Goal: Task Accomplishment & Management: Manage account settings

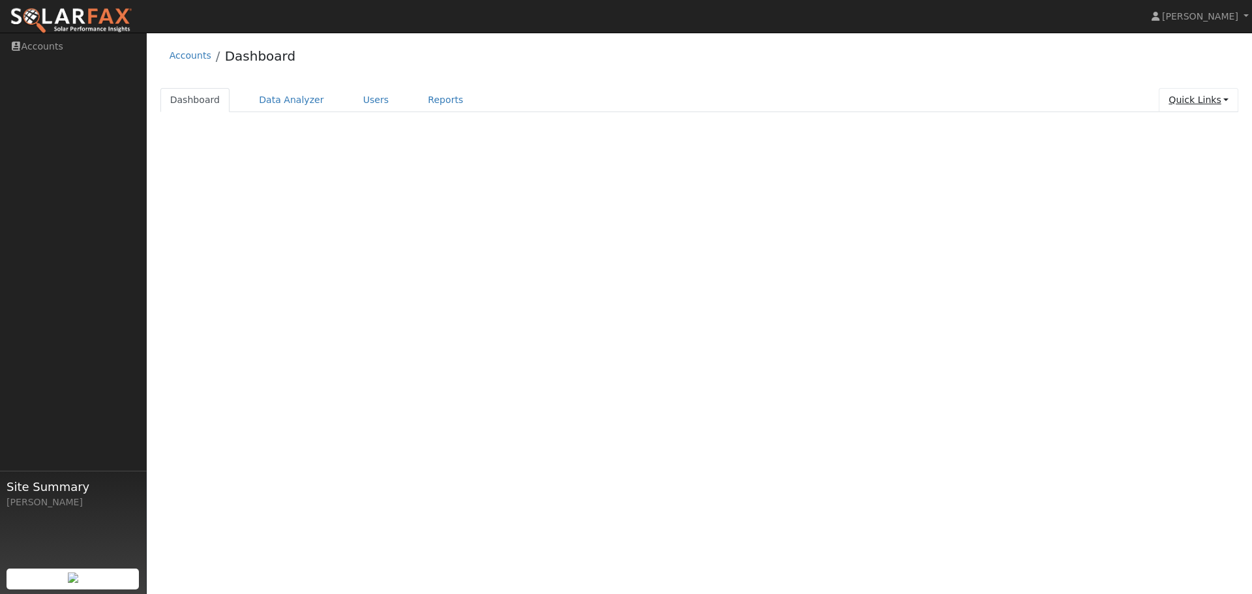
click at [1218, 99] on link "Quick Links" at bounding box center [1199, 100] width 80 height 24
click at [1162, 149] on link "Quick Connect" at bounding box center [1172, 146] width 132 height 18
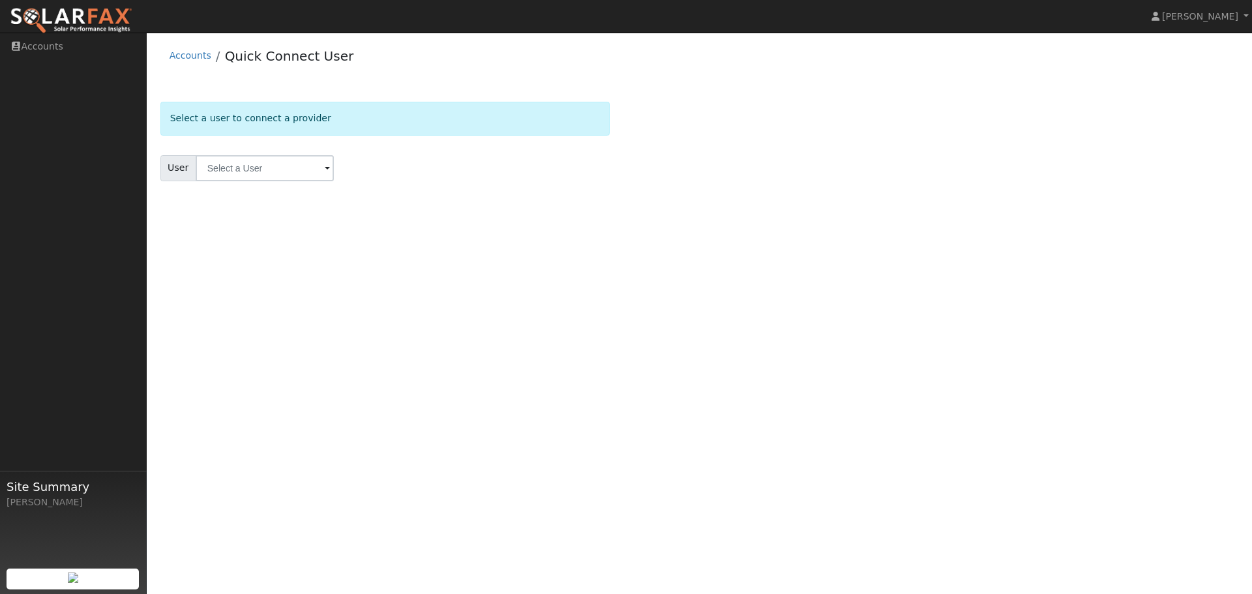
click at [325, 170] on span at bounding box center [327, 169] width 5 height 15
drag, startPoint x: 323, startPoint y: 168, endPoint x: 322, endPoint y: 160, distance: 8.7
click at [325, 163] on span at bounding box center [327, 169] width 5 height 15
click at [319, 116] on div "Select a user to connect a provider" at bounding box center [384, 118] width 449 height 33
click at [33, 44] on link "Accounts" at bounding box center [73, 46] width 147 height 27
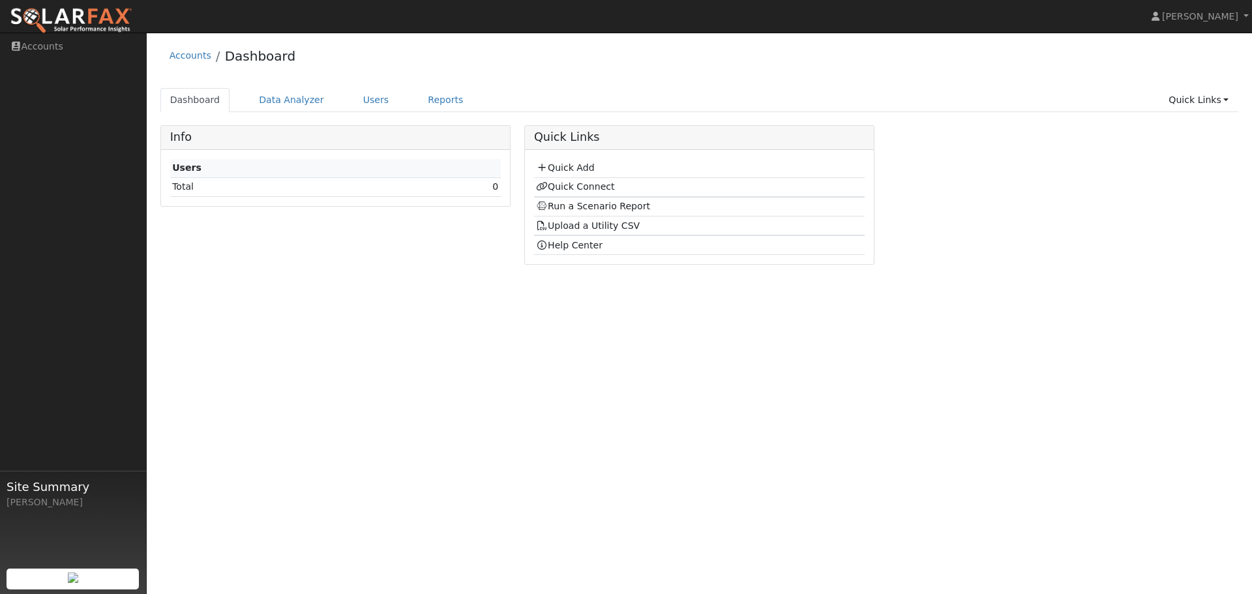
click at [331, 182] on td "Total" at bounding box center [288, 186] width 236 height 19
click at [294, 100] on link "Data Analyzer" at bounding box center [291, 100] width 85 height 24
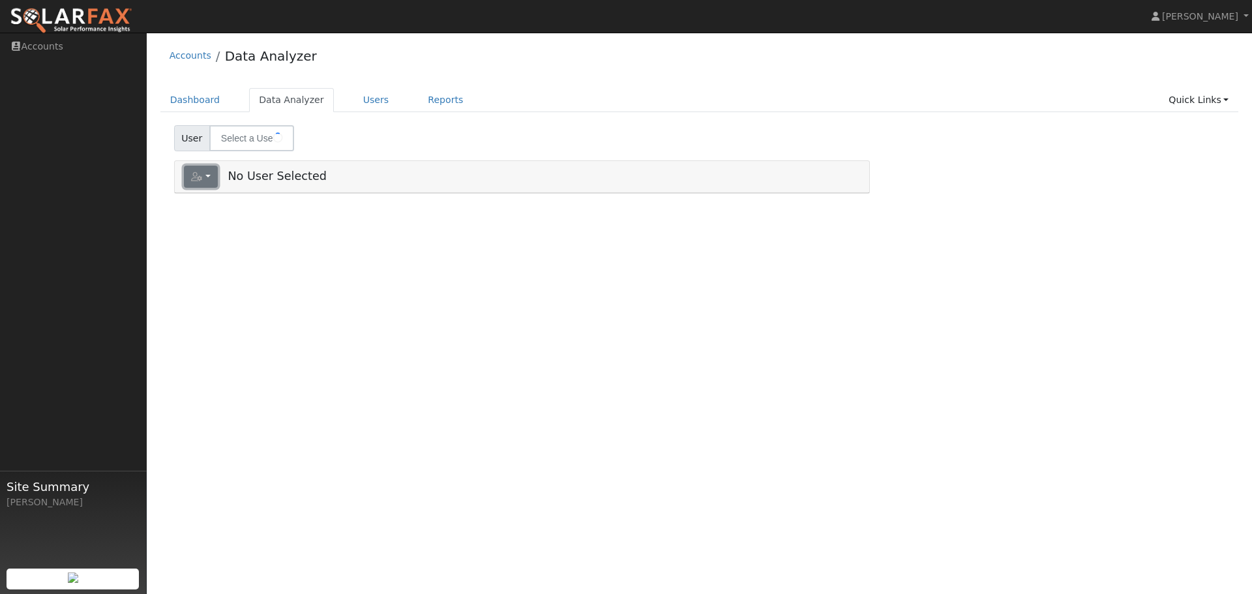
click at [209, 177] on button "button" at bounding box center [201, 177] width 35 height 22
click at [218, 196] on link "Quick Add" at bounding box center [230, 204] width 91 height 16
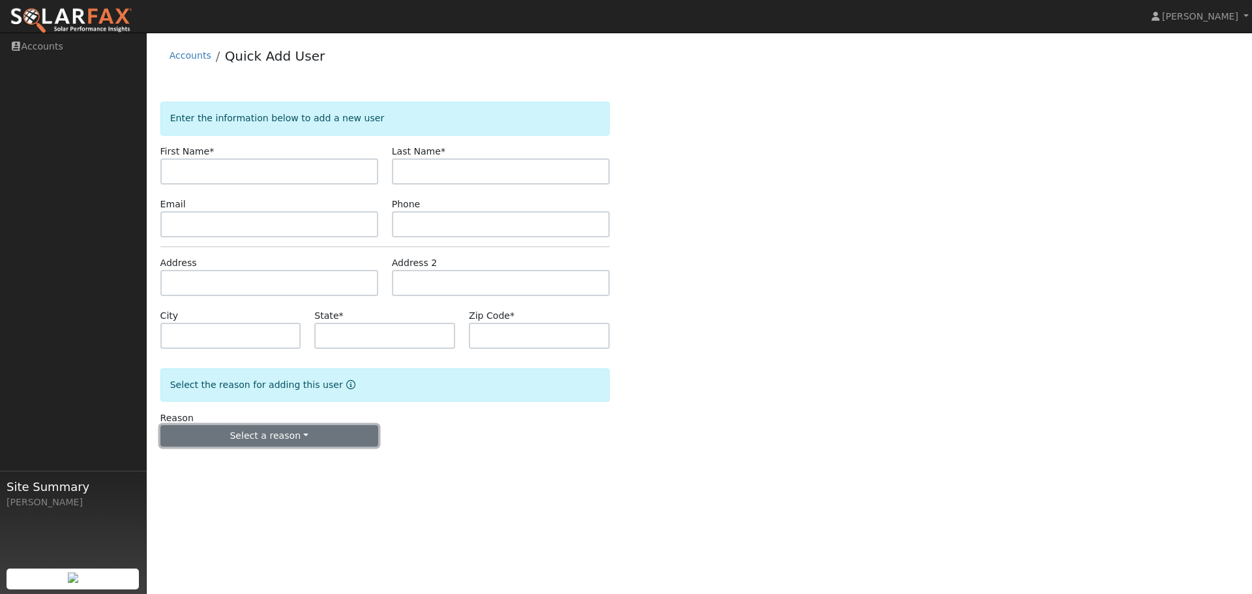
click at [305, 436] on button "Select a reason" at bounding box center [269, 436] width 218 height 22
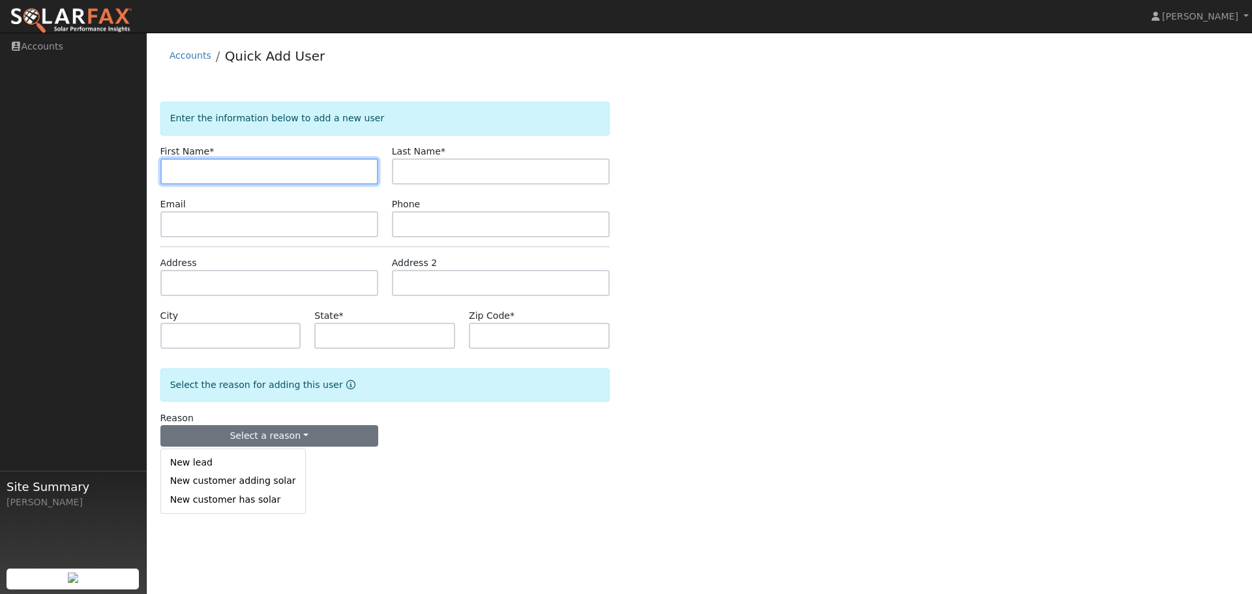
click at [280, 166] on input "text" at bounding box center [269, 171] width 218 height 26
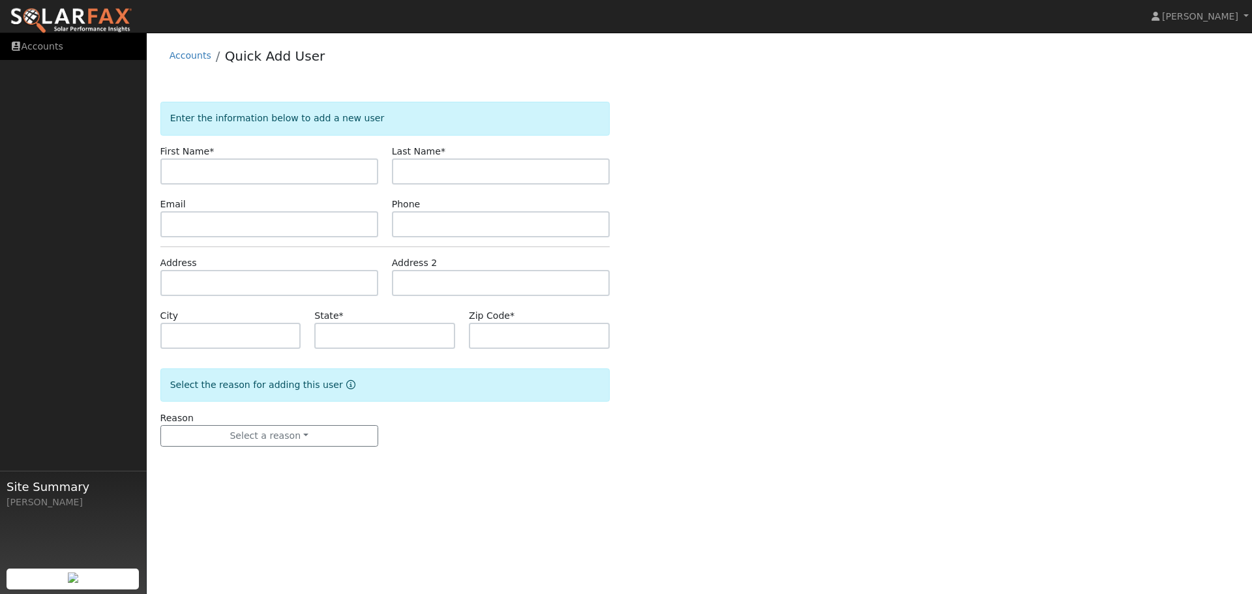
click at [145, 48] on link "Accounts" at bounding box center [73, 46] width 147 height 27
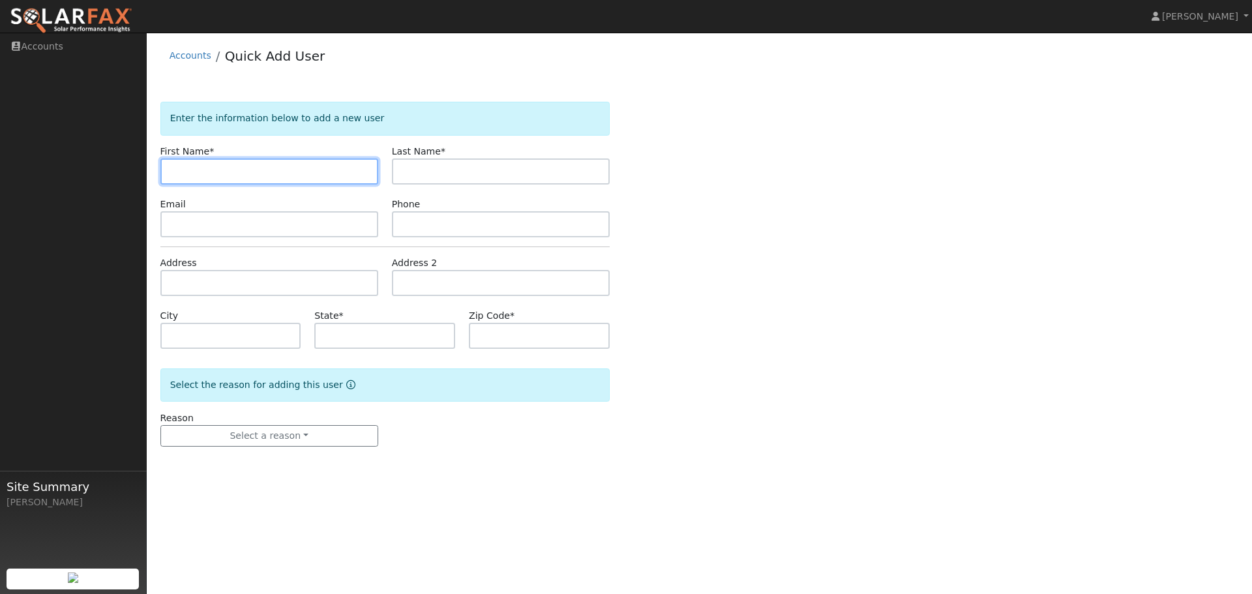
click at [243, 167] on input "text" at bounding box center [269, 171] width 218 height 26
type input "Derrick"
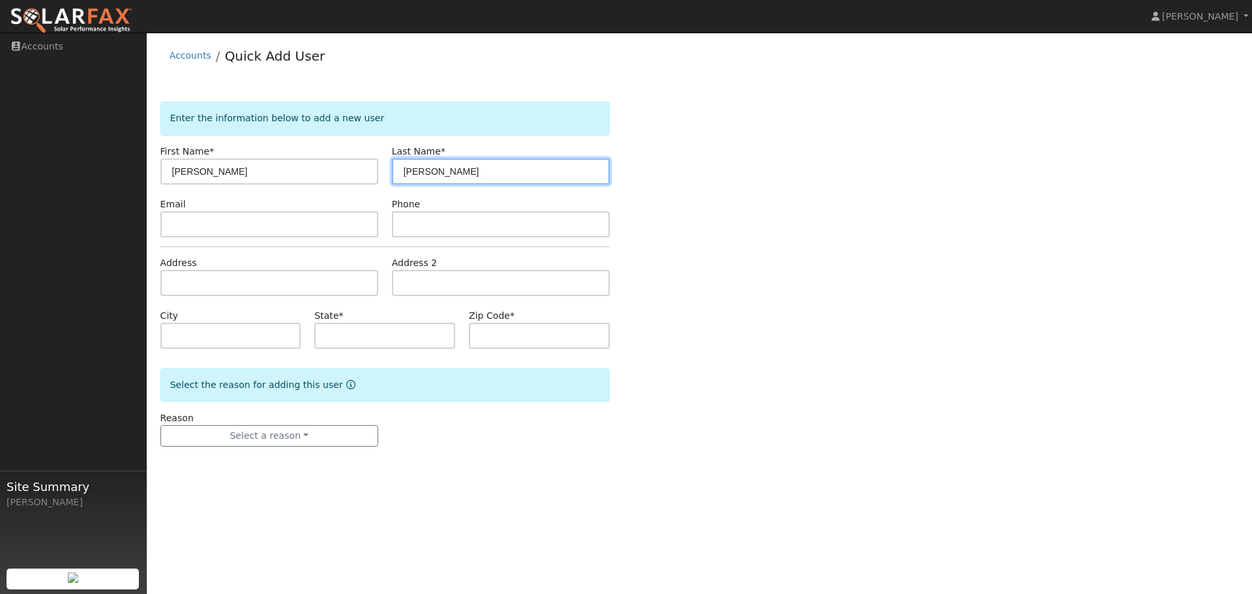
type input "HOlt"
type input "Holt"
click at [244, 155] on div "First Name * Derrick" at bounding box center [269, 165] width 232 height 40
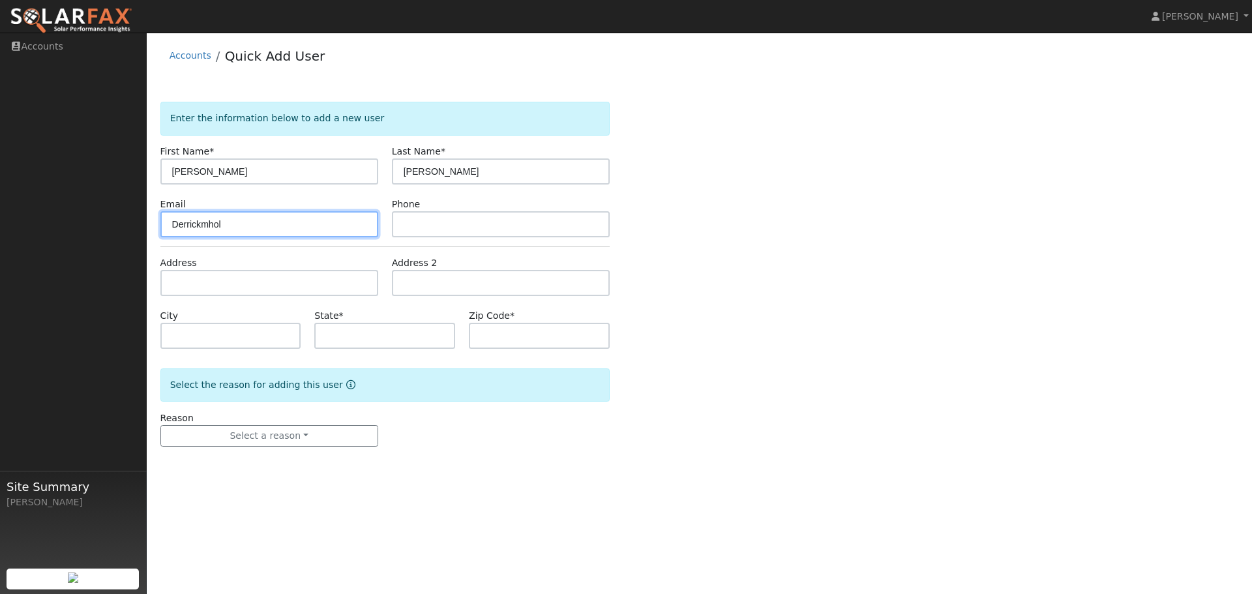
click at [267, 223] on input "Derrickmhol" at bounding box center [269, 224] width 218 height 26
type input "Derrickmholt@gmail.com"
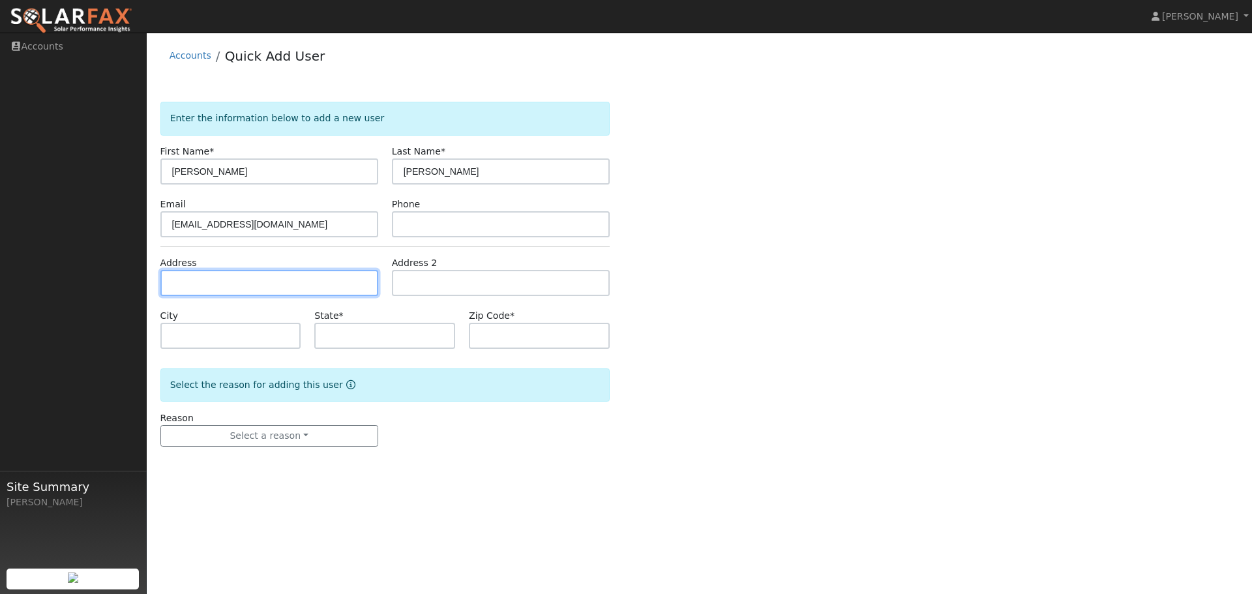
click at [263, 286] on input "text" at bounding box center [269, 283] width 218 height 26
type input "11861 West Vomac Road"
type input "Dublin"
type input "CA"
type input "94568"
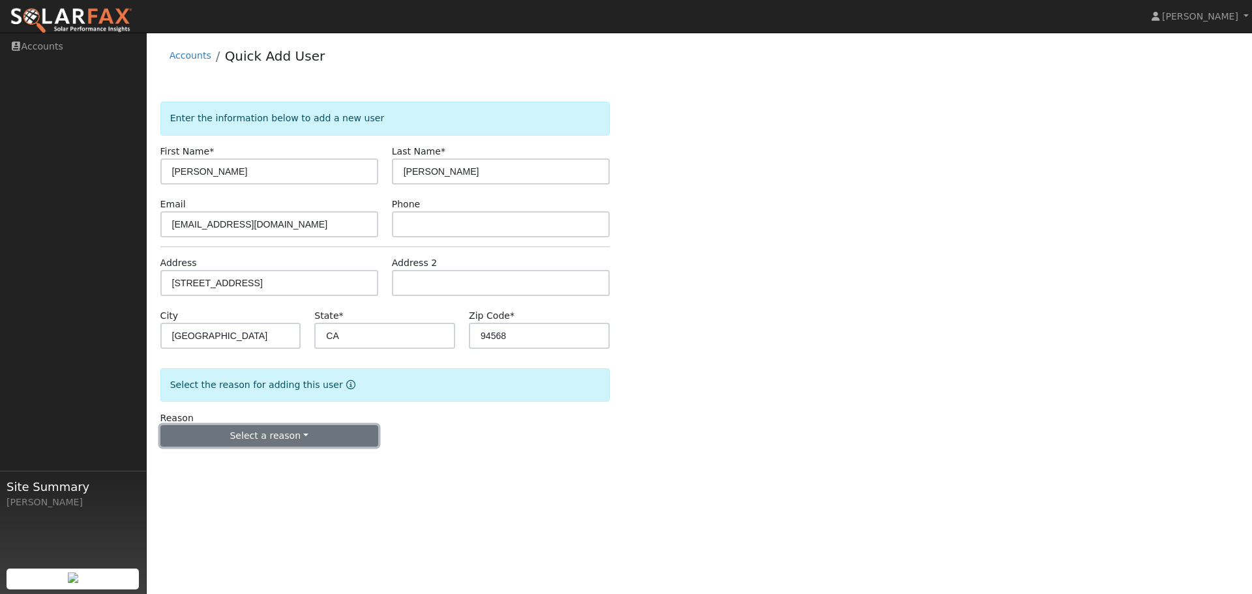
click at [297, 431] on button "Select a reason" at bounding box center [269, 436] width 218 height 22
click at [196, 463] on link "New lead" at bounding box center [233, 463] width 144 height 18
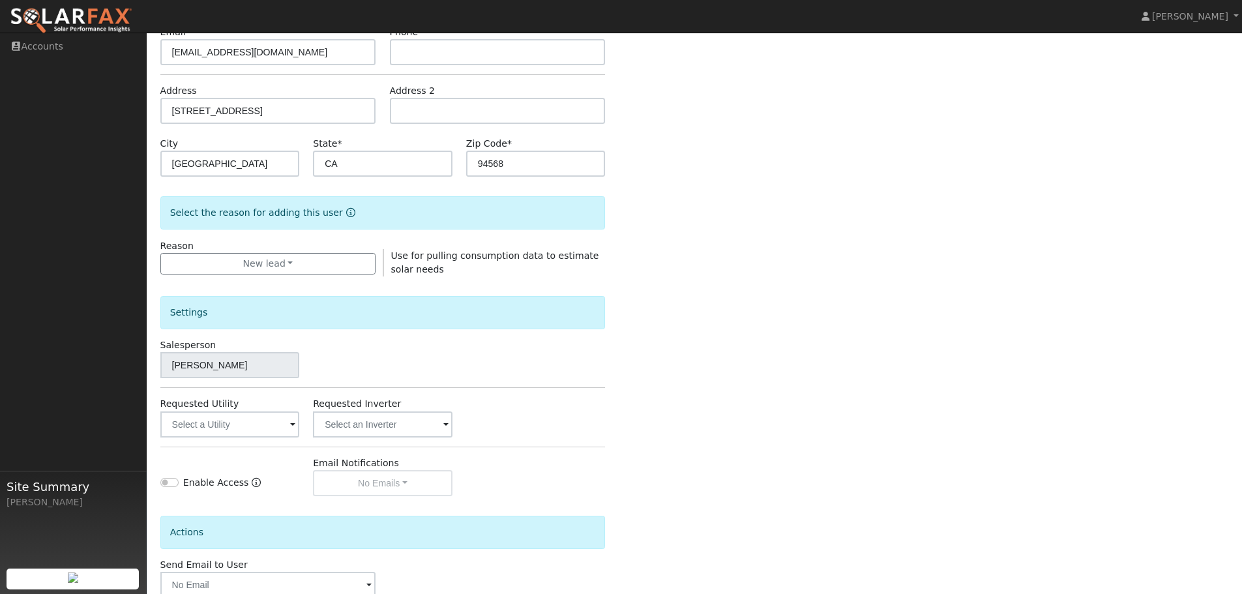
scroll to position [196, 0]
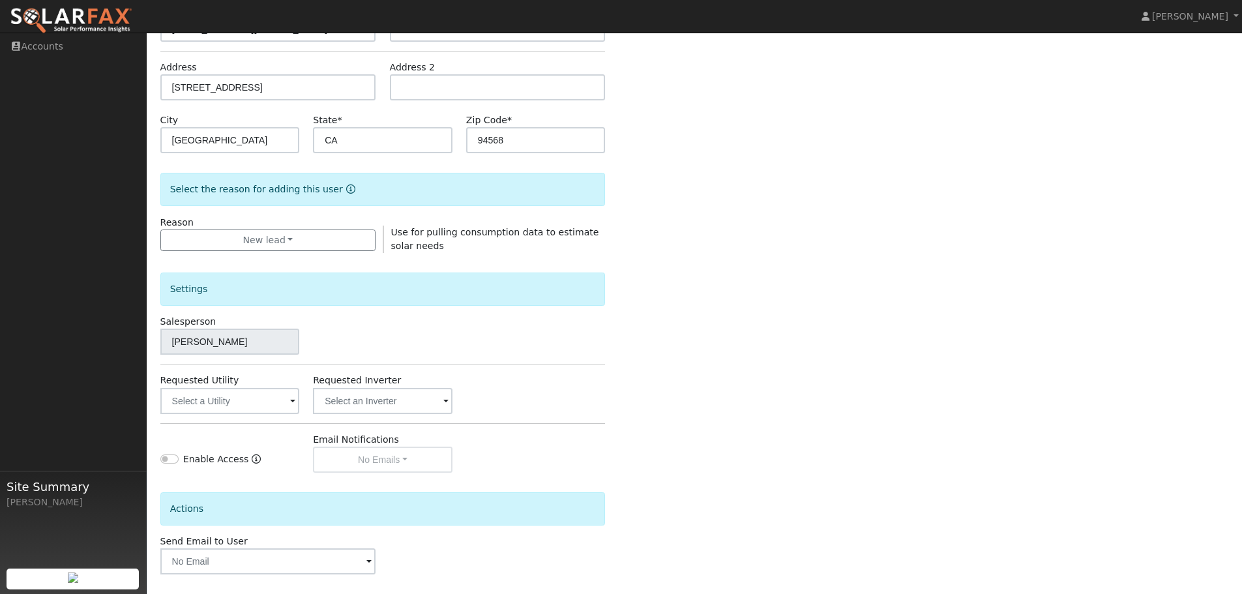
click at [293, 404] on span at bounding box center [292, 402] width 5 height 15
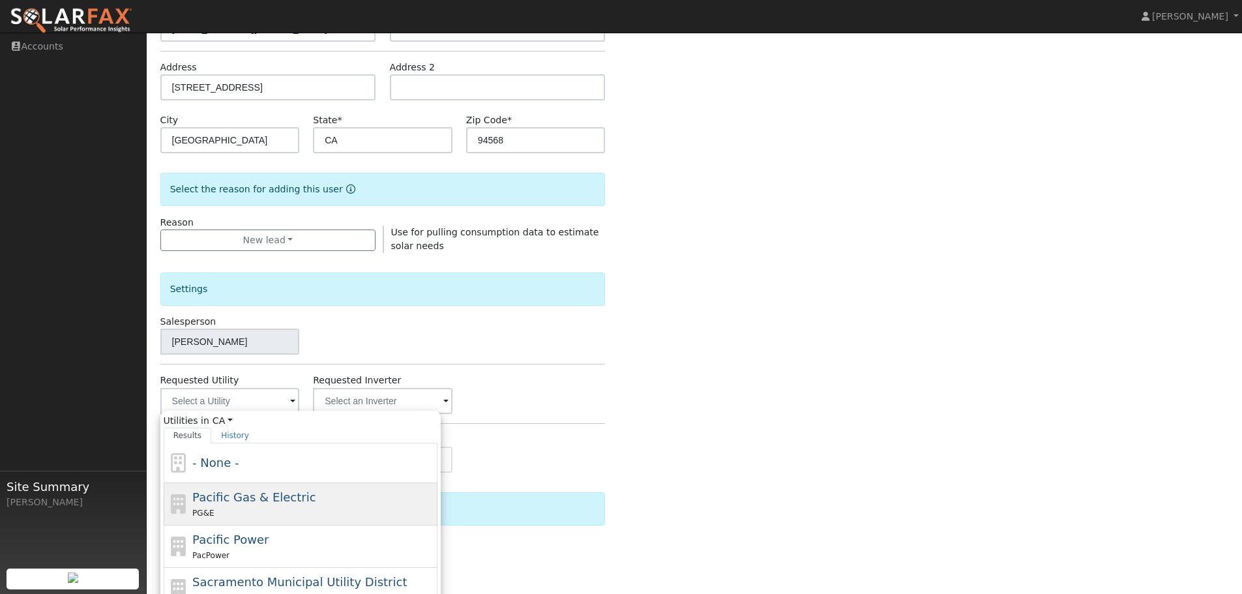
click at [248, 503] on span "Pacific Gas & Electric" at bounding box center [253, 497] width 123 height 14
type input "Pacific Gas & Electric"
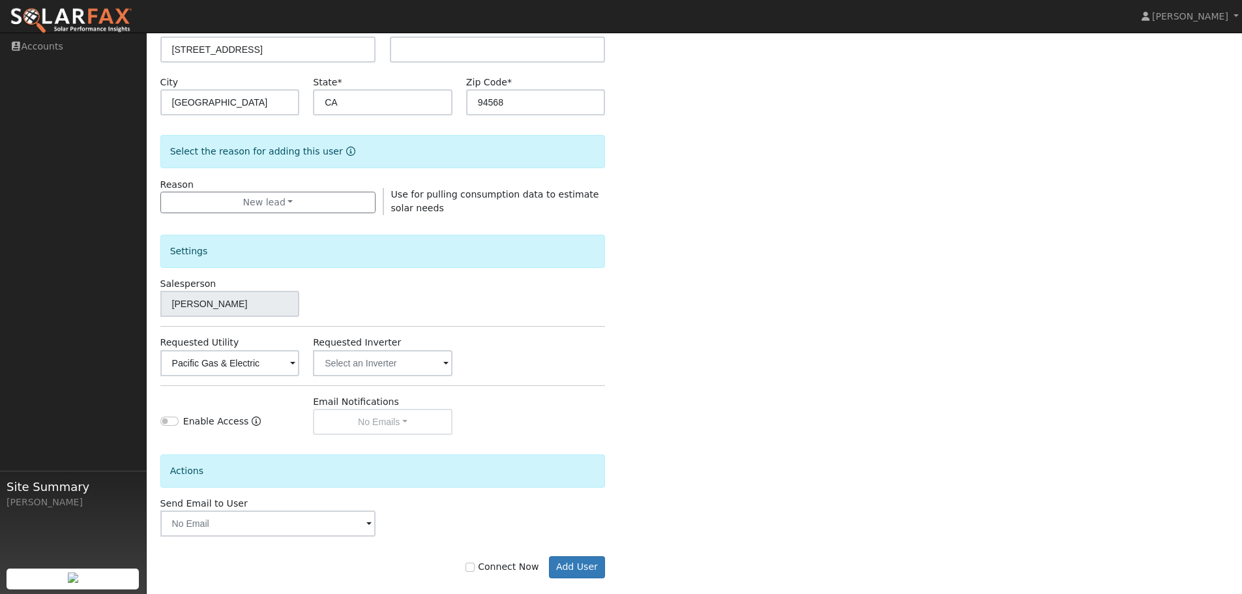
scroll to position [250, 0]
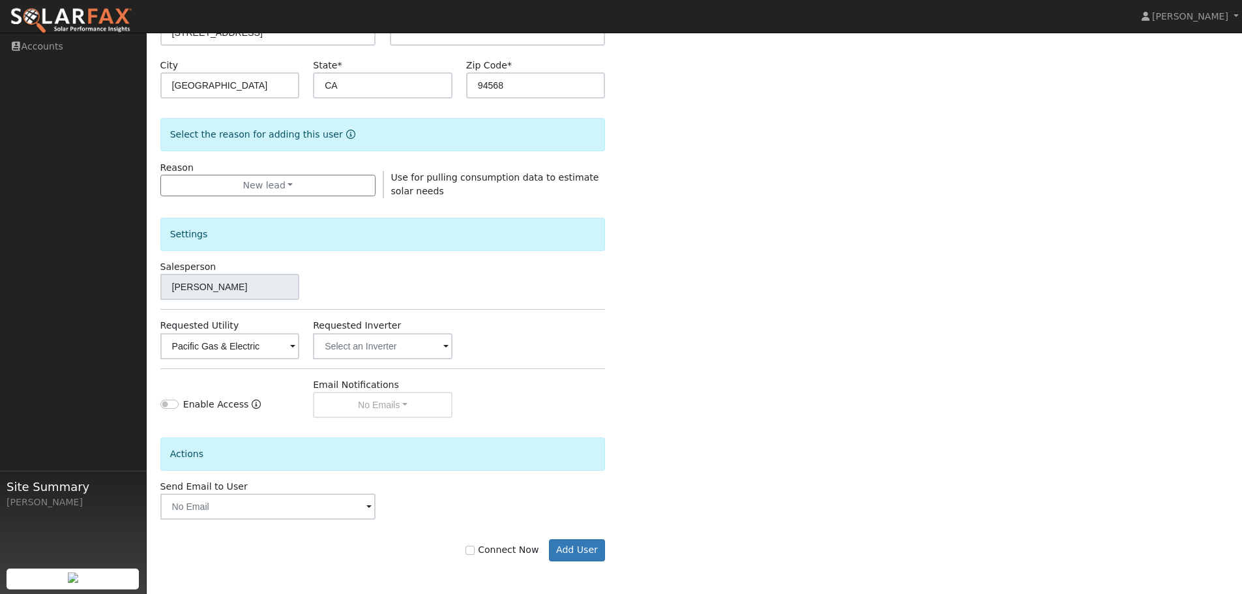
click at [367, 507] on span at bounding box center [369, 507] width 5 height 15
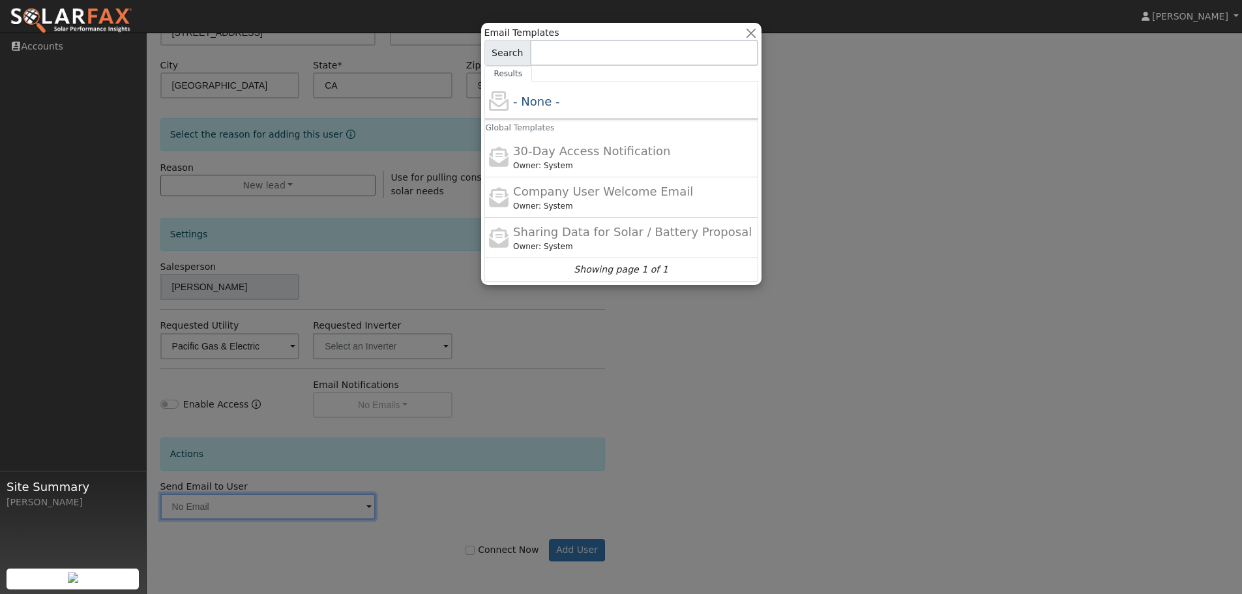
click at [836, 351] on div at bounding box center [621, 297] width 1242 height 594
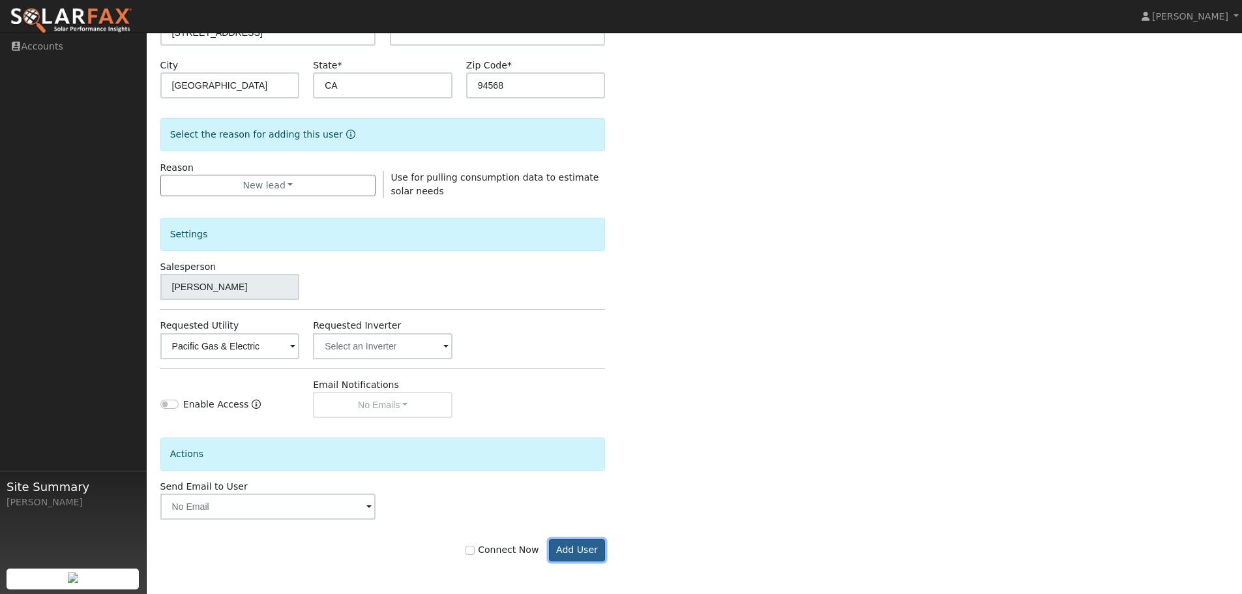
click at [580, 552] on button "Add User" at bounding box center [577, 550] width 57 height 22
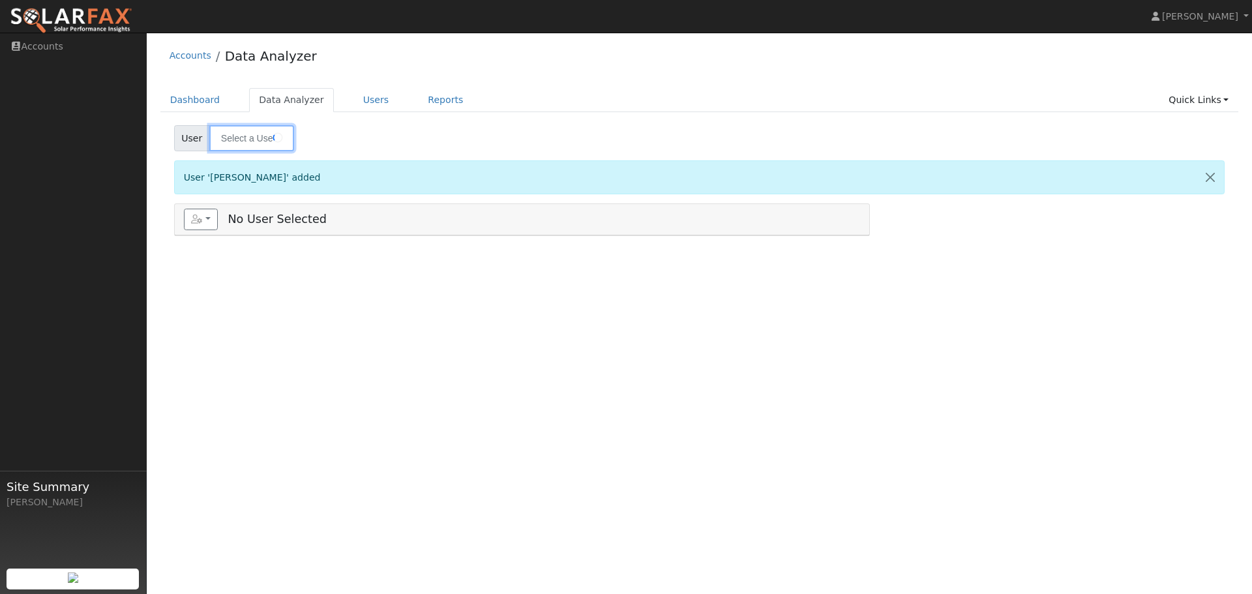
type input "[PERSON_NAME]"
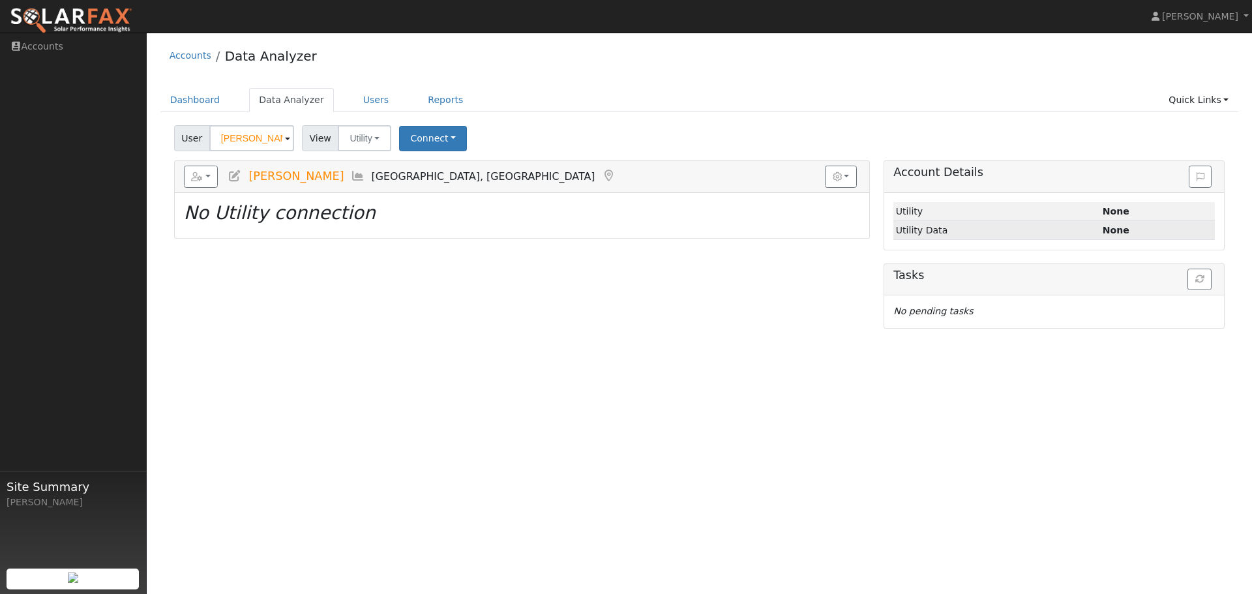
click at [961, 232] on td "Utility Data" at bounding box center [996, 230] width 207 height 19
click at [295, 217] on icon "No Utility connection" at bounding box center [280, 213] width 192 height 22
click at [370, 140] on button "Utility" at bounding box center [364, 138] width 53 height 26
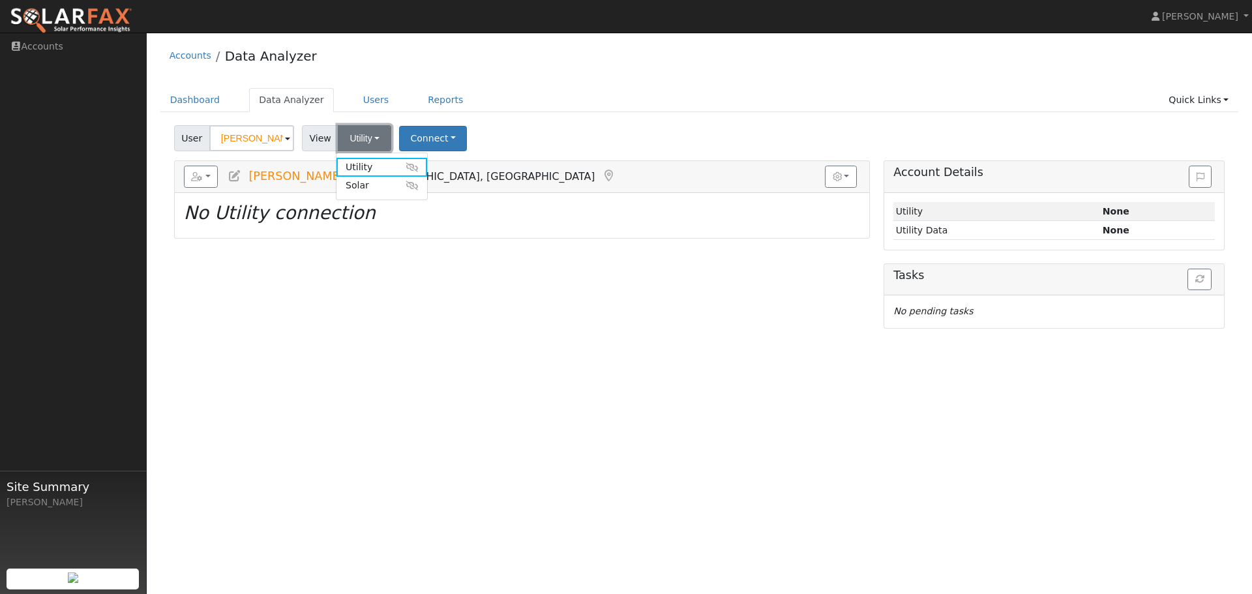
click at [370, 140] on button "Utility" at bounding box center [364, 138] width 53 height 26
click at [436, 136] on button "Connect" at bounding box center [433, 138] width 68 height 25
click at [438, 161] on link "Select a Provider" at bounding box center [451, 167] width 102 height 18
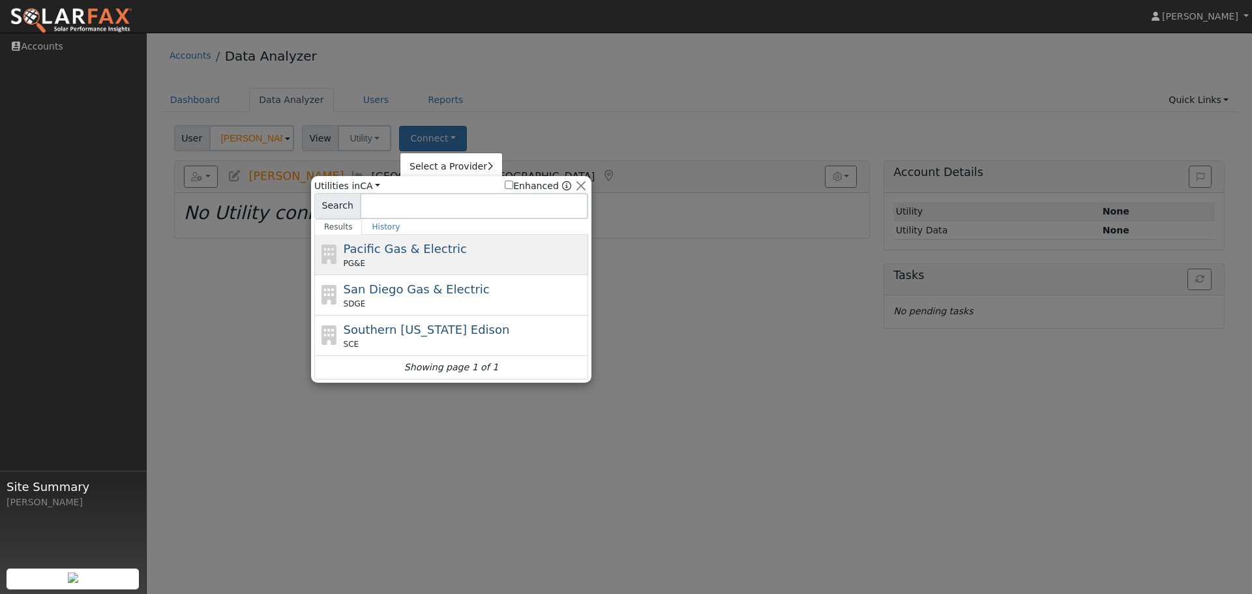
click at [369, 256] on span "Pacific Gas & Electric" at bounding box center [405, 249] width 123 height 14
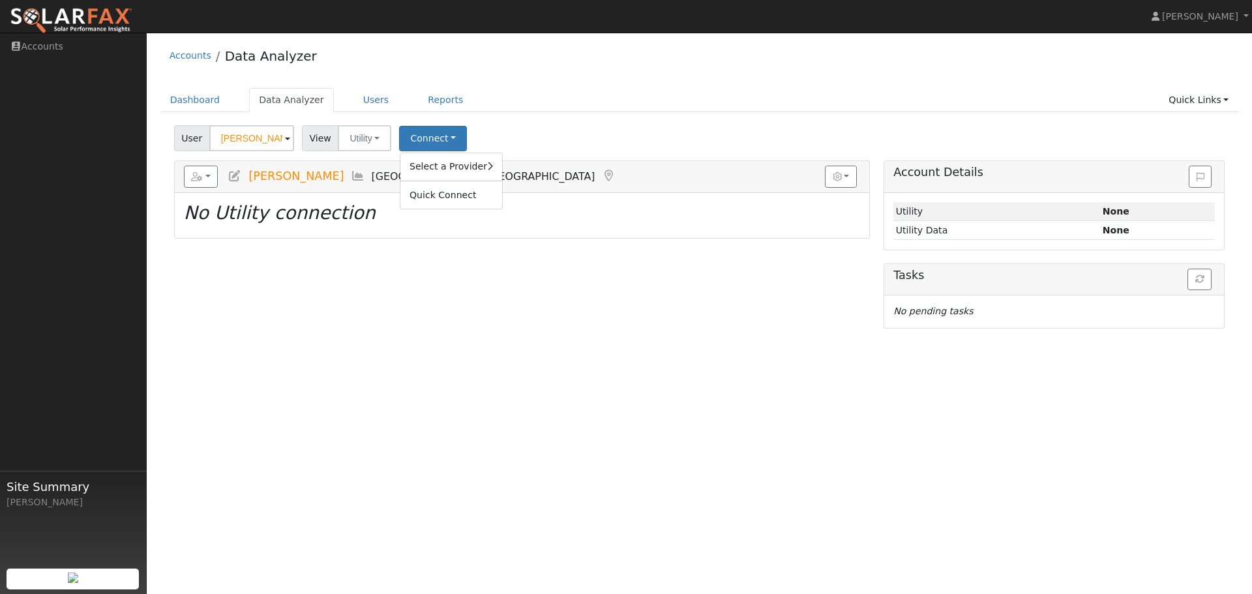
click at [239, 176] on icon at bounding box center [235, 176] width 14 height 12
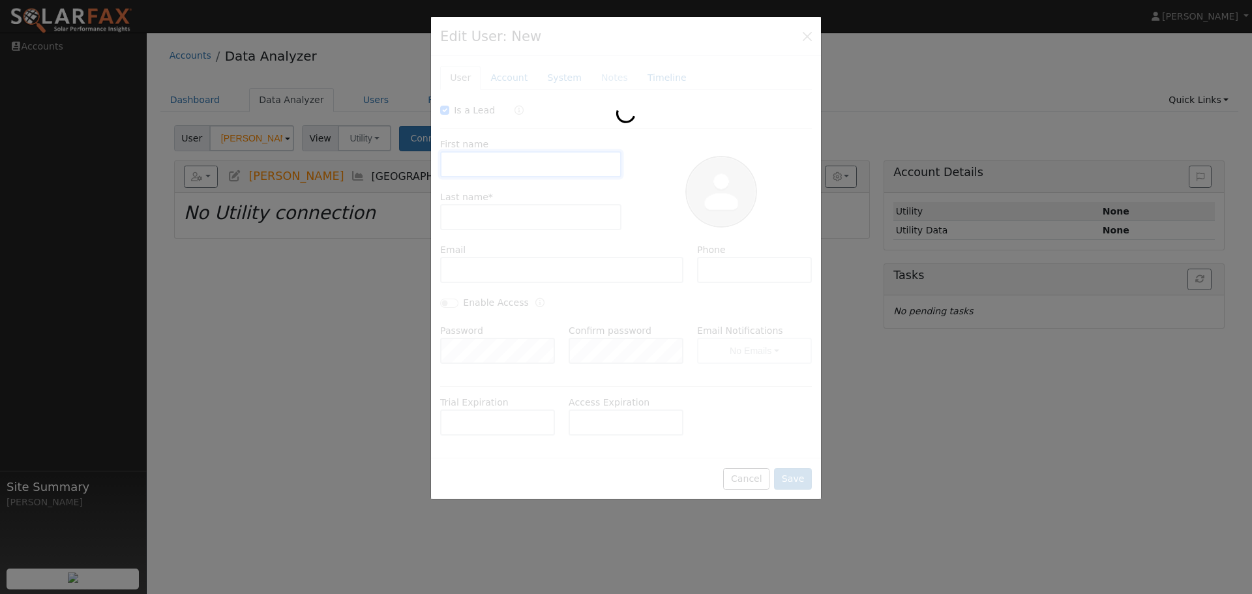
checkbox input "true"
type input "Derrick"
type input "Holt"
type input "Derrickmholt@gmail.com"
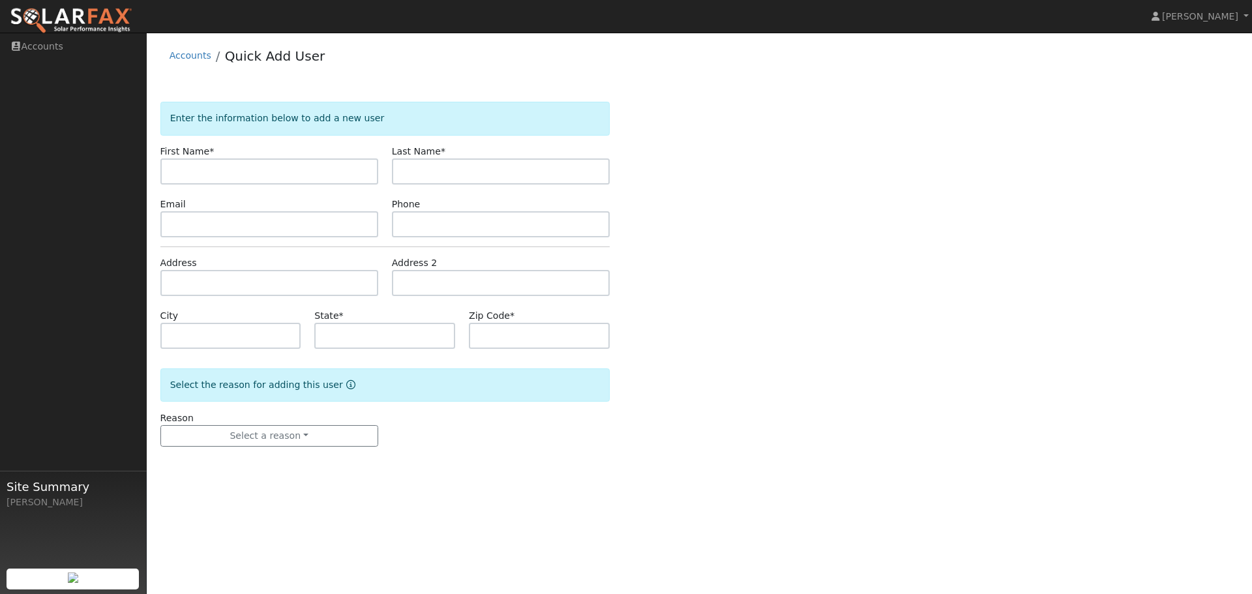
click at [40, 500] on div "[PERSON_NAME]" at bounding box center [73, 503] width 133 height 14
click at [45, 489] on span "Site Summary" at bounding box center [73, 487] width 133 height 18
click at [34, 46] on link "Accounts" at bounding box center [73, 46] width 147 height 27
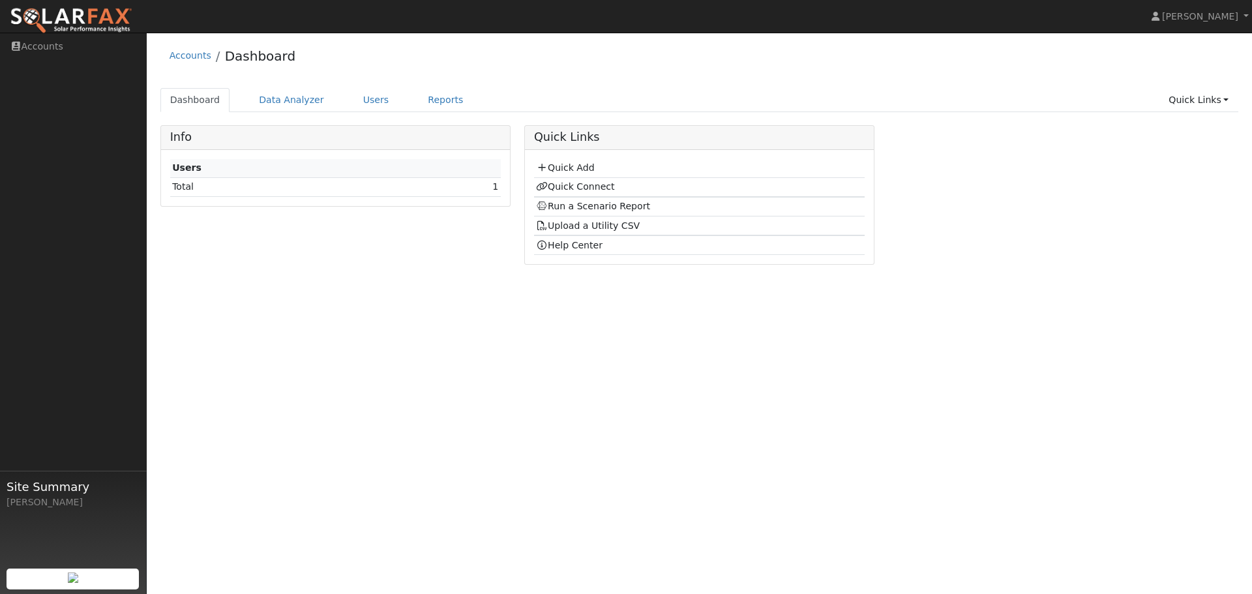
click at [411, 182] on td "1" at bounding box center [453, 186] width 95 height 19
click at [440, 187] on td "1" at bounding box center [453, 186] width 95 height 19
click at [244, 165] on td "Users" at bounding box center [335, 168] width 331 height 19
click at [200, 170] on td "Users" at bounding box center [335, 168] width 331 height 19
click at [263, 97] on link "Data Analyzer" at bounding box center [291, 100] width 85 height 24
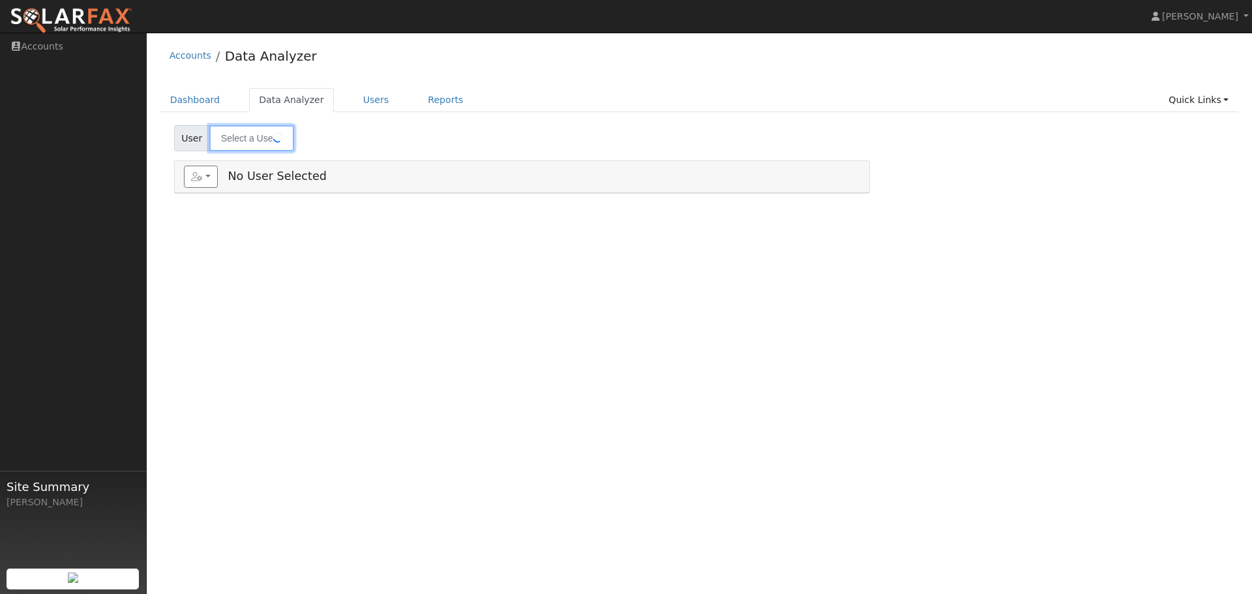
type input "[PERSON_NAME]"
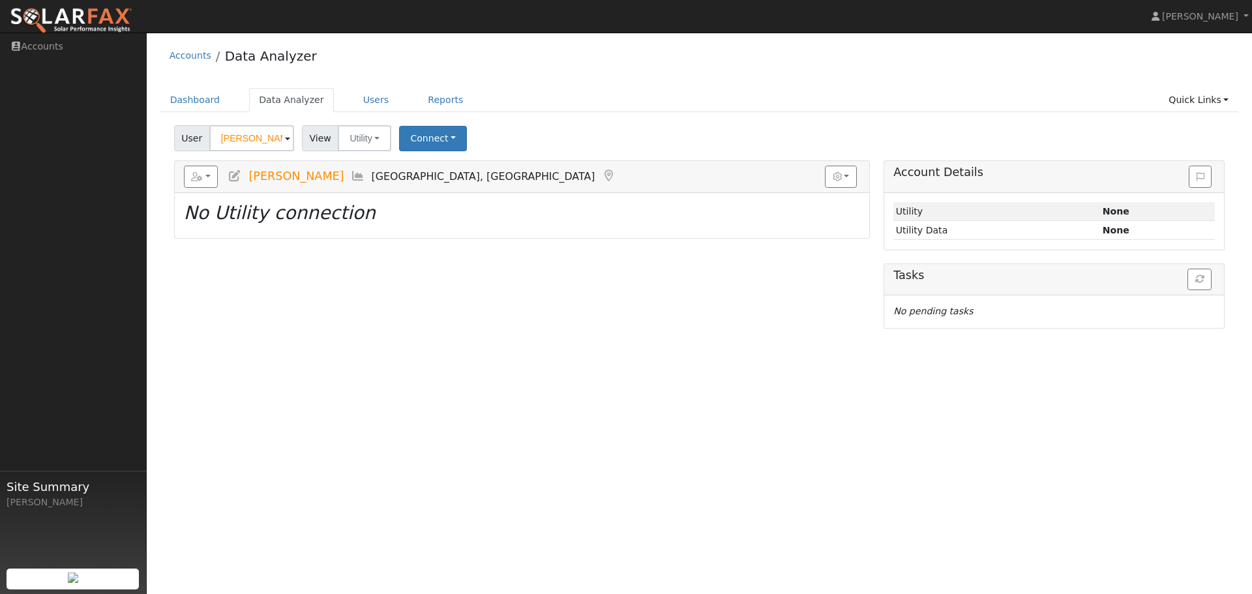
click at [325, 217] on icon "No Utility connection" at bounding box center [280, 213] width 192 height 22
click at [421, 139] on button "Connect" at bounding box center [433, 138] width 68 height 25
click at [430, 195] on link "Quick Connect" at bounding box center [451, 195] width 102 height 18
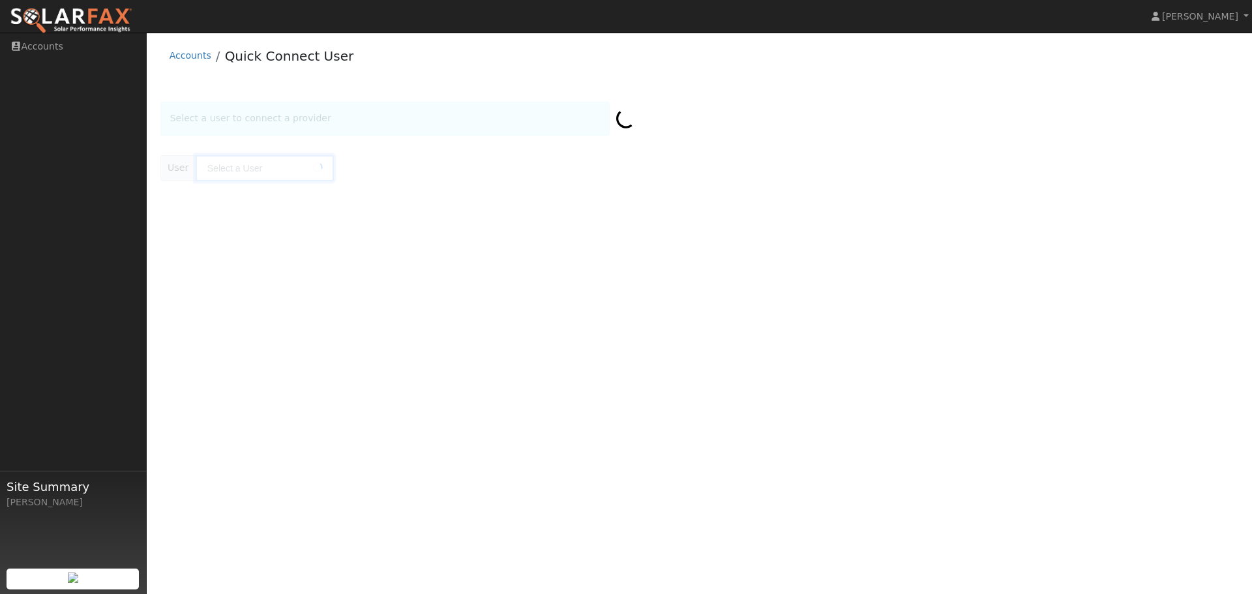
type input "[PERSON_NAME]"
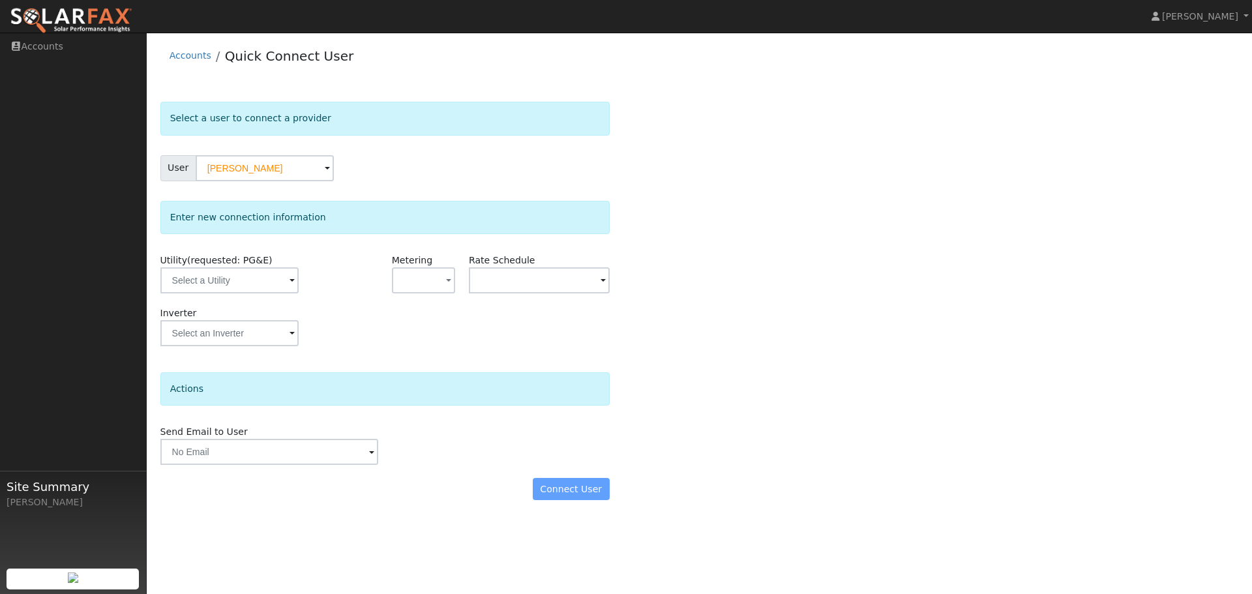
click at [290, 286] on span at bounding box center [292, 281] width 5 height 15
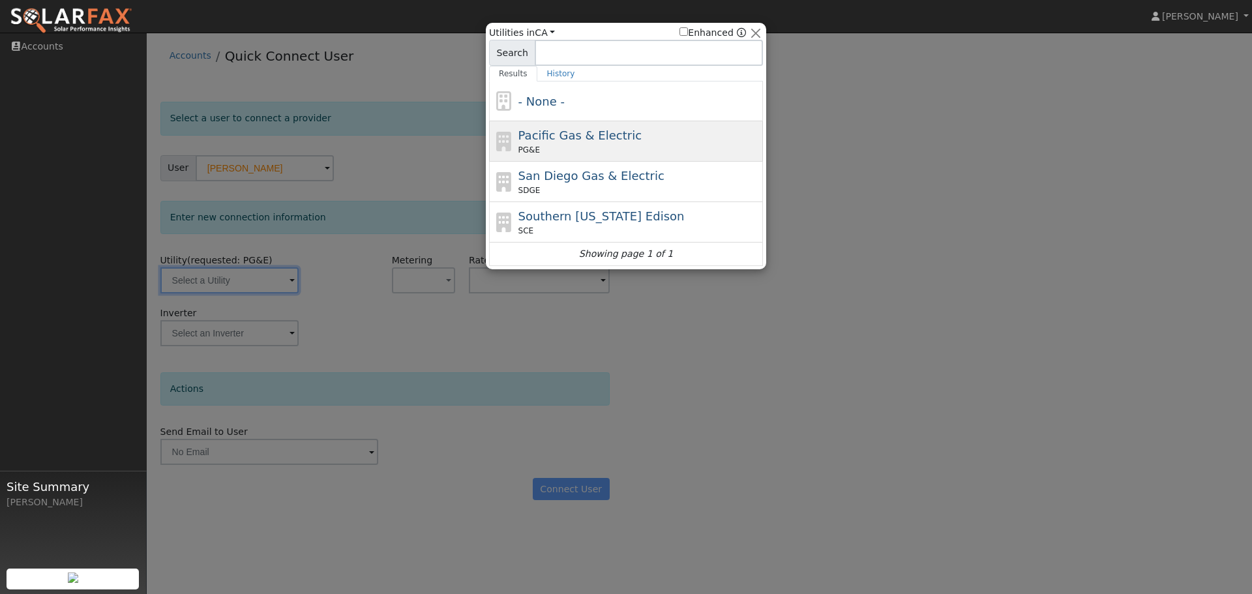
click at [569, 150] on div "PG&E" at bounding box center [639, 150] width 242 height 12
type input "PG&E"
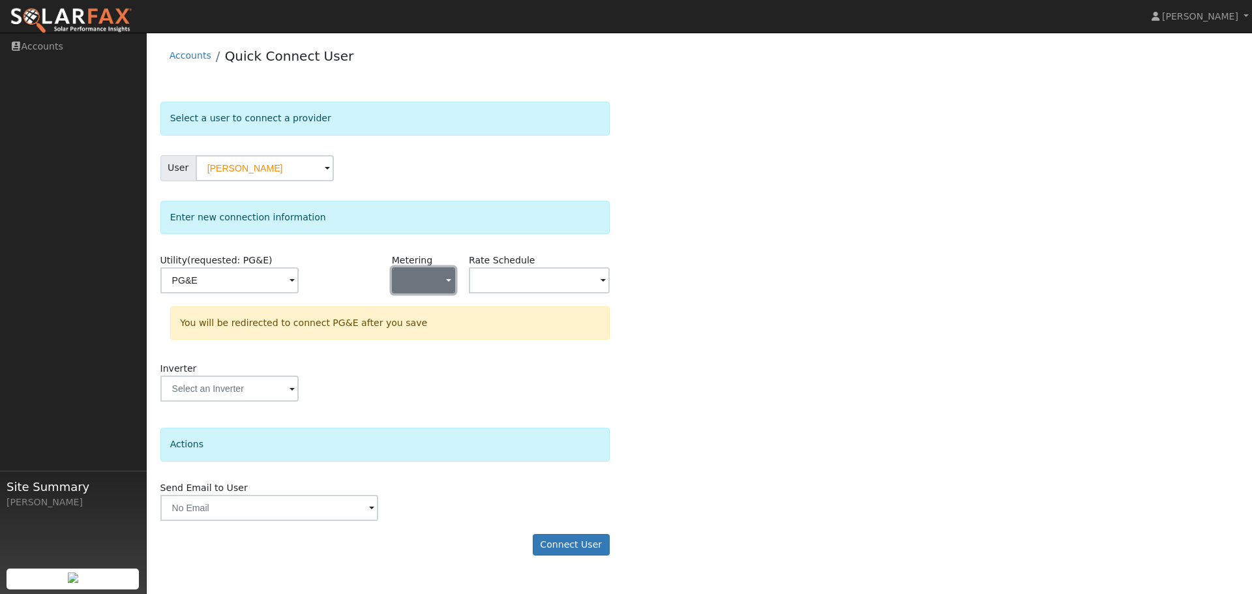
click at [444, 287] on button "button" at bounding box center [423, 280] width 63 height 26
click at [419, 329] on link "NEM" at bounding box center [438, 327] width 91 height 18
click at [573, 542] on button "Connect User" at bounding box center [571, 545] width 77 height 22
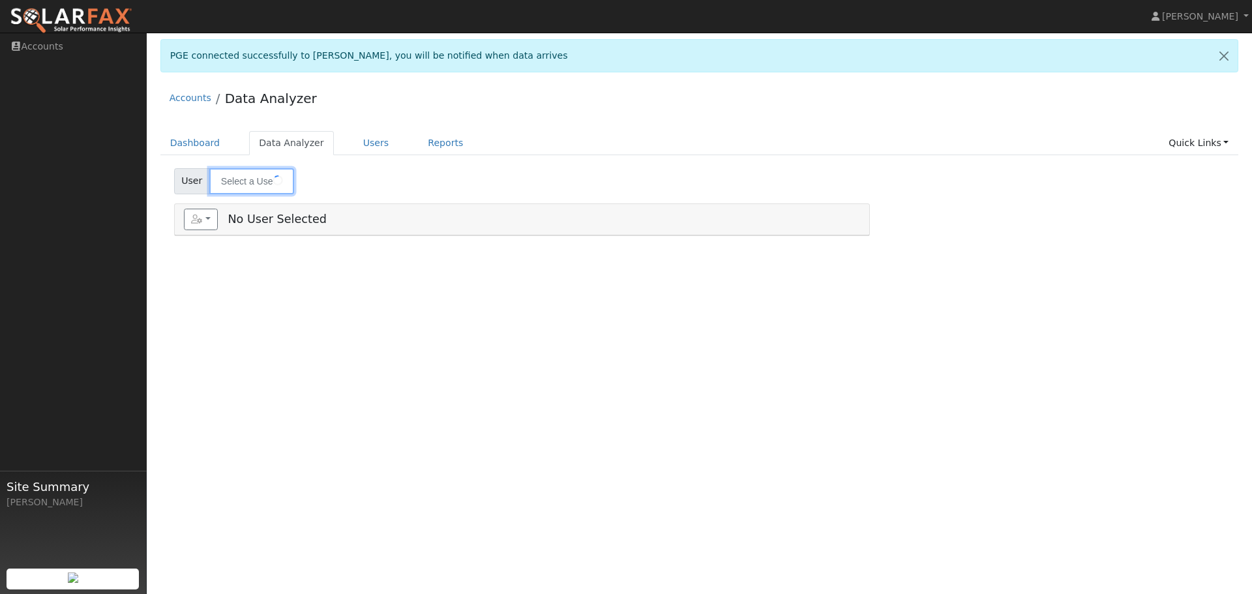
type input "[PERSON_NAME]"
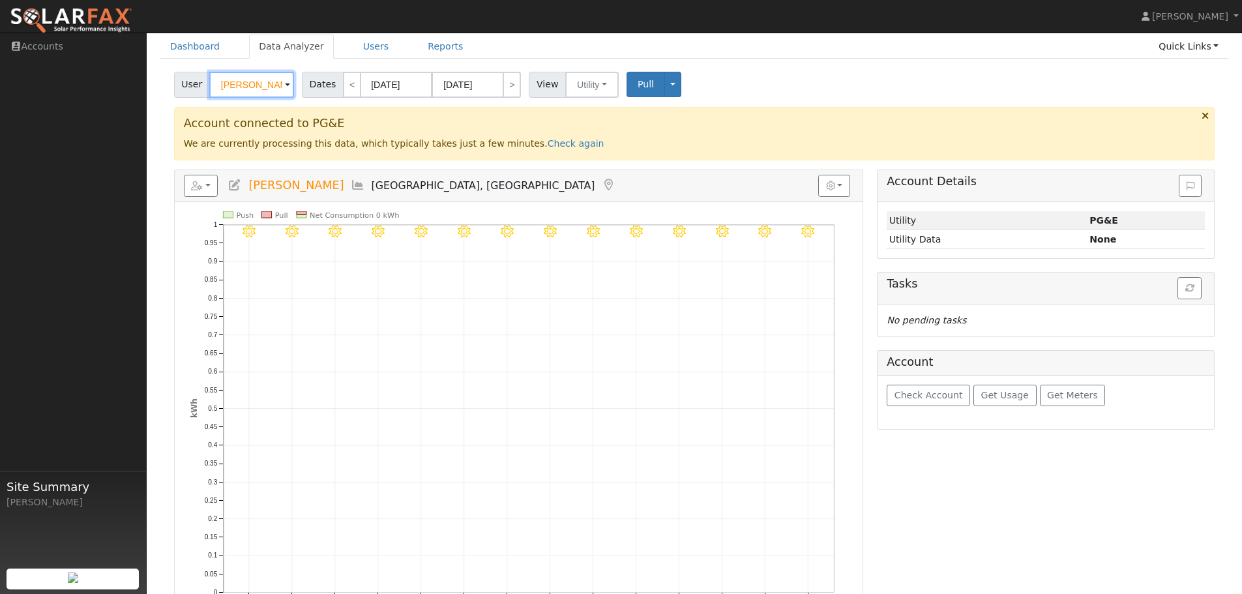
scroll to position [76, 0]
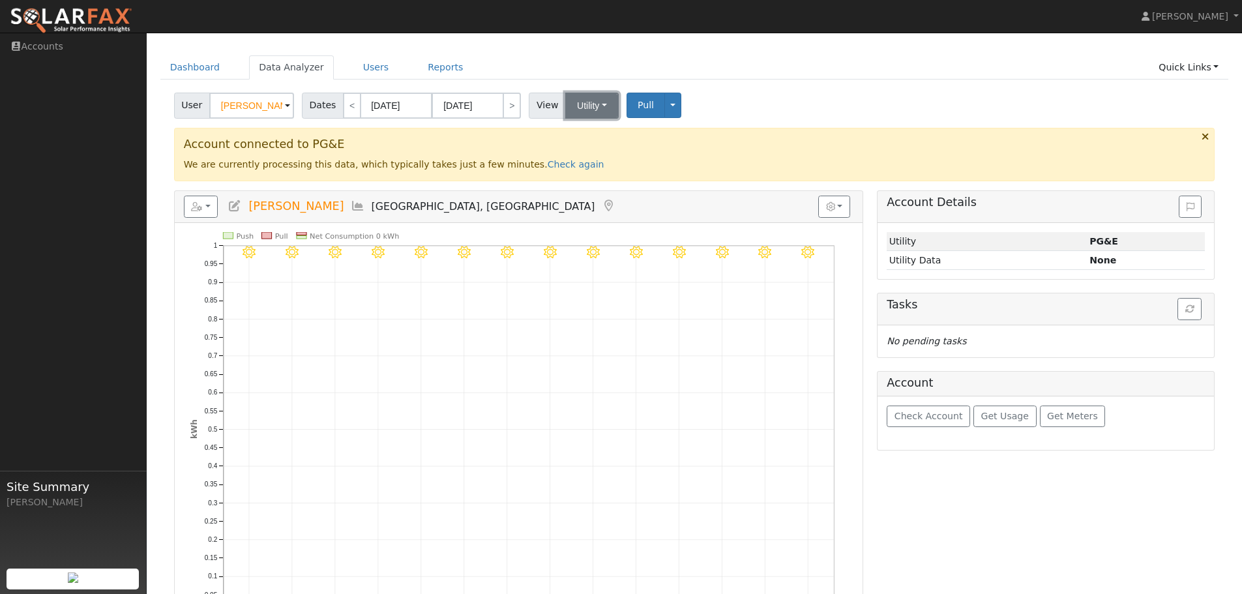
click at [599, 104] on button "Utility" at bounding box center [591, 106] width 53 height 26
click at [638, 102] on span "Pull" at bounding box center [646, 105] width 16 height 10
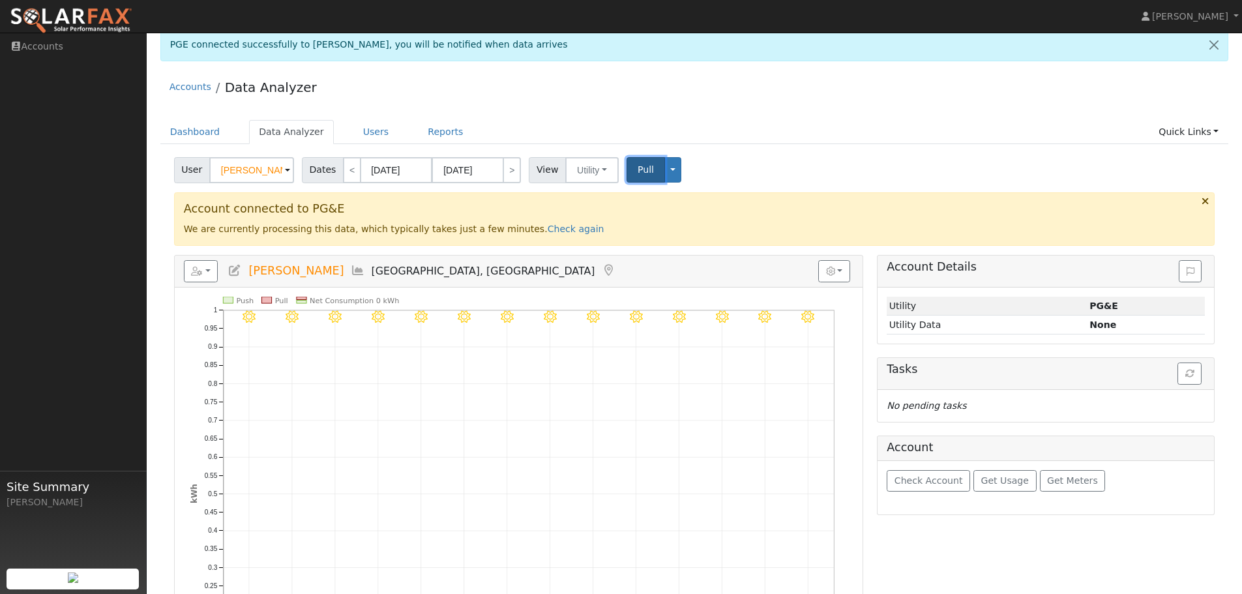
scroll to position [10, 0]
click at [954, 324] on td "Utility Data" at bounding box center [987, 325] width 200 height 19
click at [548, 232] on link "Check again" at bounding box center [576, 229] width 57 height 10
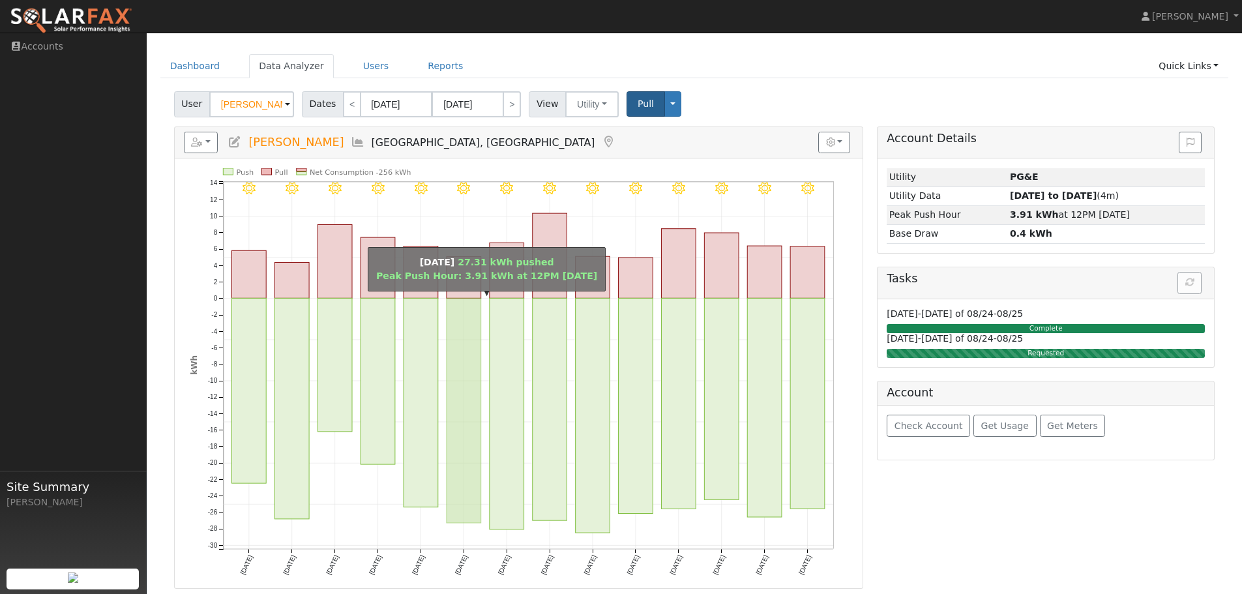
scroll to position [78, 0]
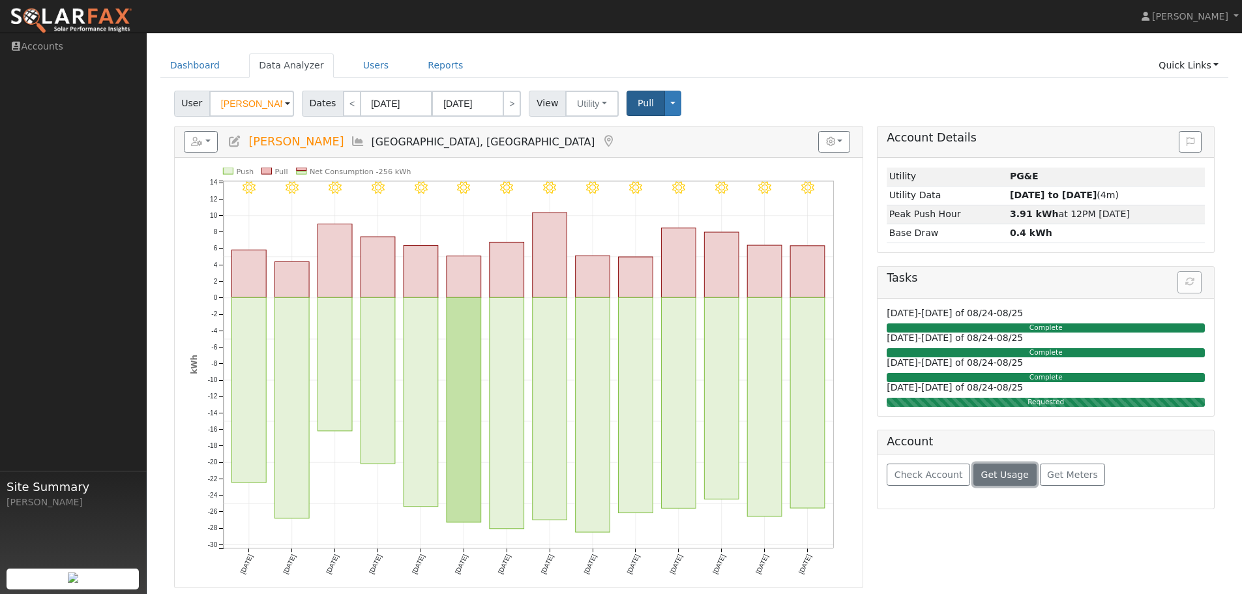
click at [998, 477] on span "Get Usage" at bounding box center [1005, 475] width 48 height 10
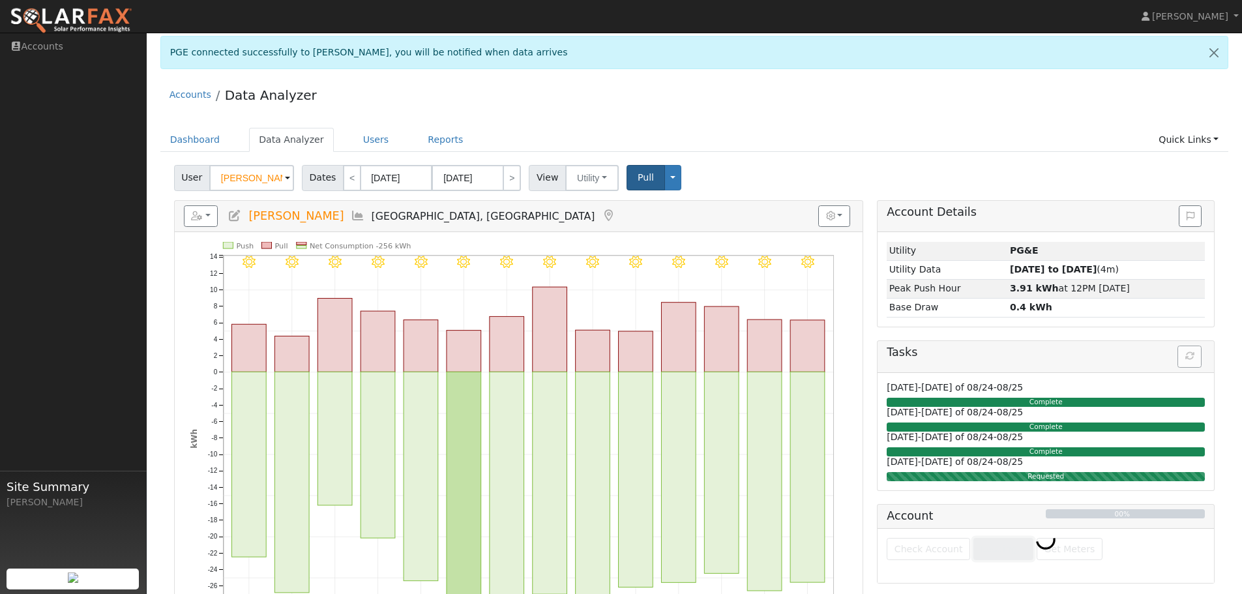
scroll to position [0, 0]
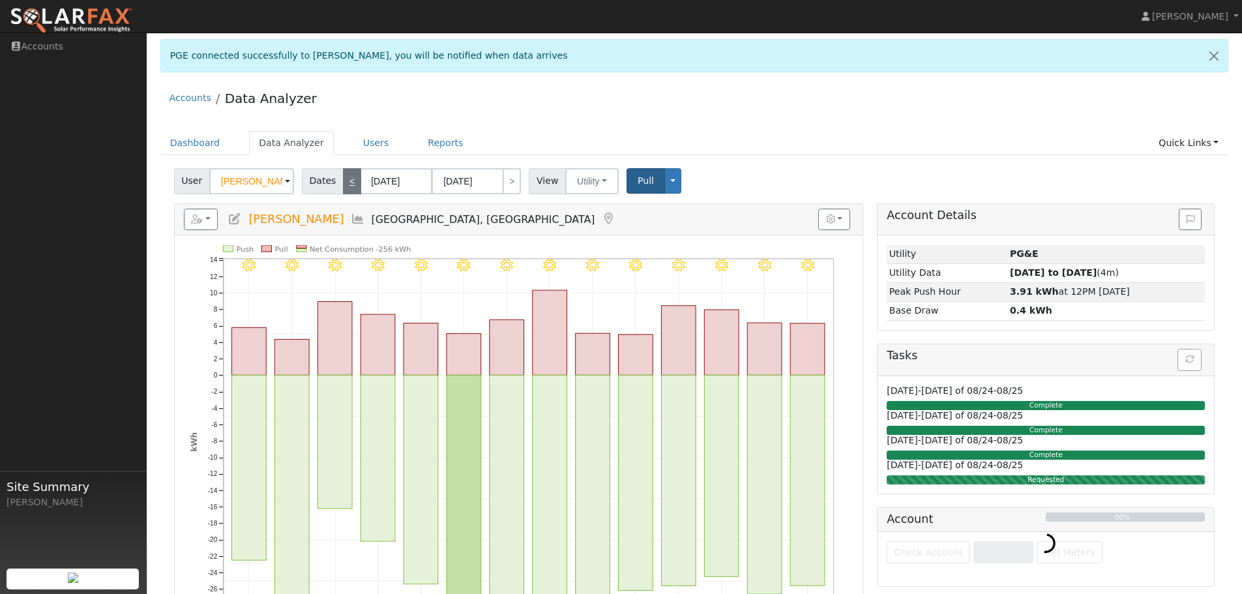
click at [348, 182] on link "<" at bounding box center [352, 181] width 18 height 26
type input "07/31/2025"
type input "08/13/2025"
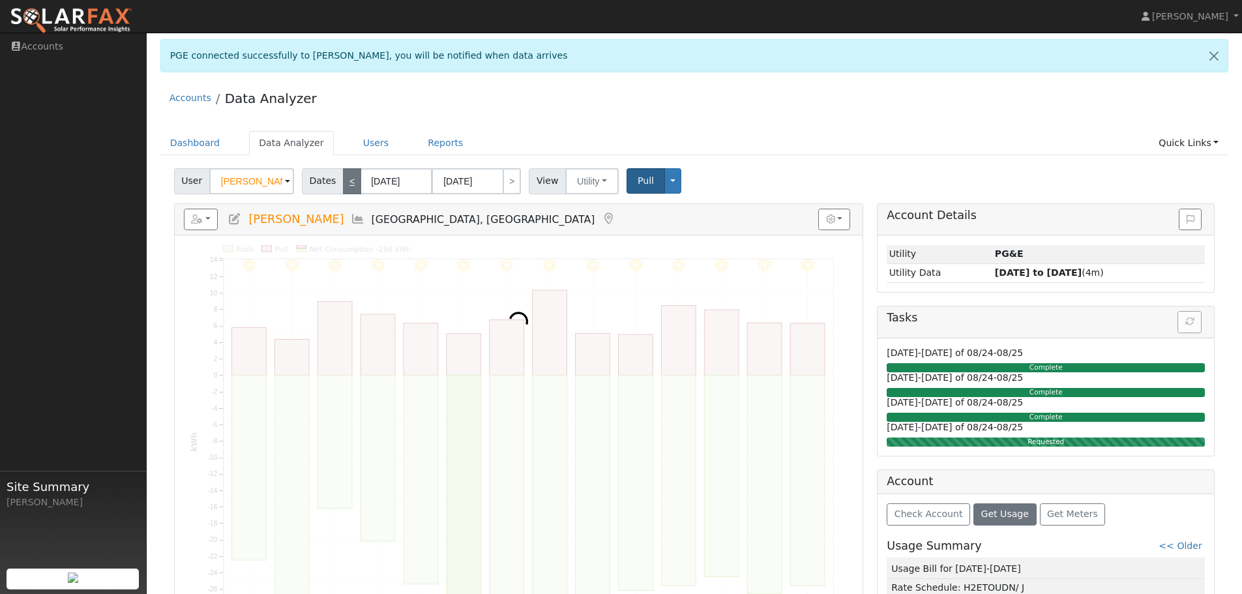
click at [348, 185] on link "<" at bounding box center [352, 181] width 18 height 26
type input "07/17/2025"
type input "07/30/2025"
click at [347, 185] on link "<" at bounding box center [352, 181] width 18 height 26
type input "07/03/2025"
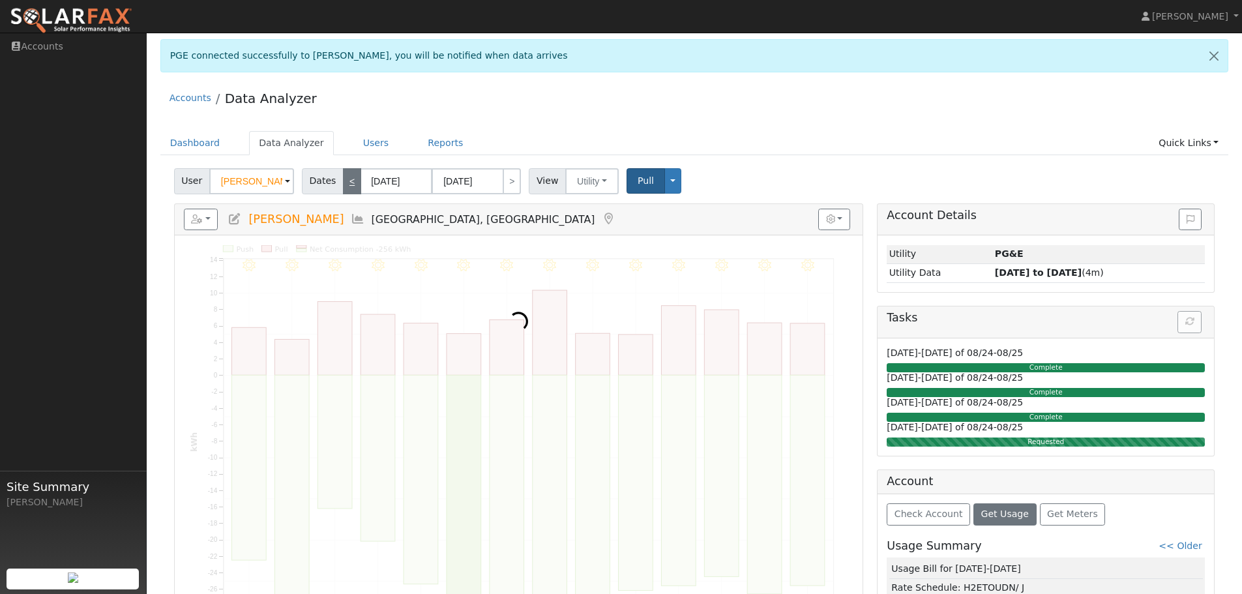
type input "07/16/2025"
click at [347, 184] on link "<" at bounding box center [352, 181] width 18 height 26
type input "06/19/2025"
type input "07/02/2025"
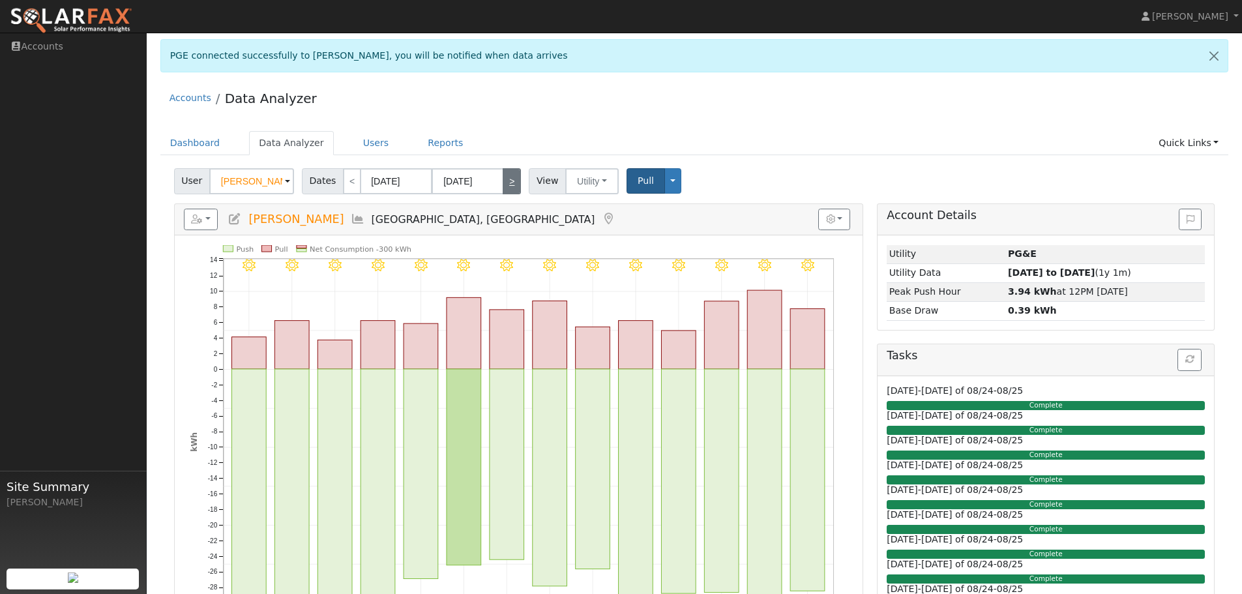
click at [504, 182] on link ">" at bounding box center [512, 181] width 18 height 26
type input "07/03/2025"
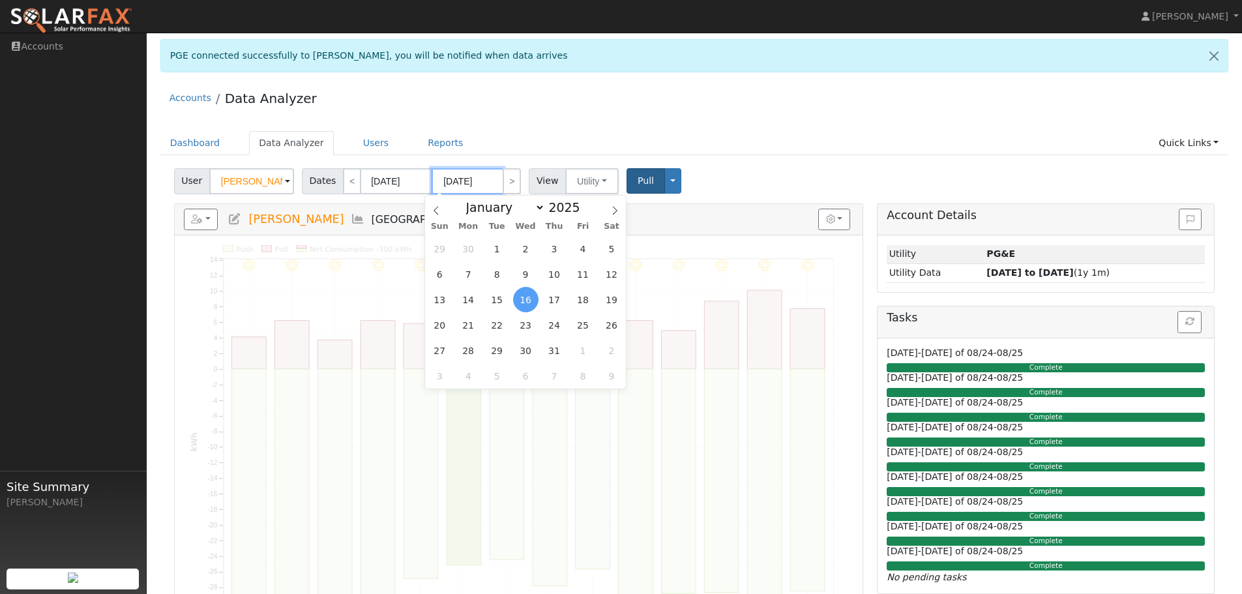
click at [466, 184] on input "07/16/2025" at bounding box center [468, 181] width 72 height 26
click at [554, 349] on span "31" at bounding box center [554, 350] width 25 height 25
type input "07/31/2025"
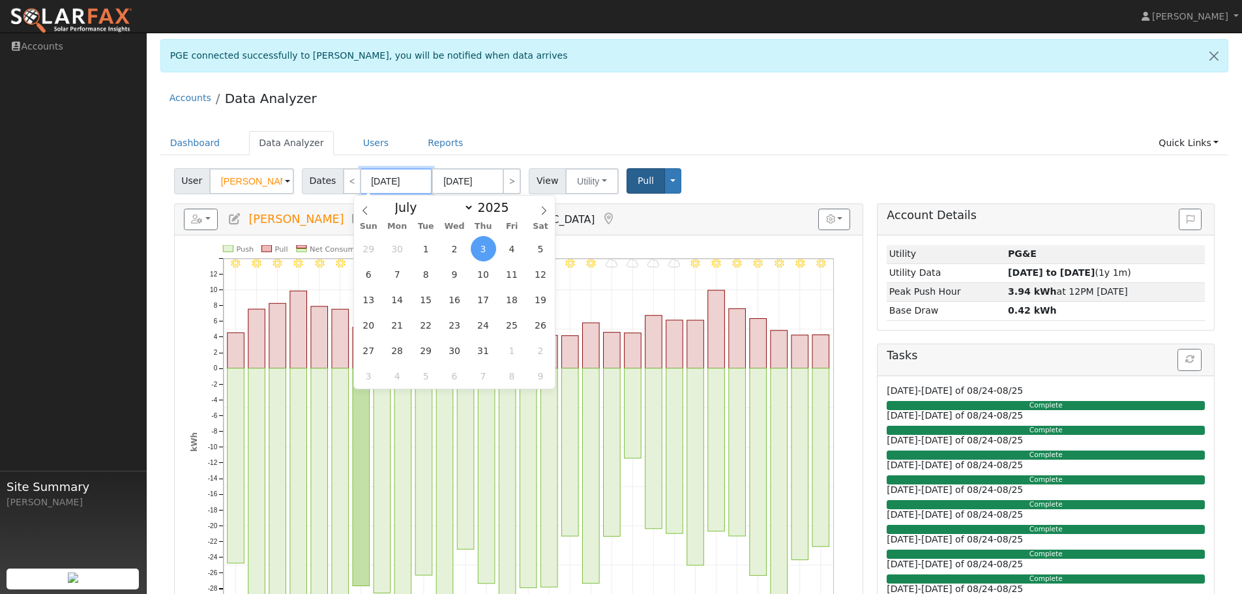
click at [388, 184] on input "07/03/2025" at bounding box center [397, 181] width 72 height 26
click at [426, 247] on span "1" at bounding box center [425, 248] width 25 height 25
type input "07/01/2025"
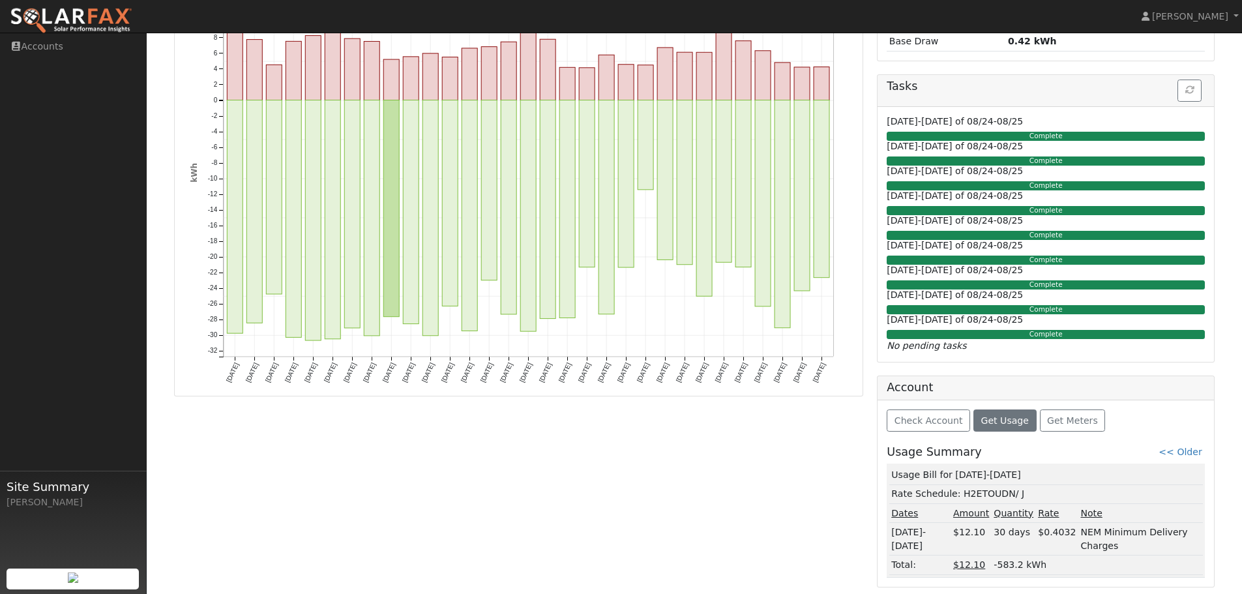
scroll to position [270, 0]
click at [998, 424] on span "Get Usage" at bounding box center [1005, 420] width 48 height 10
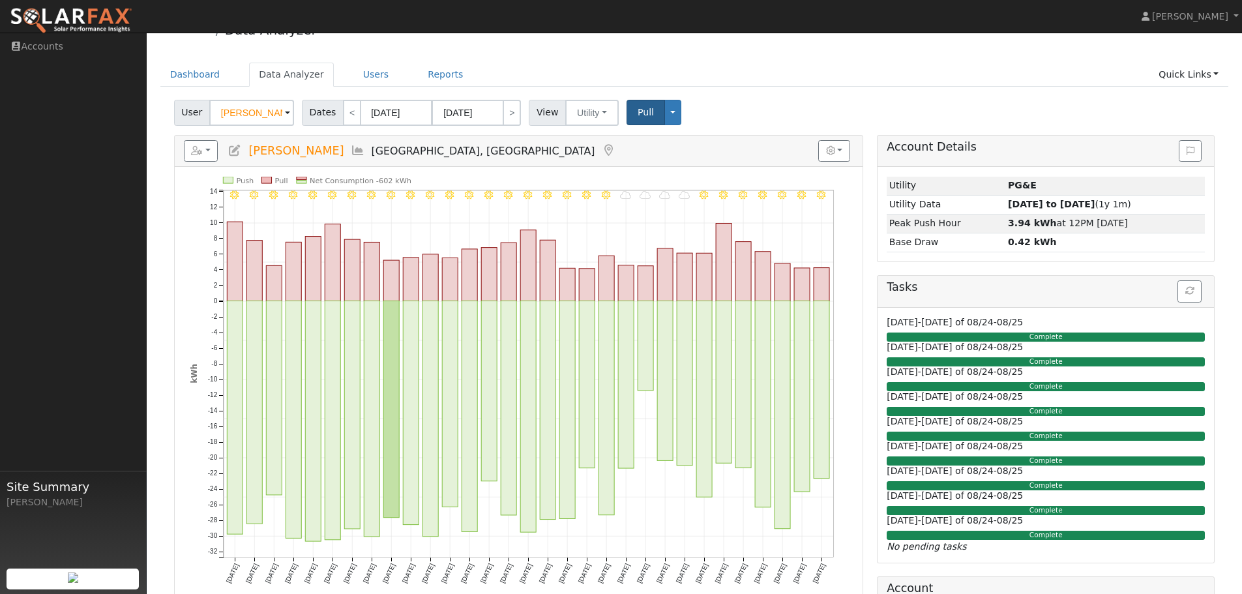
scroll to position [7, 0]
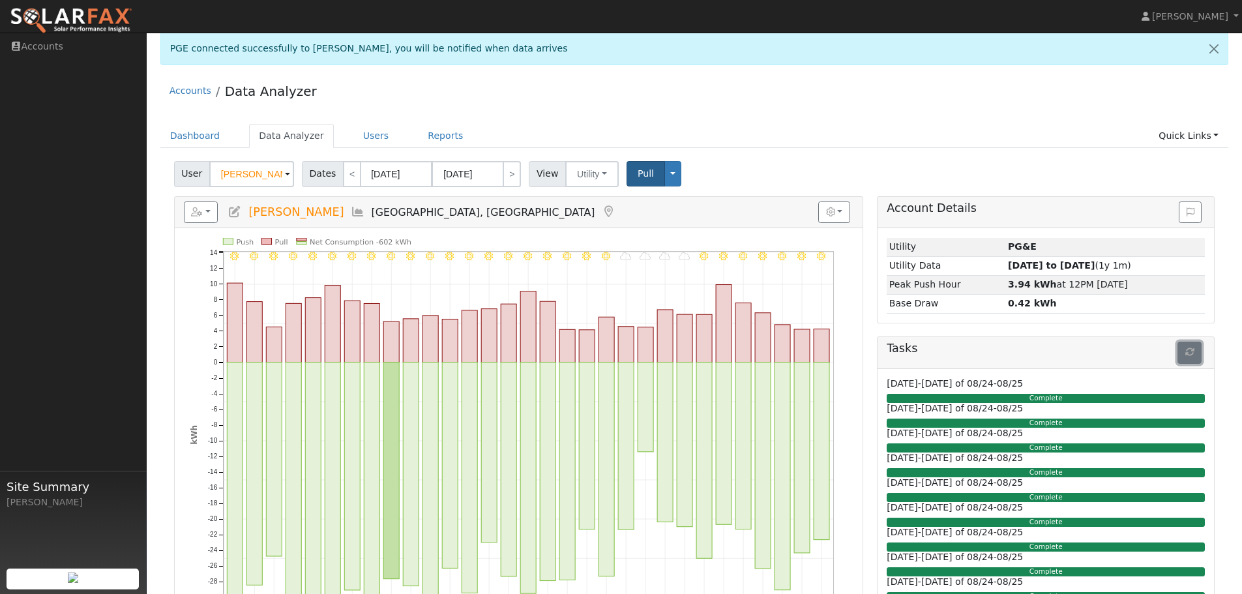
click at [1189, 353] on icon "button" at bounding box center [1190, 352] width 9 height 9
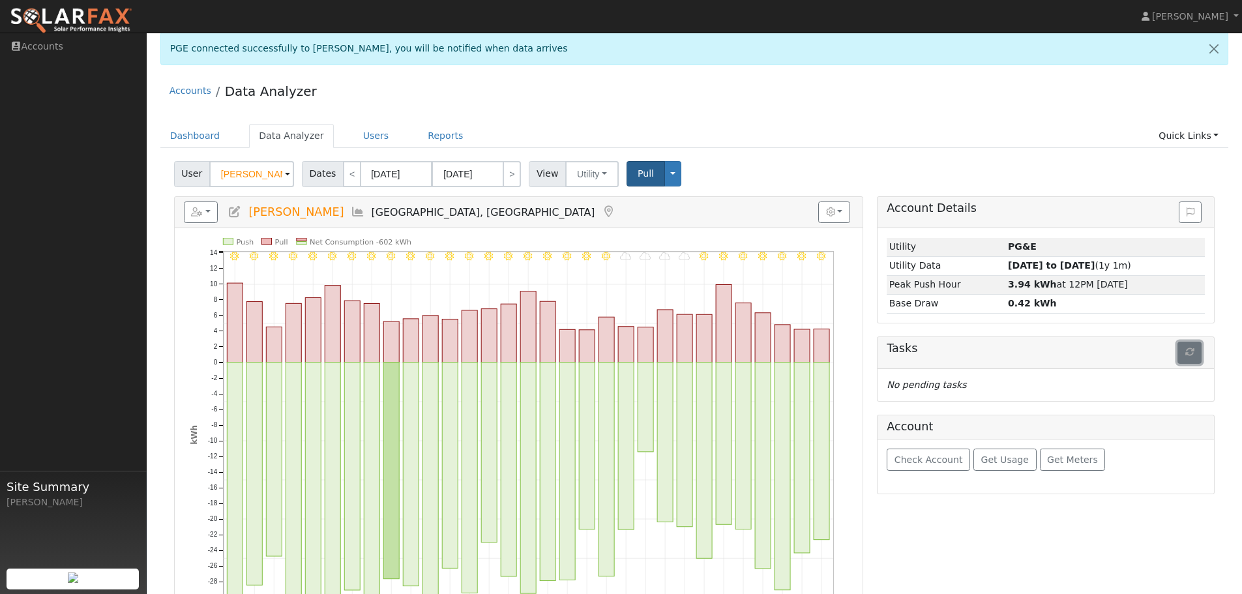
click at [1189, 353] on icon "button" at bounding box center [1190, 352] width 9 height 9
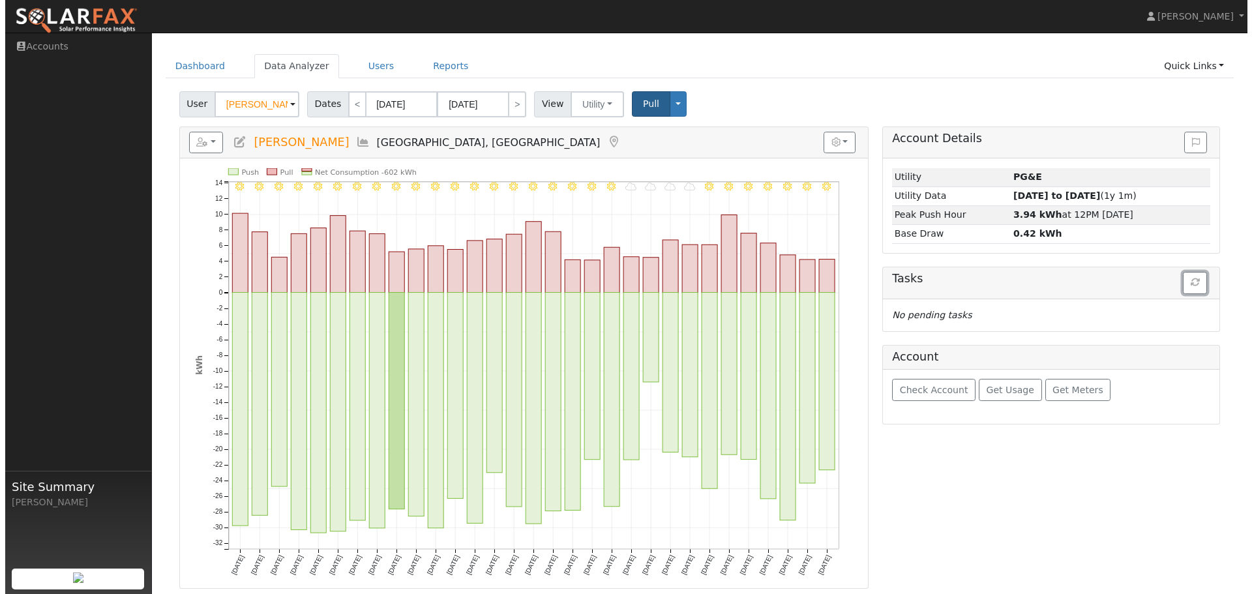
scroll to position [78, 0]
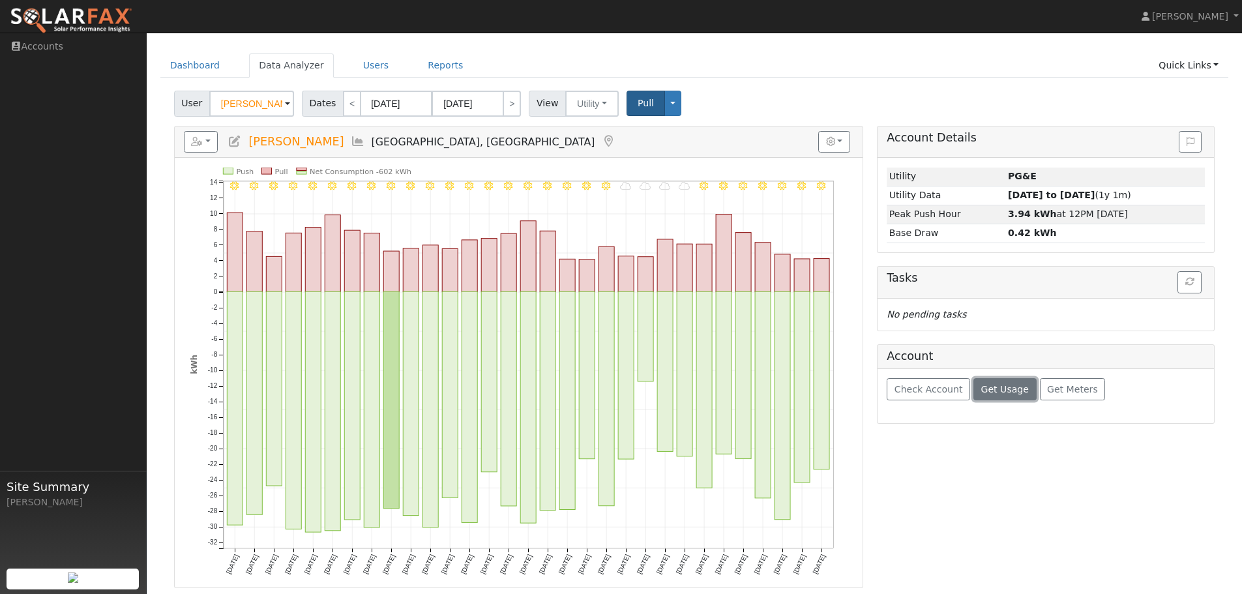
click at [998, 391] on span "Get Usage" at bounding box center [1005, 389] width 48 height 10
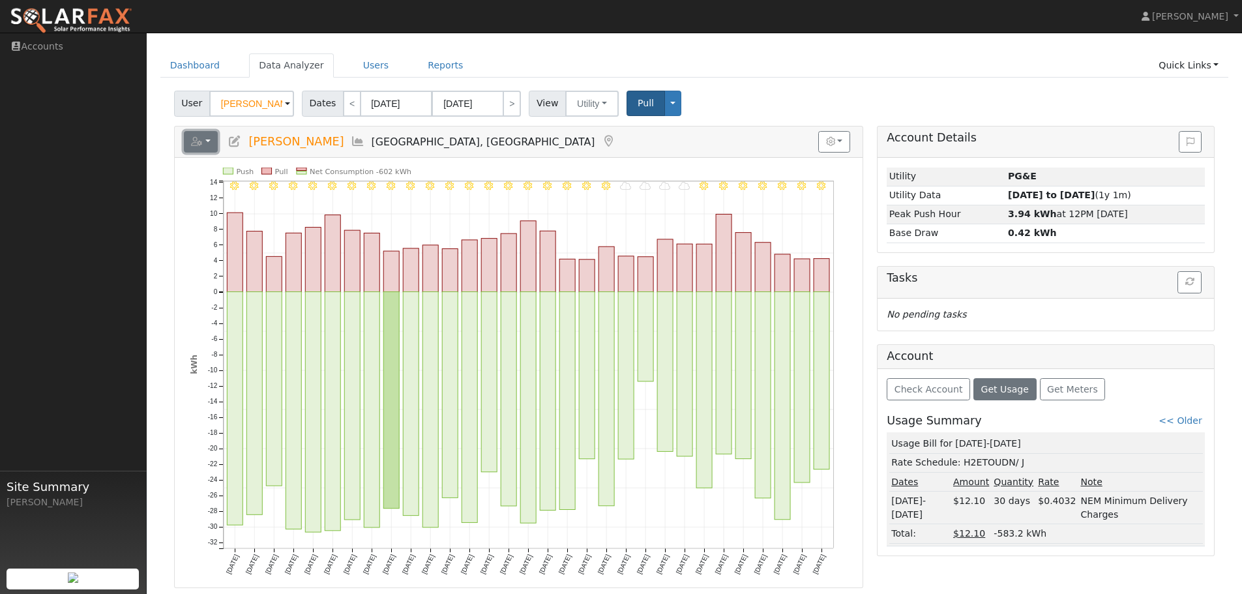
click at [209, 139] on button "button" at bounding box center [201, 142] width 35 height 22
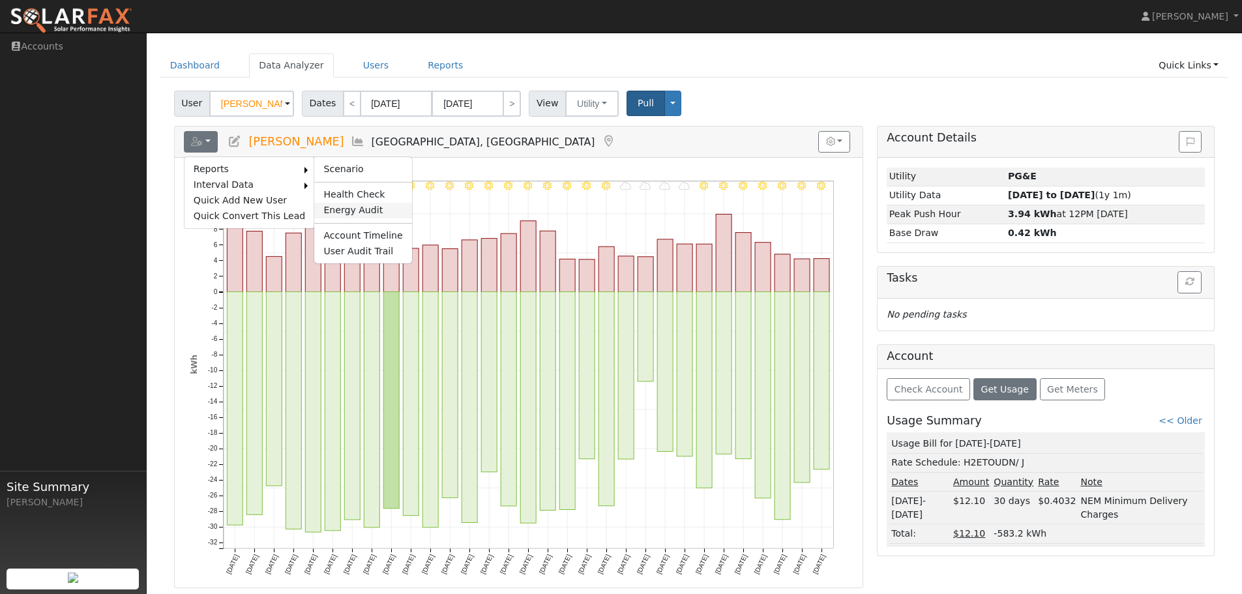
click at [335, 209] on link "Energy Audit" at bounding box center [362, 211] width 97 height 16
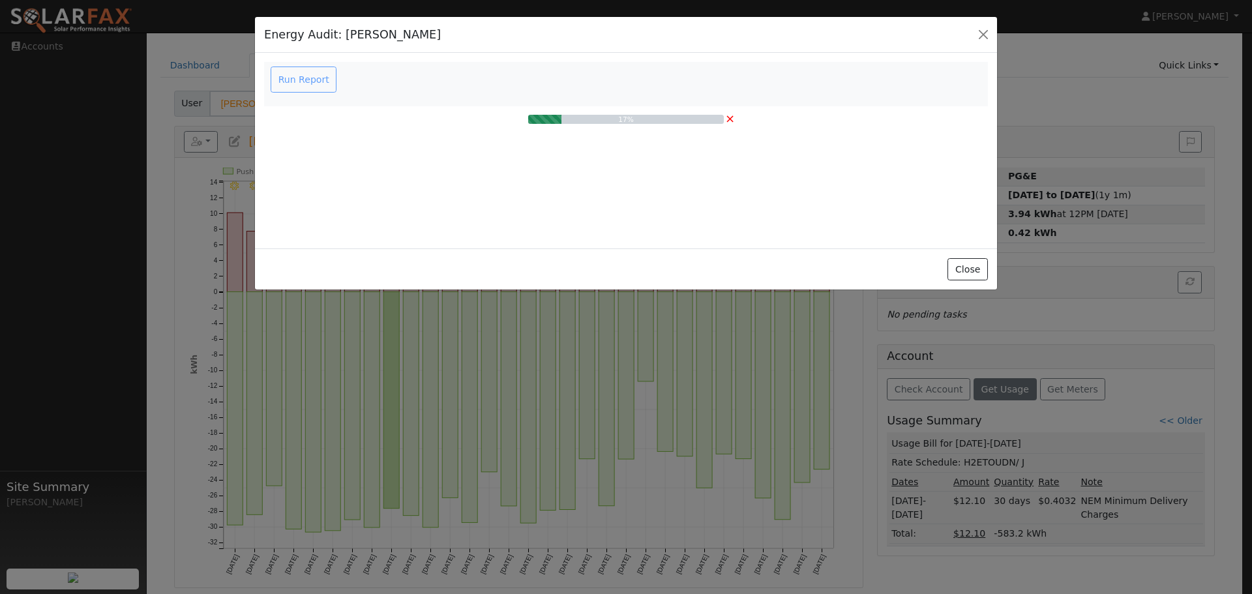
click at [292, 76] on div "Run Report" at bounding box center [306, 80] width 74 height 26
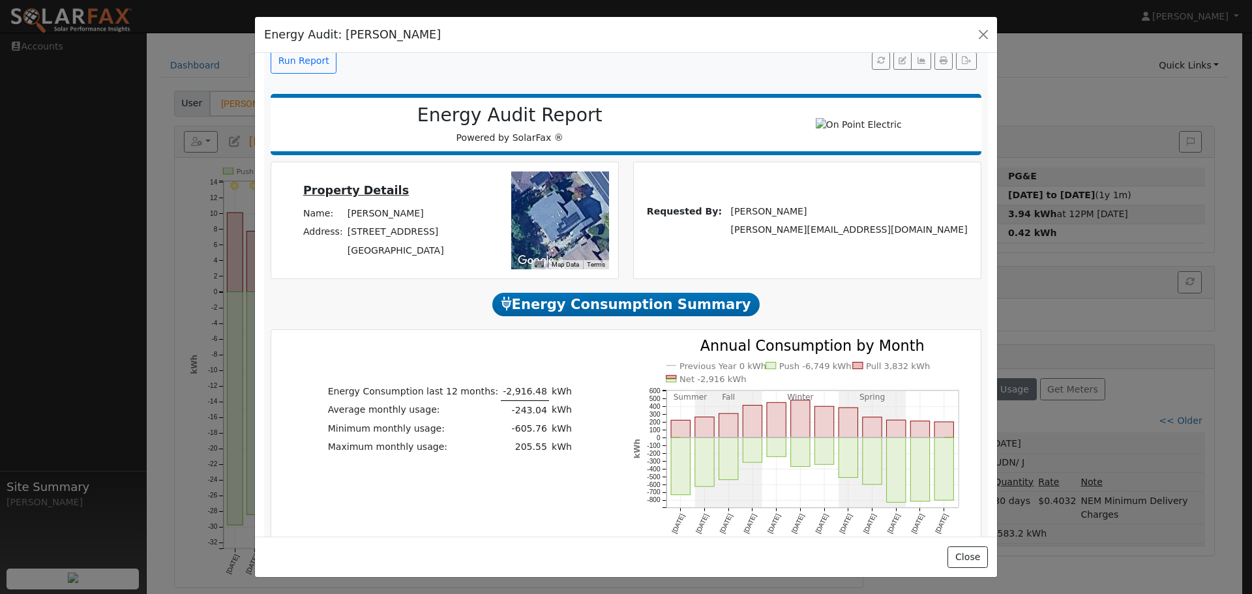
scroll to position [0, 0]
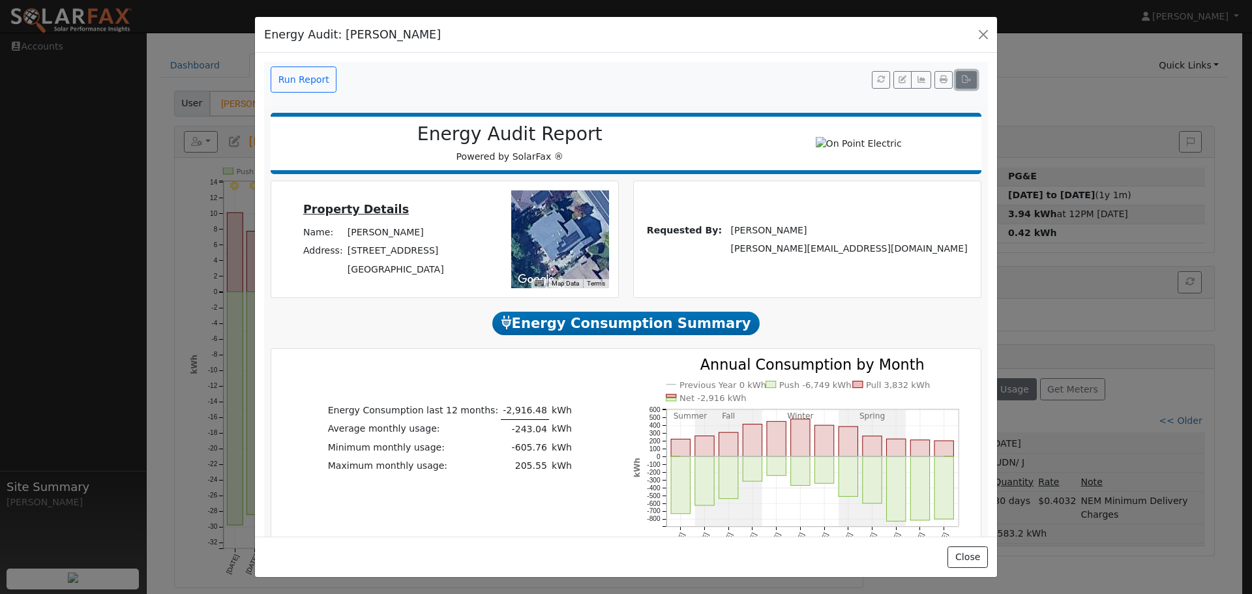
click at [956, 79] on button "button" at bounding box center [966, 80] width 20 height 18
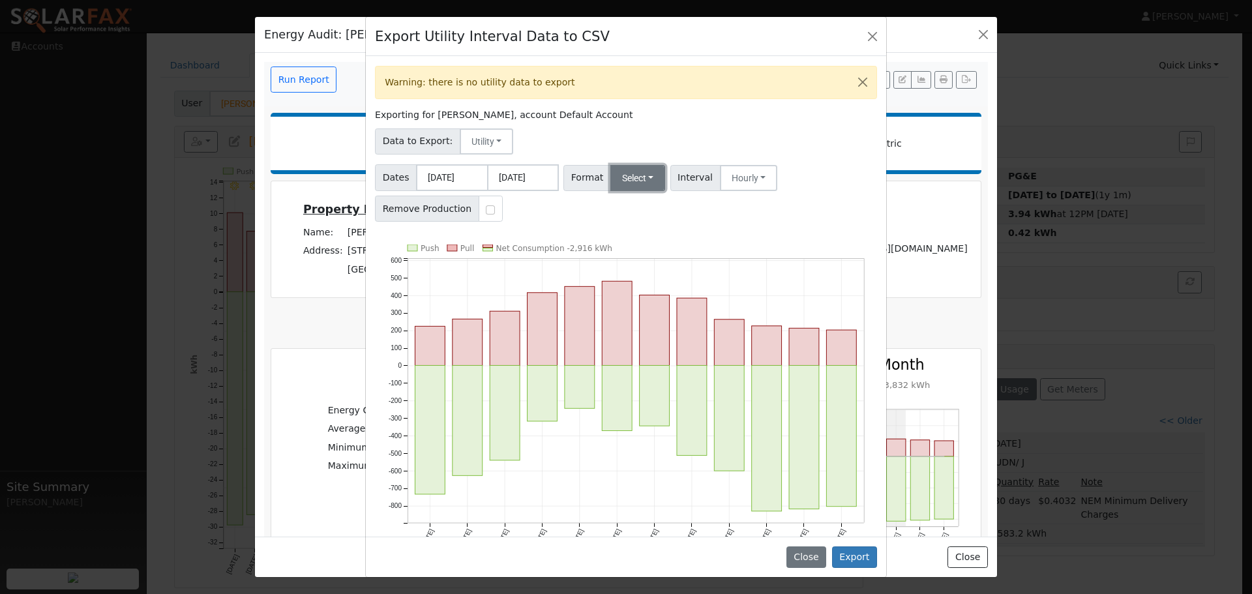
click at [649, 179] on button "Select" at bounding box center [637, 178] width 55 height 26
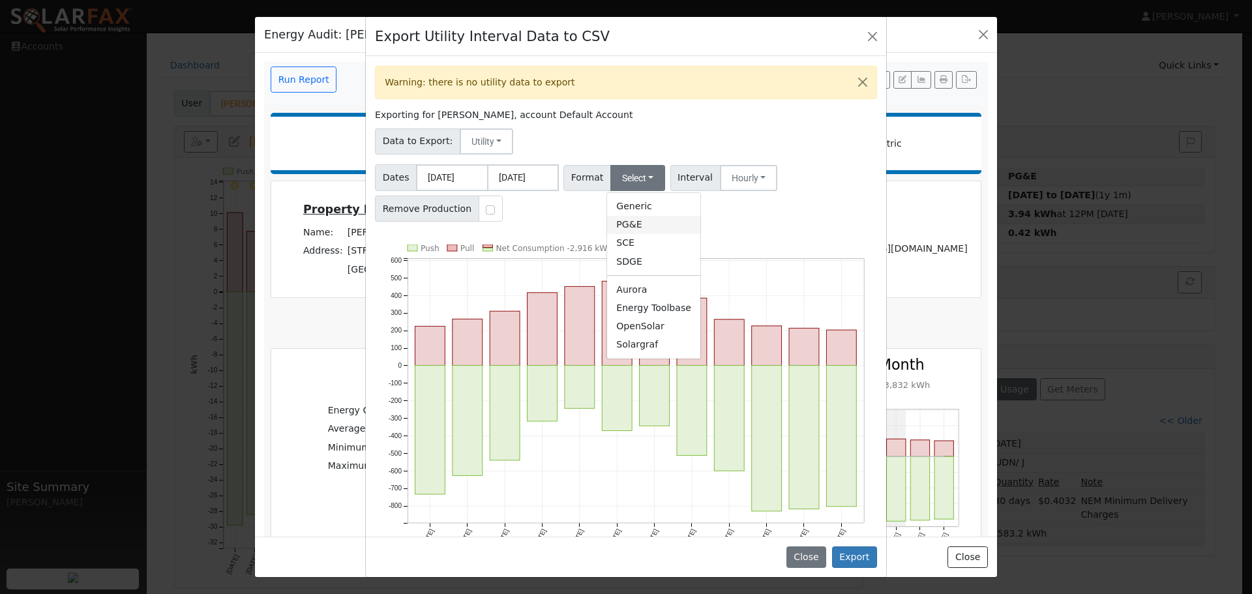
click at [629, 228] on link "PG&E" at bounding box center [653, 225] width 93 height 18
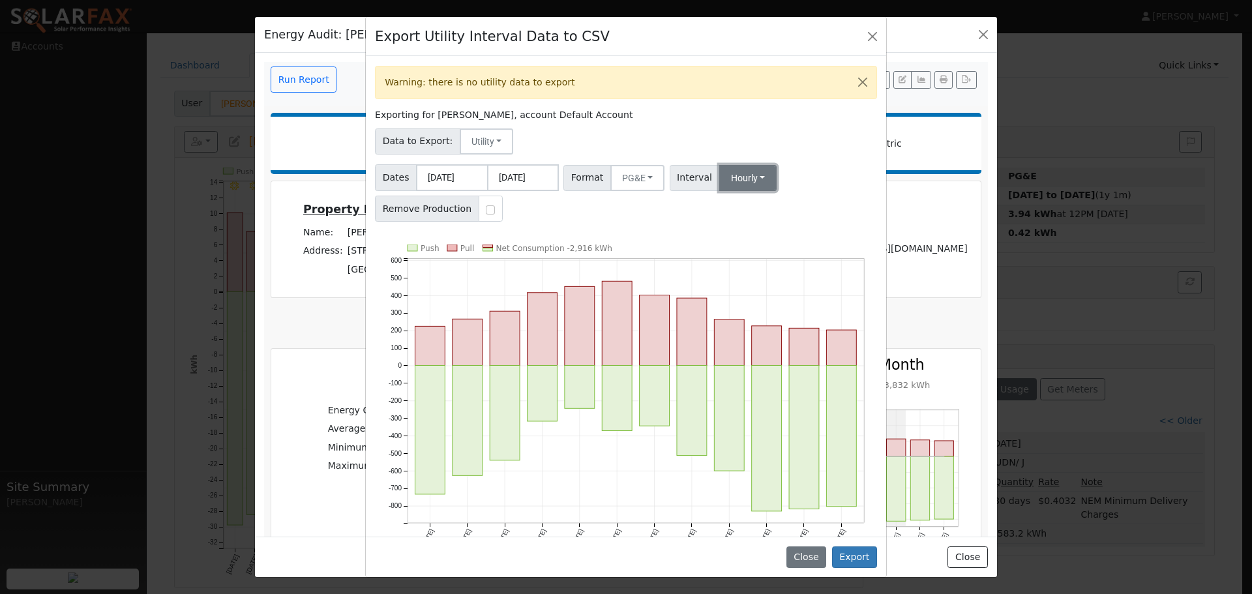
click at [743, 177] on button "Hourly" at bounding box center [748, 178] width 58 height 26
click at [807, 139] on div "Data to Export: Utility Utility Solar" at bounding box center [626, 139] width 507 height 31
click at [486, 211] on input "checkbox" at bounding box center [490, 209] width 9 height 9
click at [486, 207] on input "checkbox" at bounding box center [490, 209] width 9 height 9
checkbox input "false"
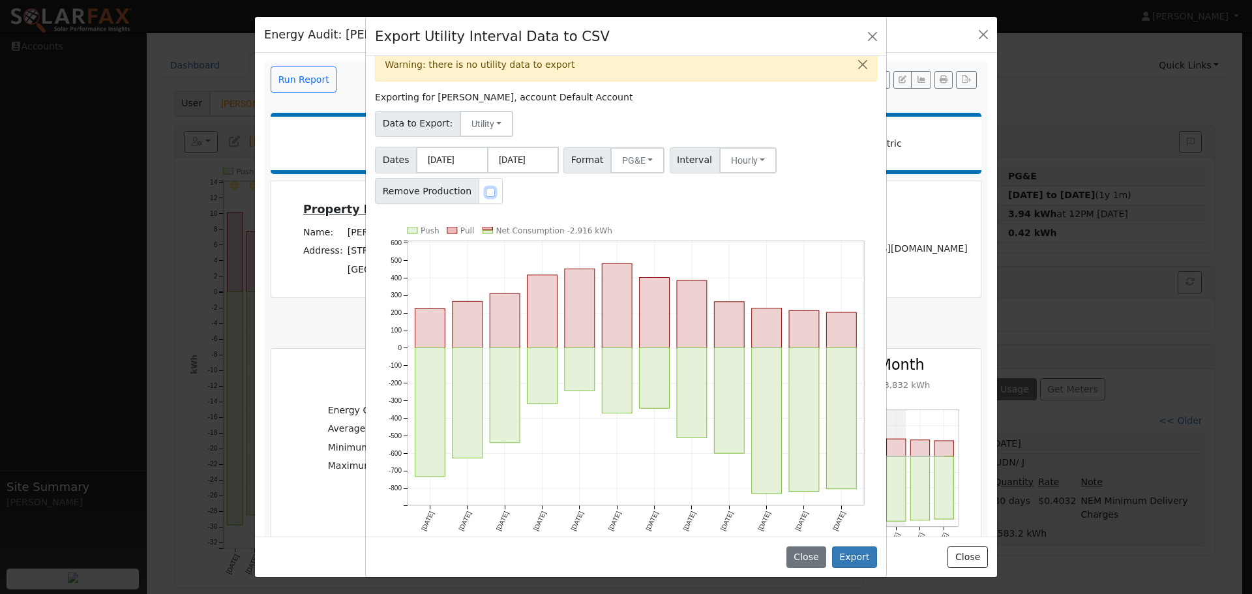
scroll to position [26, 0]
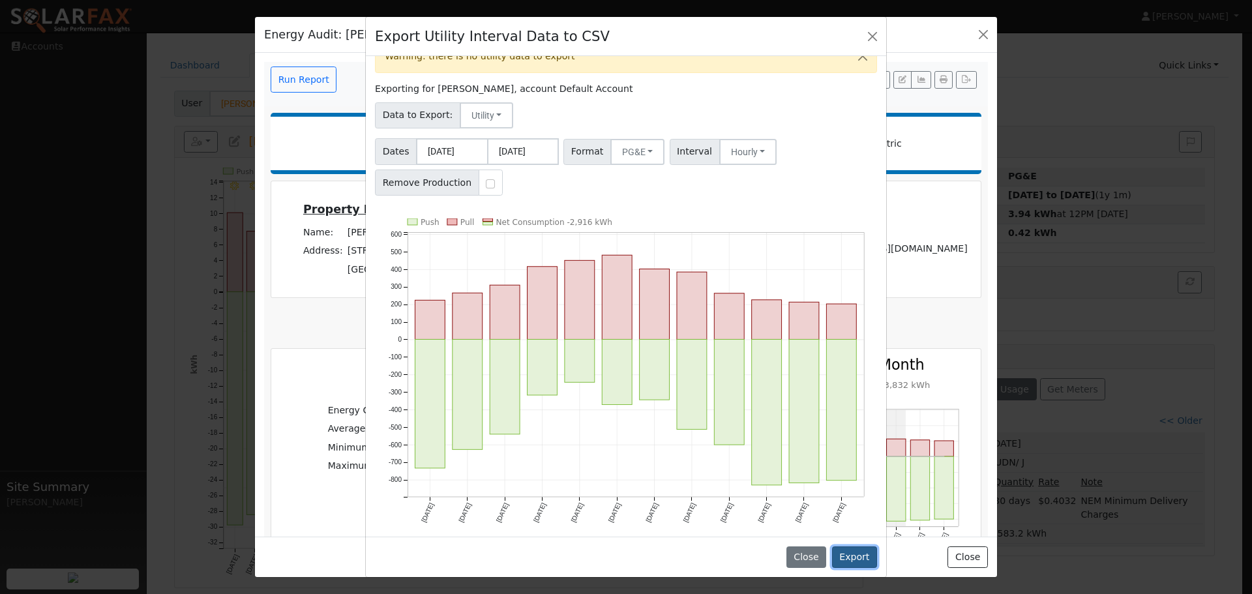
click at [854, 554] on button "Export" at bounding box center [854, 558] width 45 height 22
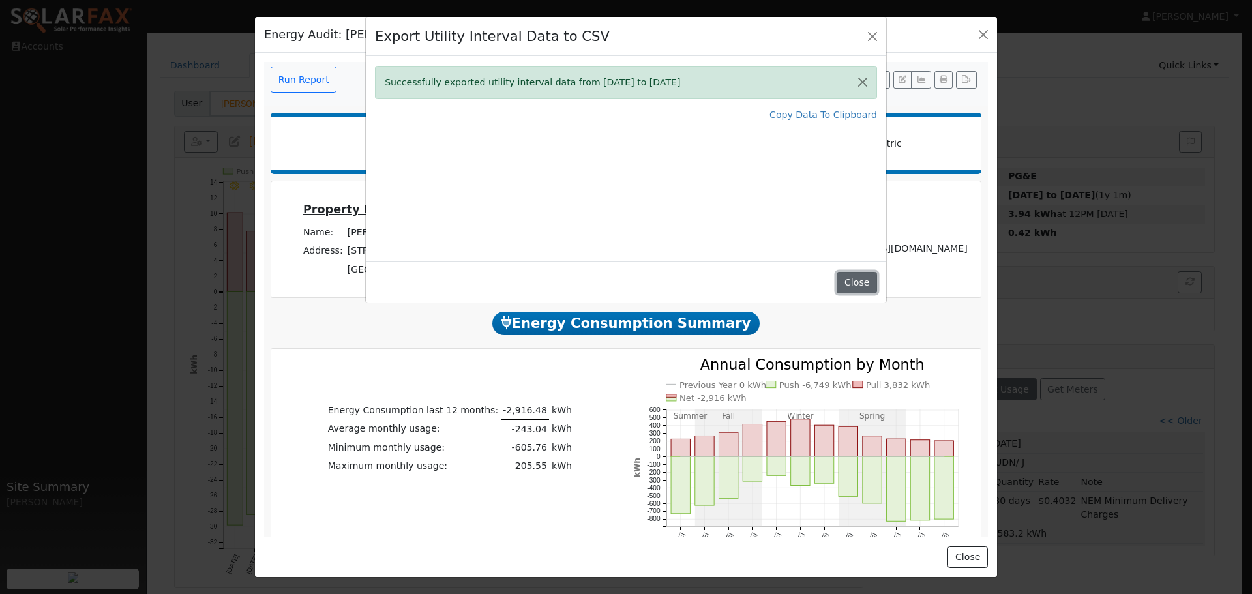
click at [865, 282] on button "Close" at bounding box center [857, 283] width 40 height 22
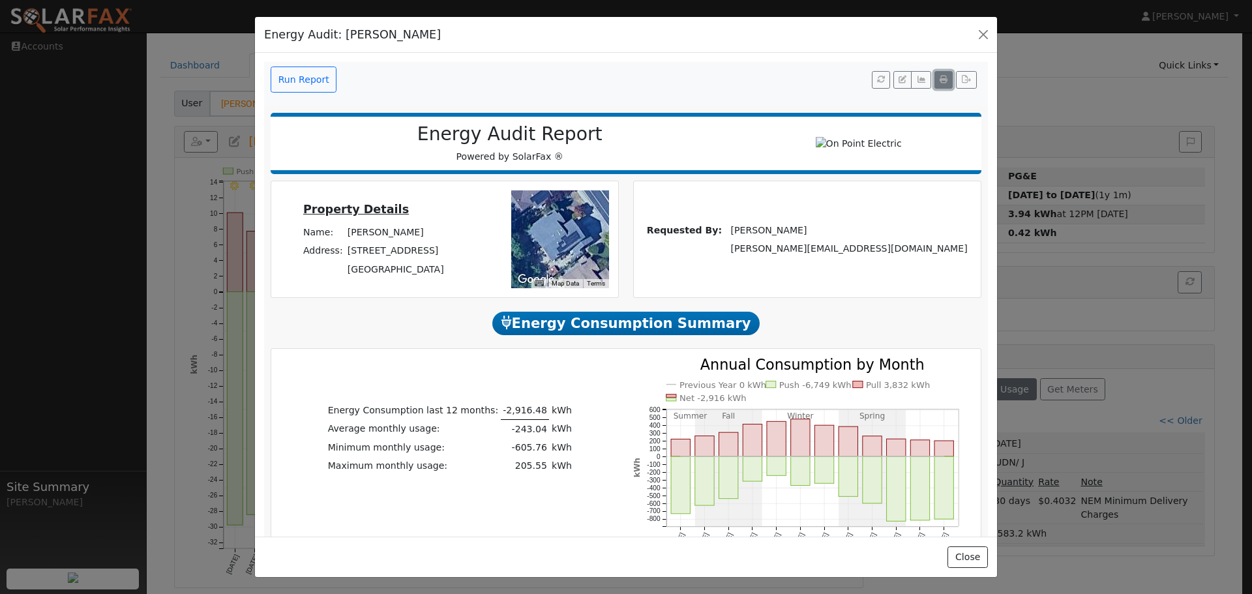
click at [940, 80] on icon "button" at bounding box center [944, 80] width 8 height 8
click at [597, 331] on span "Energy Consumption Summary" at bounding box center [625, 323] width 267 height 23
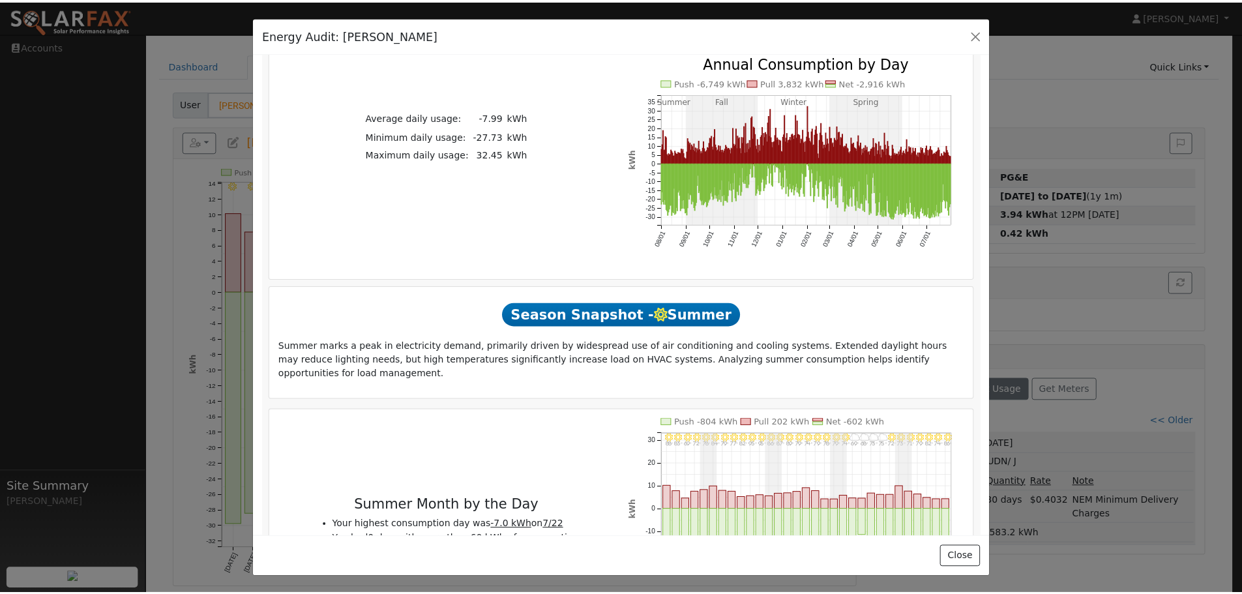
scroll to position [783, 0]
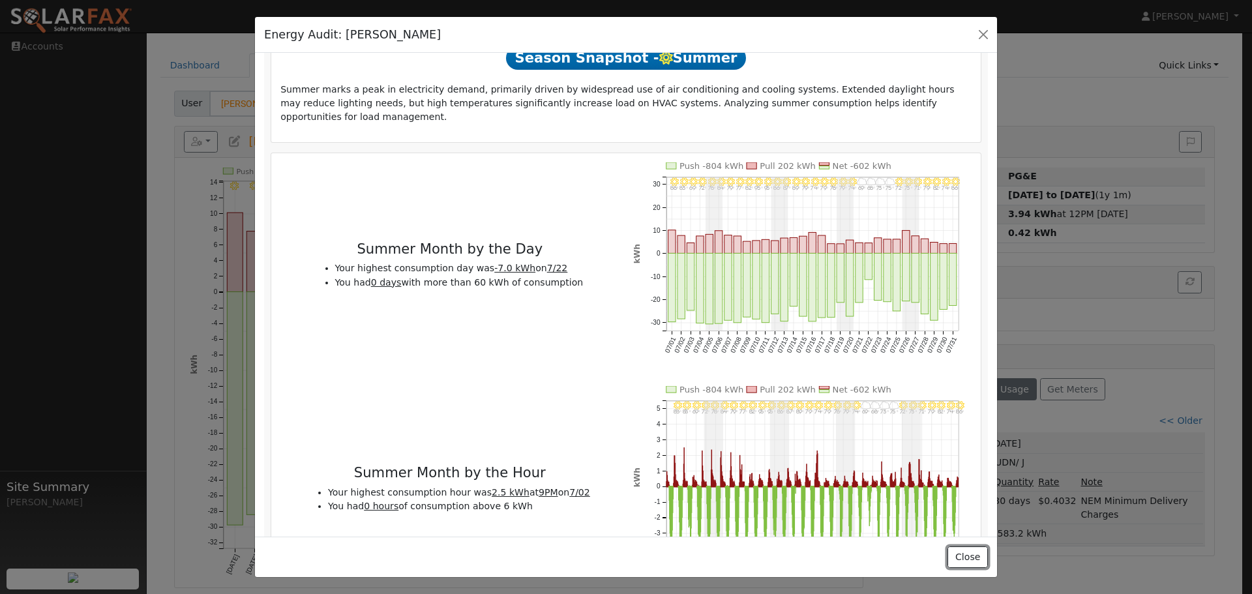
click at [969, 556] on button "Close" at bounding box center [968, 558] width 40 height 22
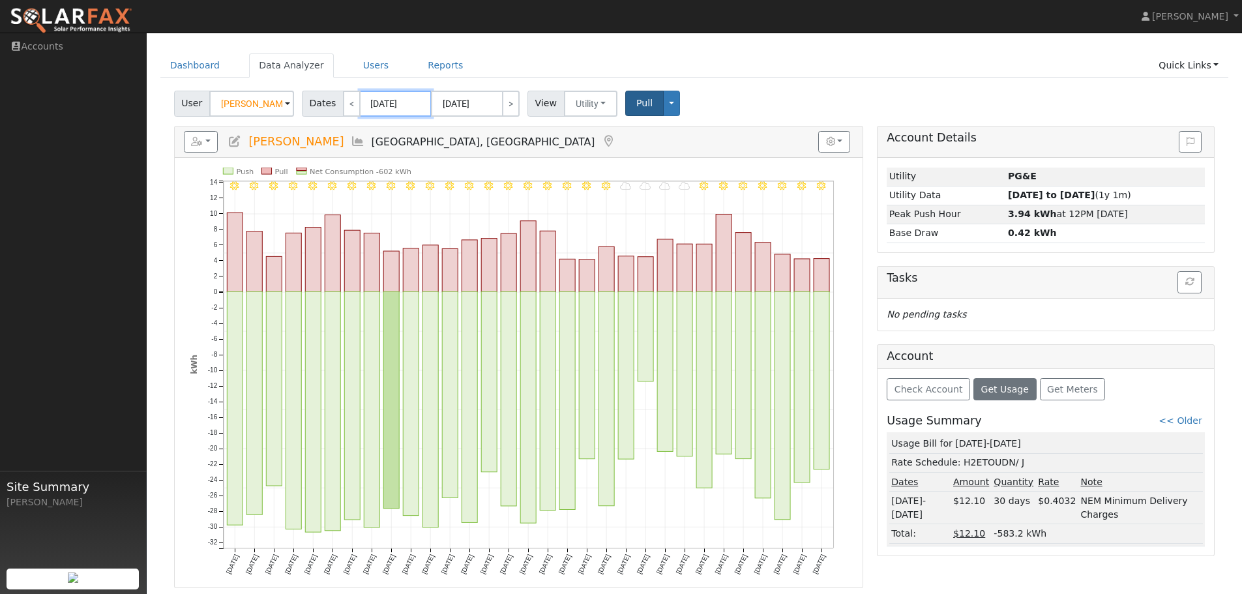
click at [369, 105] on input "07/01/2025" at bounding box center [396, 104] width 72 height 26
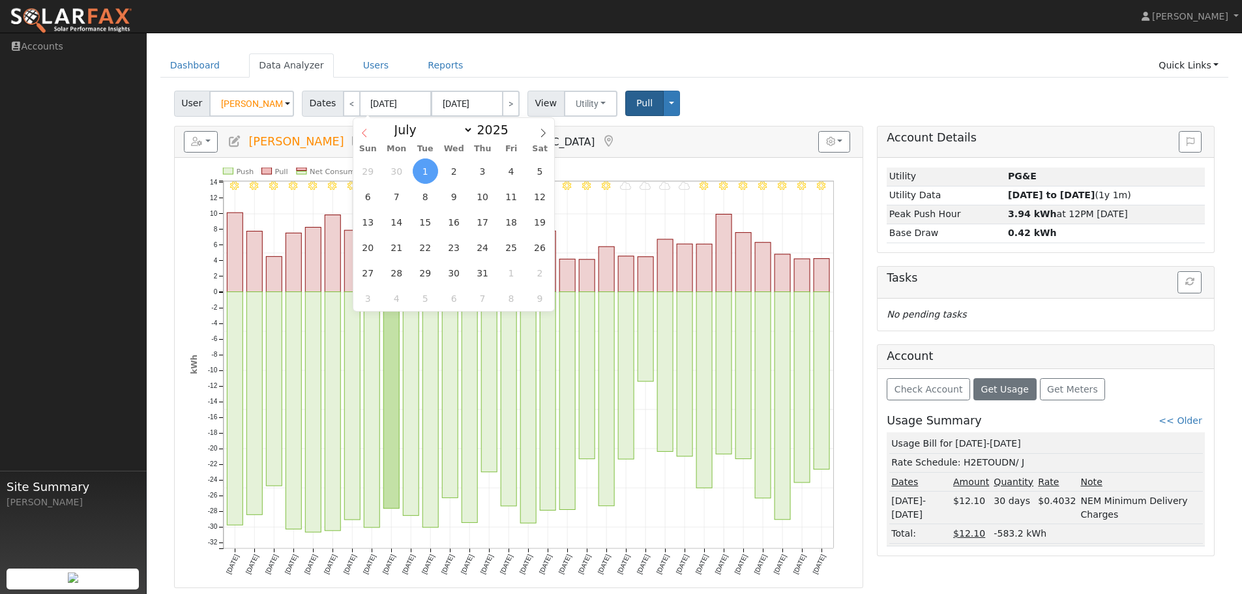
click at [365, 132] on icon at bounding box center [364, 132] width 9 height 9
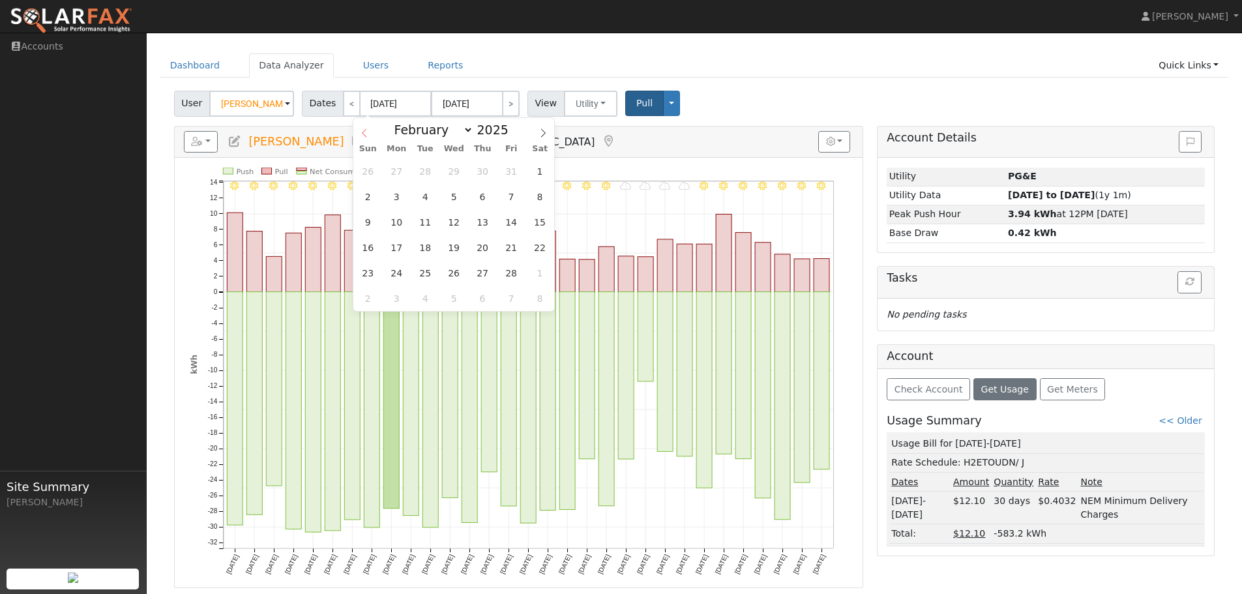
click at [365, 132] on icon at bounding box center [364, 132] width 9 height 9
select select "0"
click at [450, 168] on span "1" at bounding box center [454, 170] width 25 height 25
type input "01/01/2025"
type input "01/31/2025"
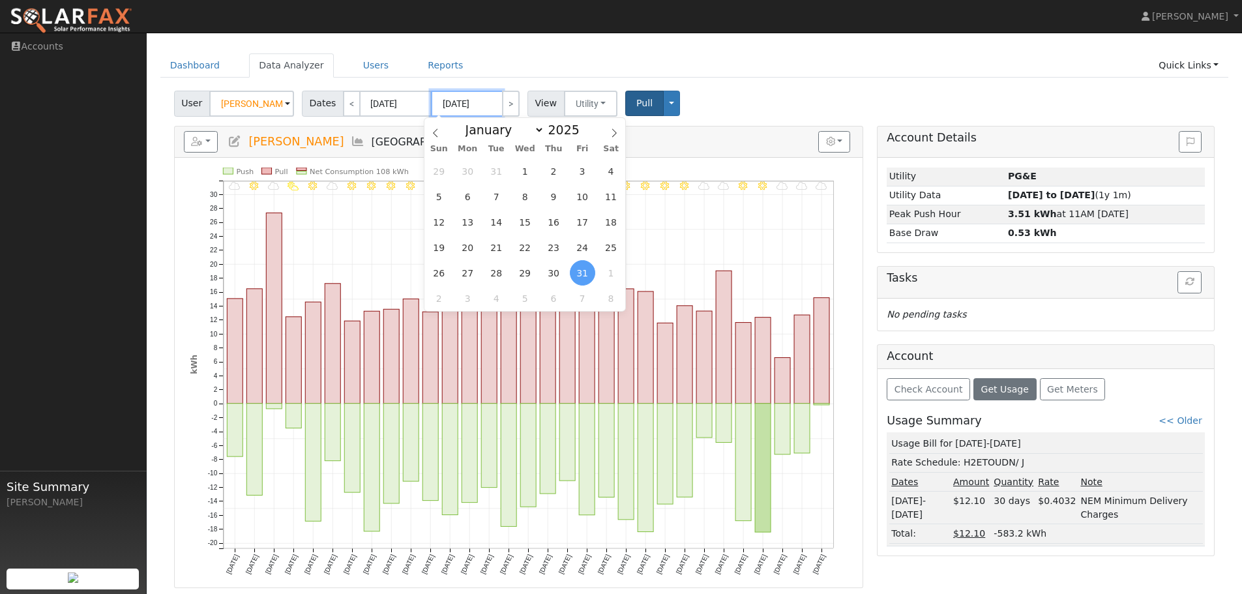
click at [472, 100] on input "01/31/2025" at bounding box center [467, 104] width 72 height 26
click at [537, 130] on select "January February March April May June July August September October November De…" at bounding box center [501, 130] width 85 height 16
select select "6"
click at [470, 122] on select "January February March April May June July August September October November De…" at bounding box center [501, 130] width 85 height 16
click at [554, 269] on span "31" at bounding box center [553, 272] width 25 height 25
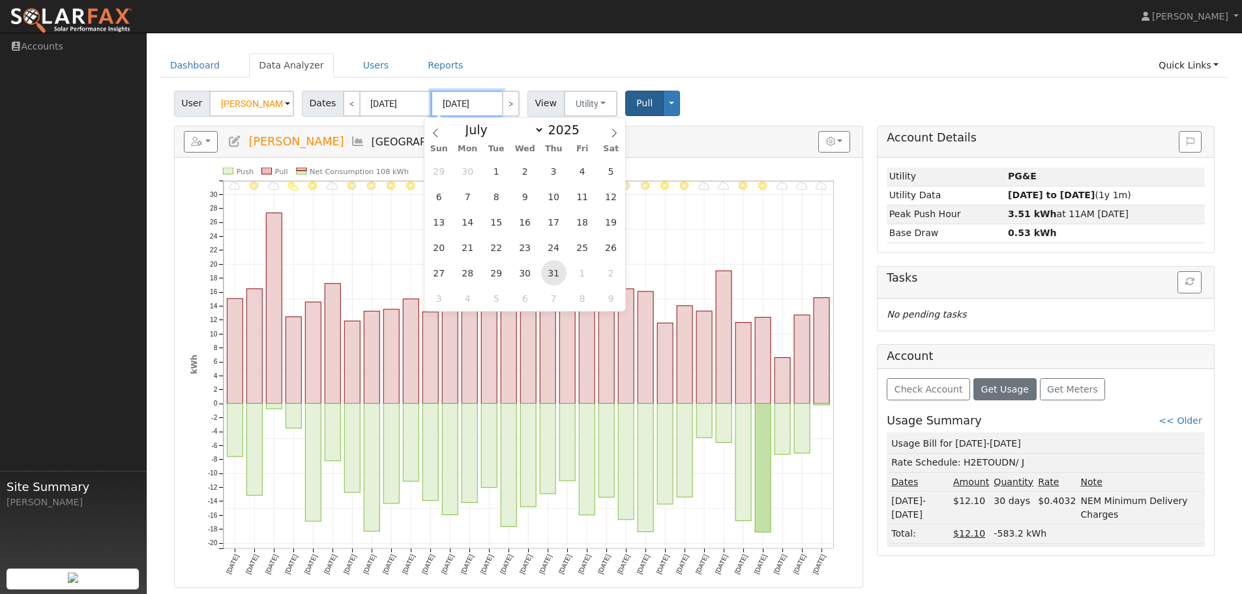
type input "07/31/2025"
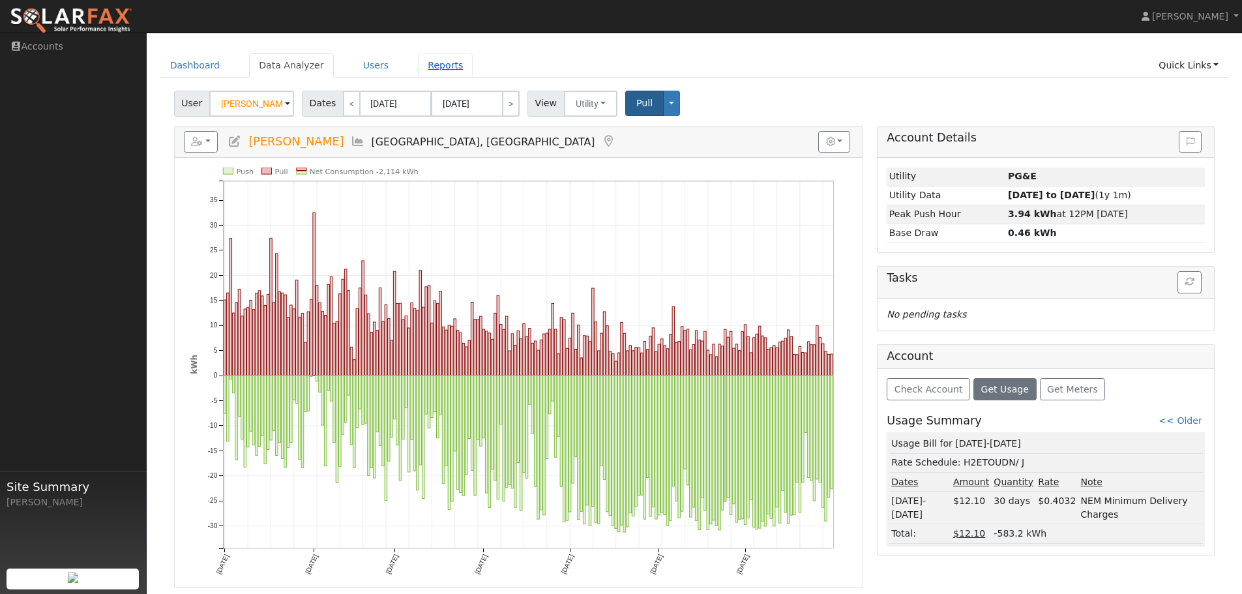
click at [430, 66] on link "Reports" at bounding box center [445, 65] width 55 height 24
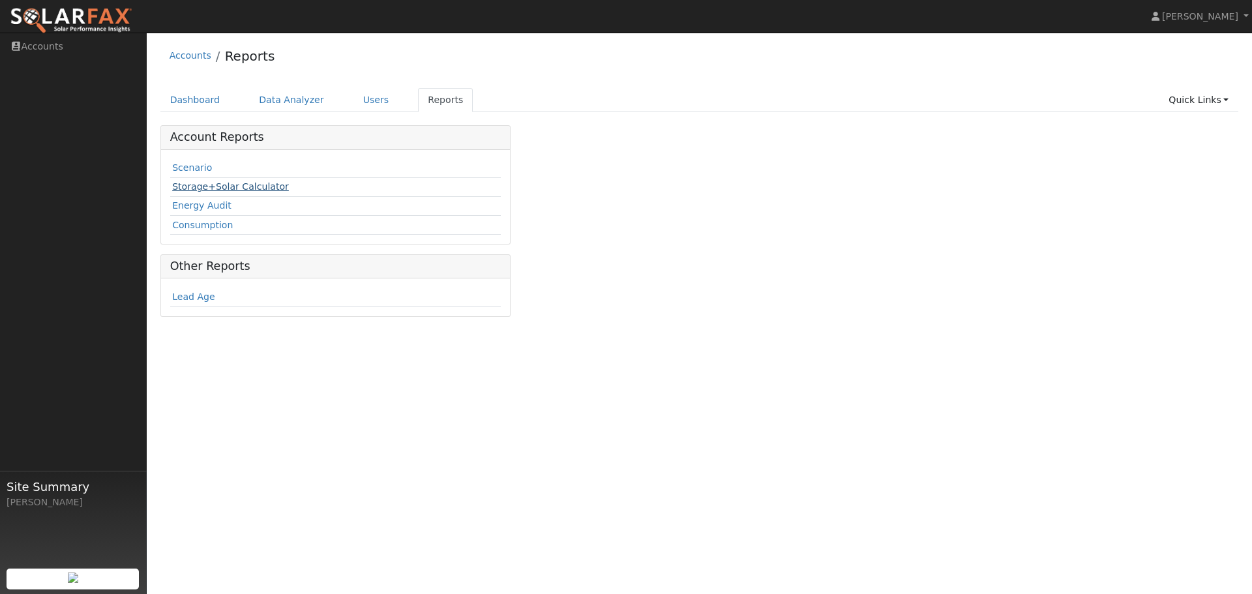
click at [233, 182] on link "Storage+Solar Calculator" at bounding box center [230, 186] width 117 height 10
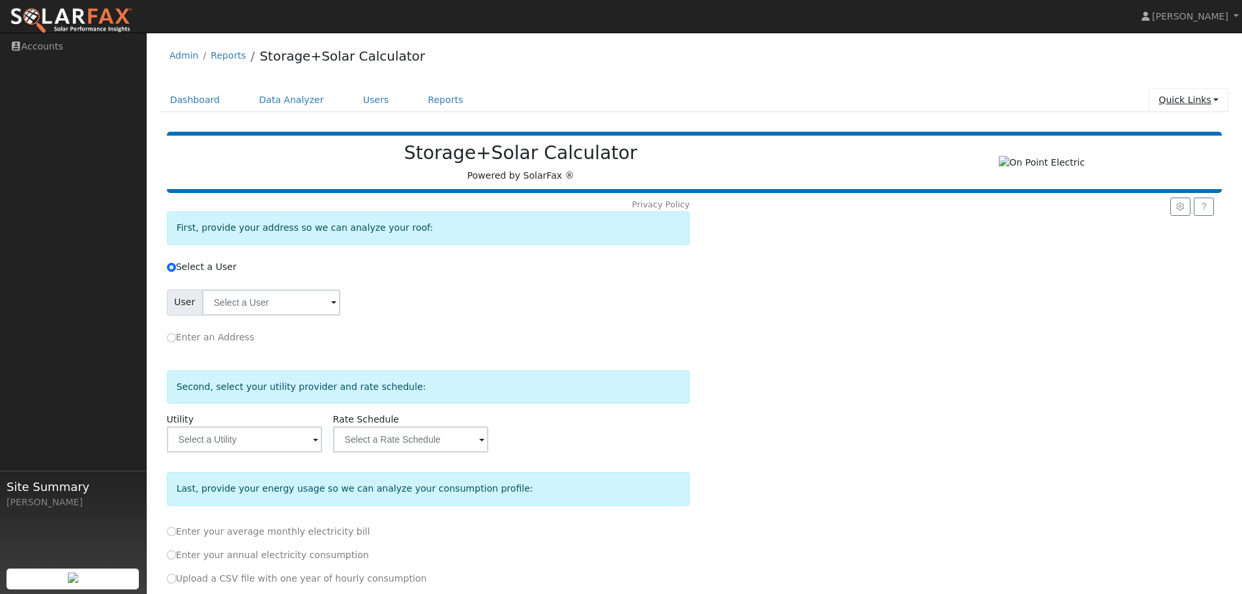
click at [1190, 98] on link "Quick Links" at bounding box center [1189, 100] width 80 height 24
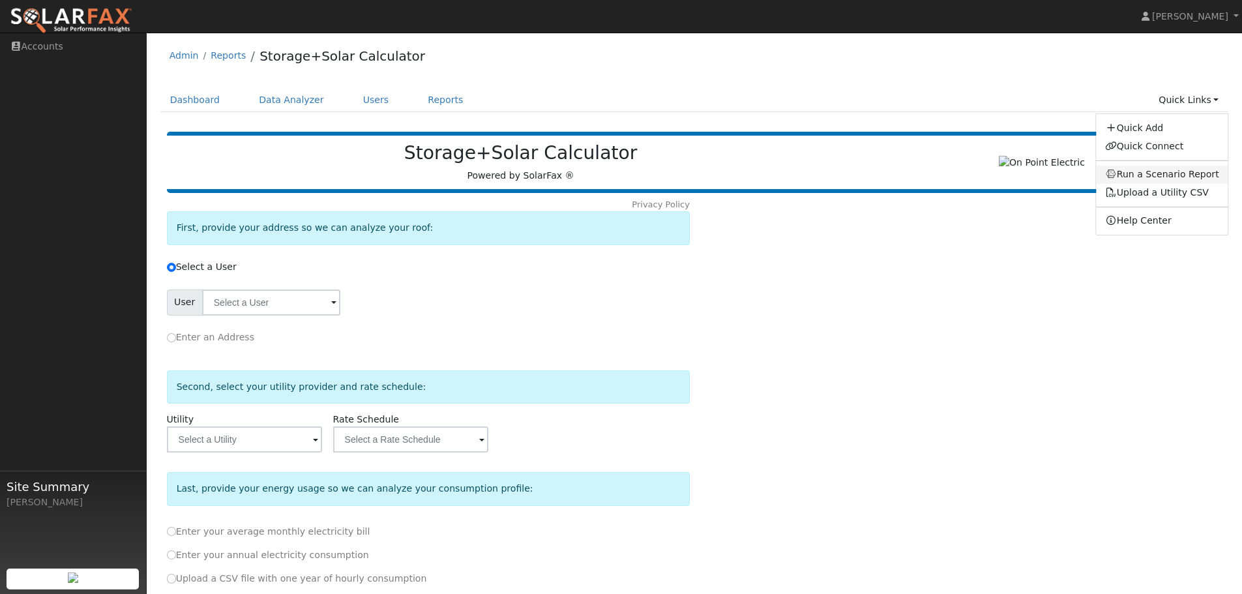
click at [1165, 171] on link "Run a Scenario Report" at bounding box center [1162, 175] width 132 height 18
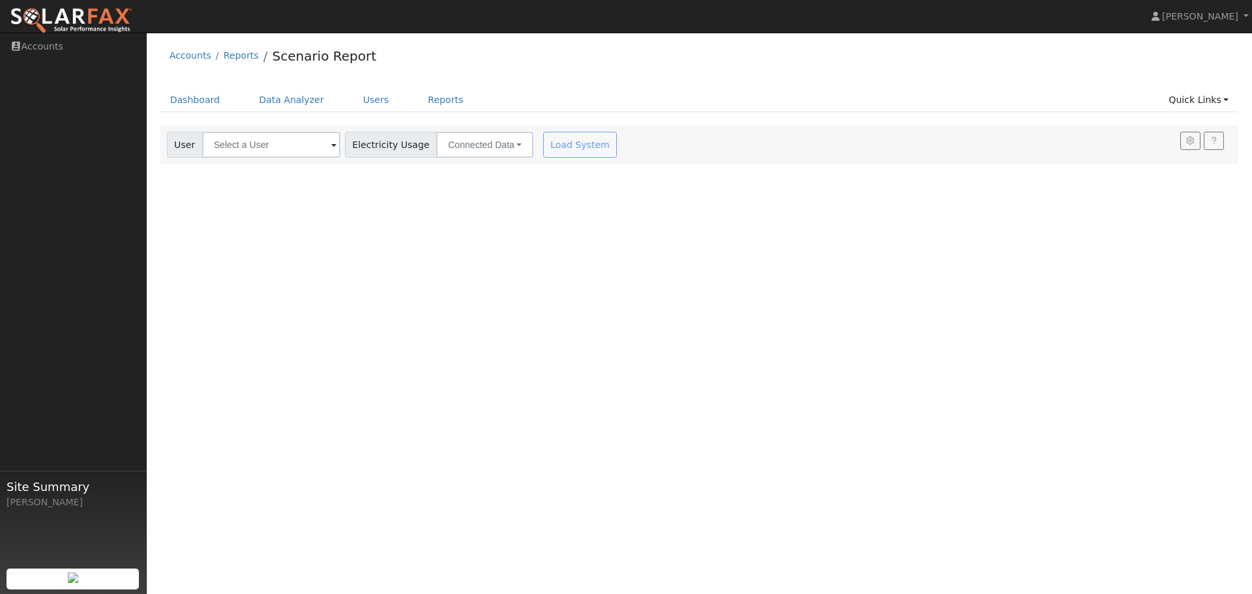
click at [331, 149] on span at bounding box center [333, 145] width 5 height 15
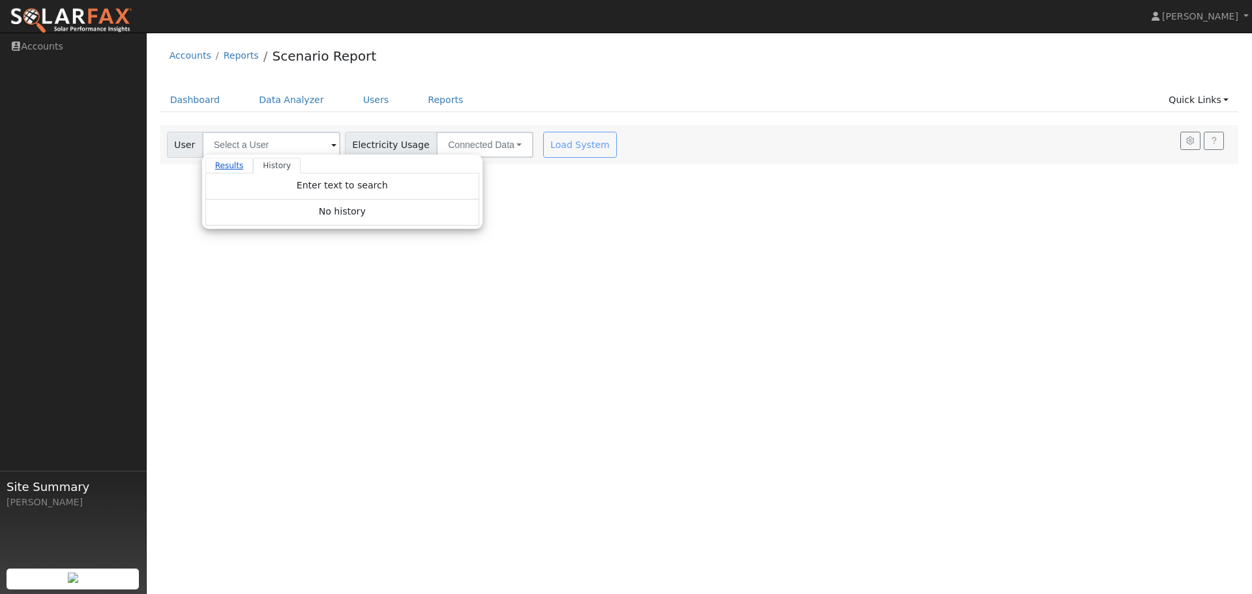
click at [236, 166] on link "Results" at bounding box center [229, 166] width 48 height 16
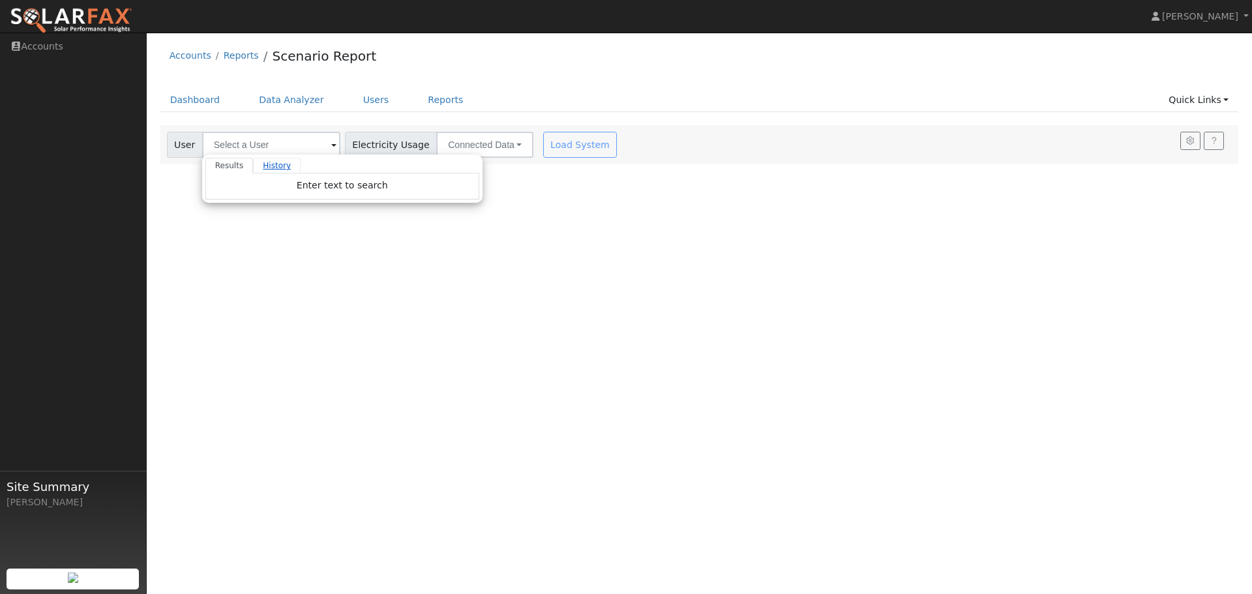
click at [267, 167] on link "History" at bounding box center [277, 166] width 48 height 16
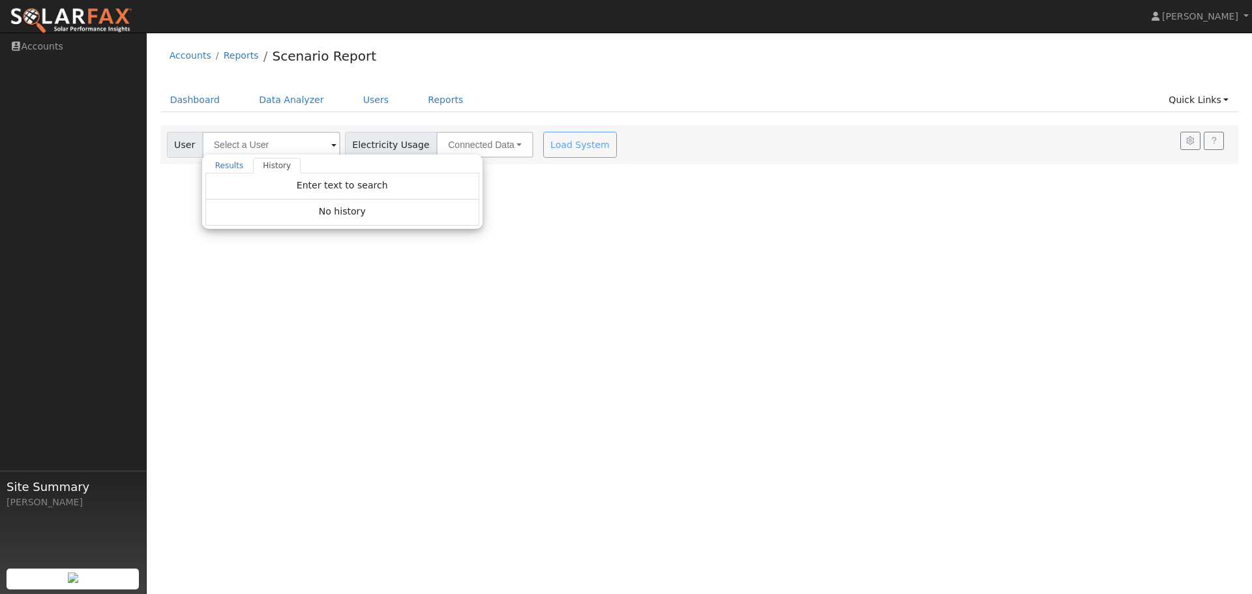
click at [771, 84] on div "Accounts Reports Scenario Report Dashboard Data Analyzer Users Reports Quick Li…" at bounding box center [699, 101] width 1092 height 125
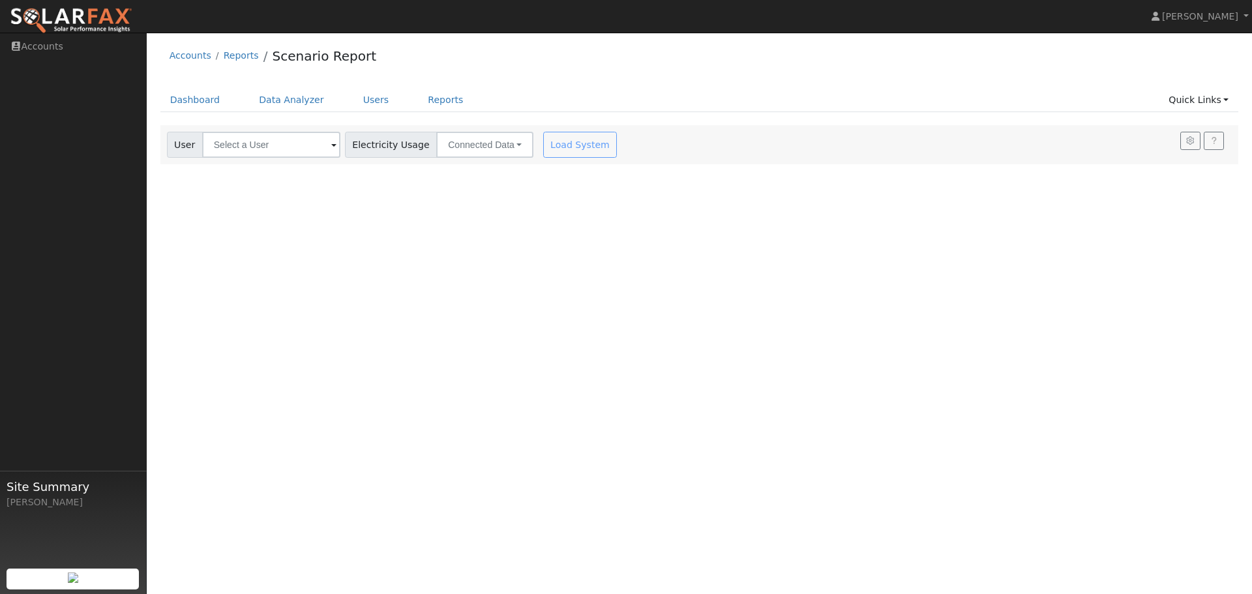
click at [331, 147] on span at bounding box center [333, 145] width 5 height 15
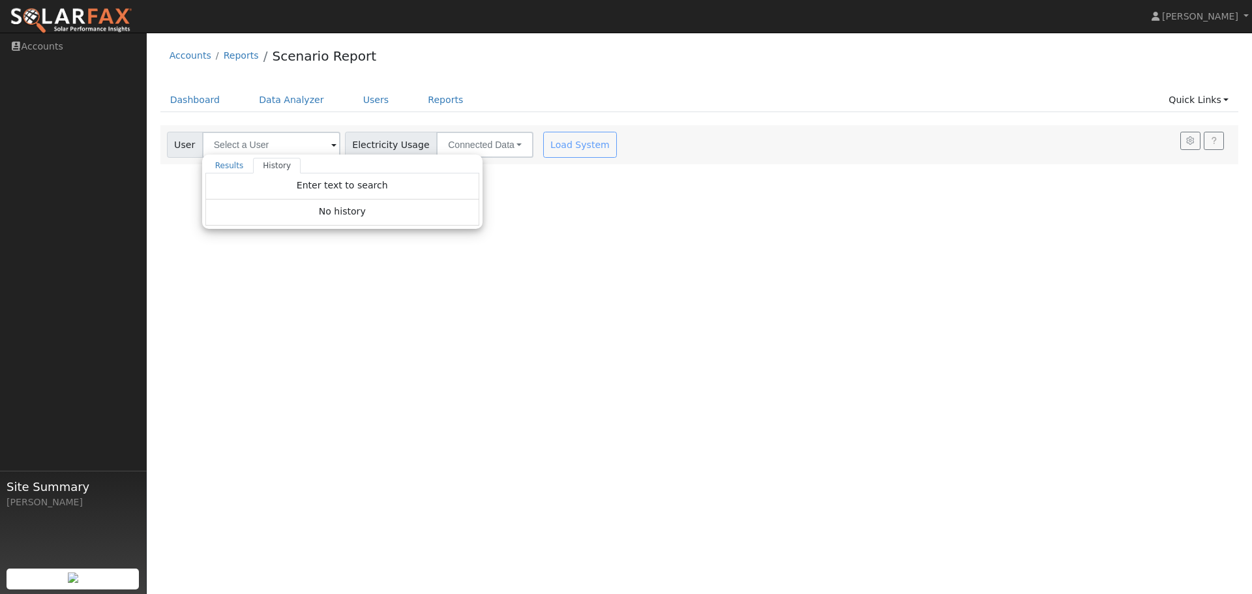
click at [379, 146] on span "Electricity Usage" at bounding box center [391, 145] width 92 height 26
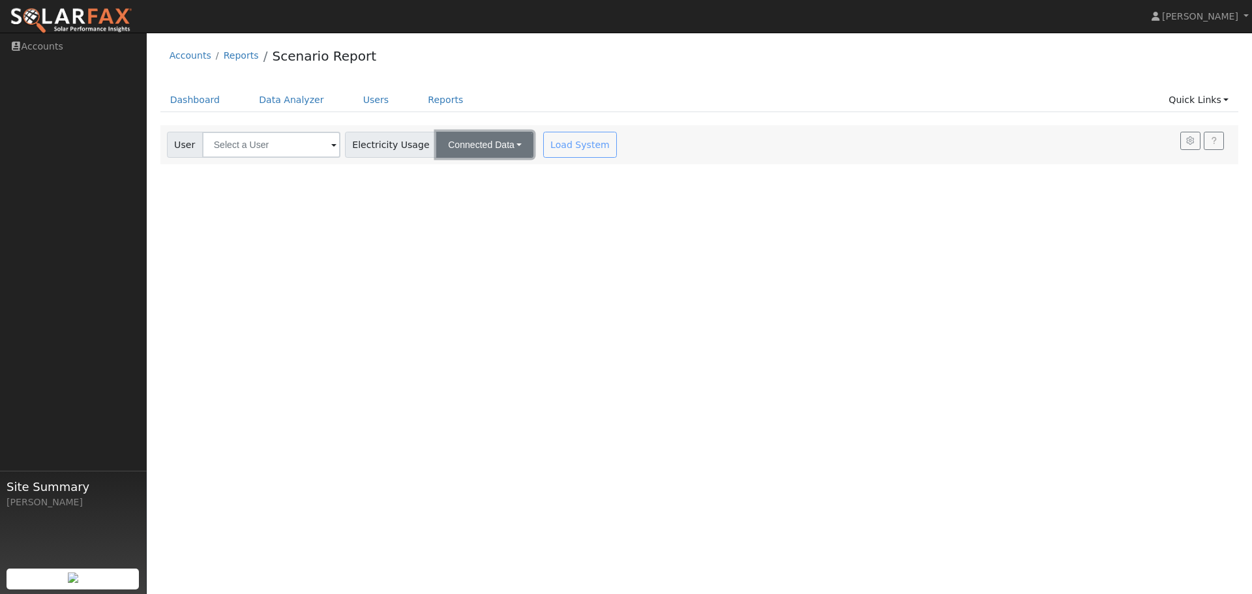
click at [499, 142] on button "Connected Data" at bounding box center [484, 145] width 97 height 26
click at [488, 100] on ul "Dashboard Data Analyzer Users Reports Quick Links Quick Add Quick Connect Run a…" at bounding box center [699, 100] width 1079 height 24
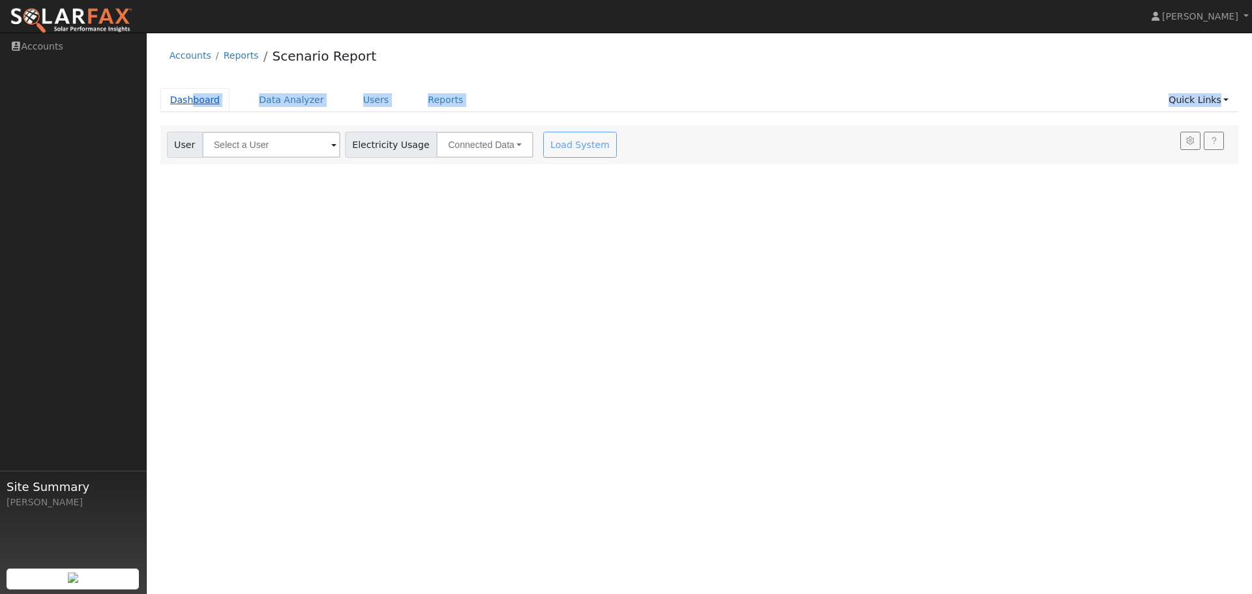
drag, startPoint x: -2, startPoint y: 578, endPoint x: 189, endPoint y: 100, distance: 514.8
click at [189, 100] on div "User Profile First name Last name Email Email Notifications No Emails No Emails…" at bounding box center [699, 314] width 1105 height 562
click at [187, 100] on link "Dashboard" at bounding box center [195, 100] width 70 height 24
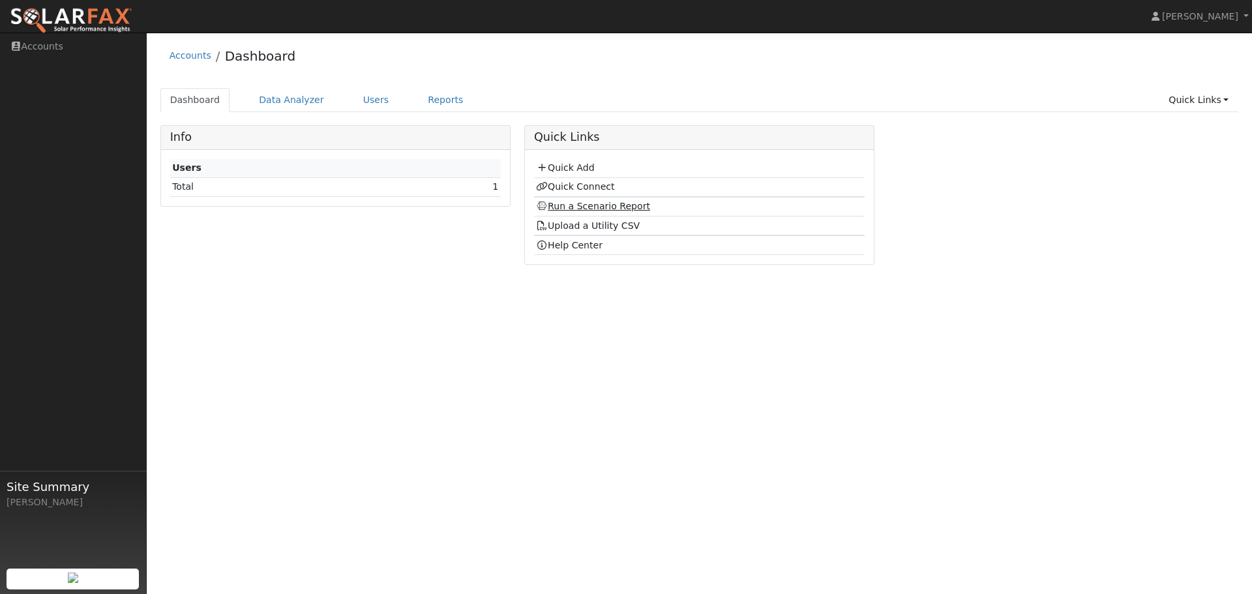
click at [596, 208] on link "Run a Scenario Report" at bounding box center [593, 206] width 114 height 10
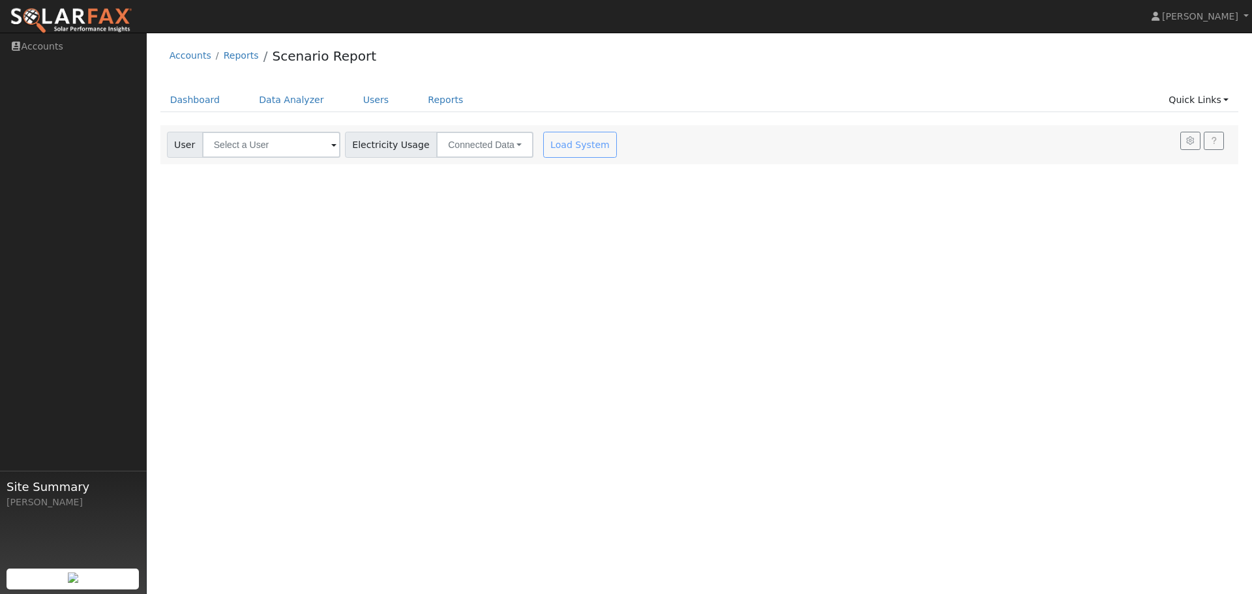
click at [331, 143] on span at bounding box center [333, 145] width 5 height 15
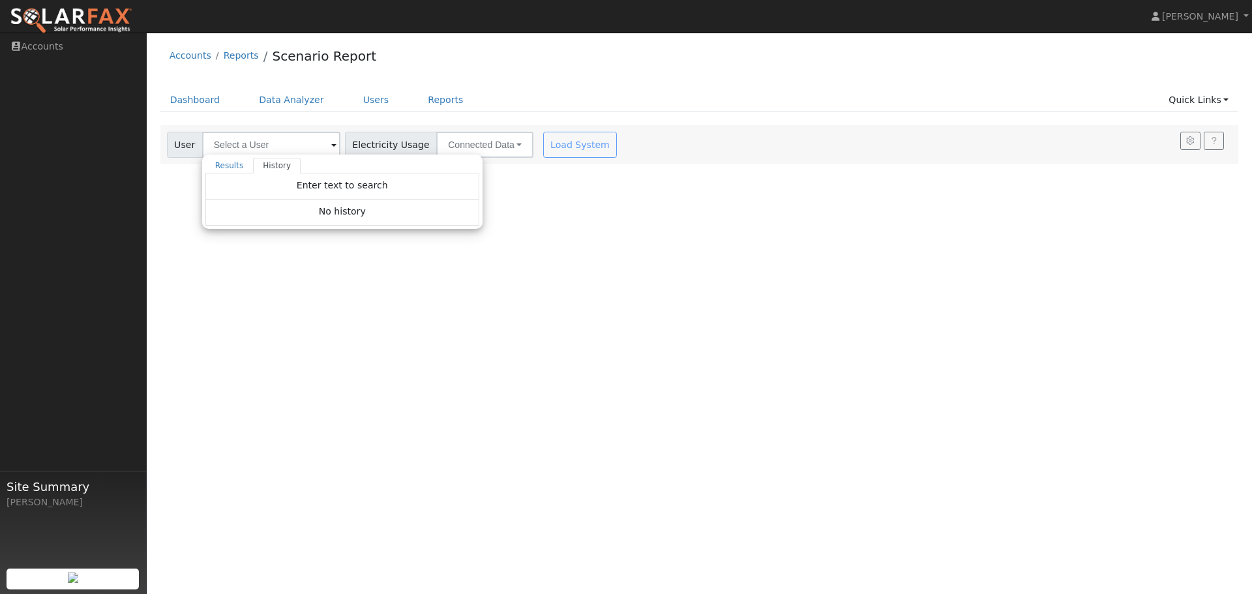
click at [587, 199] on div "User Profile First name Last name Email Email Notifications No Emails No Emails…" at bounding box center [699, 314] width 1105 height 562
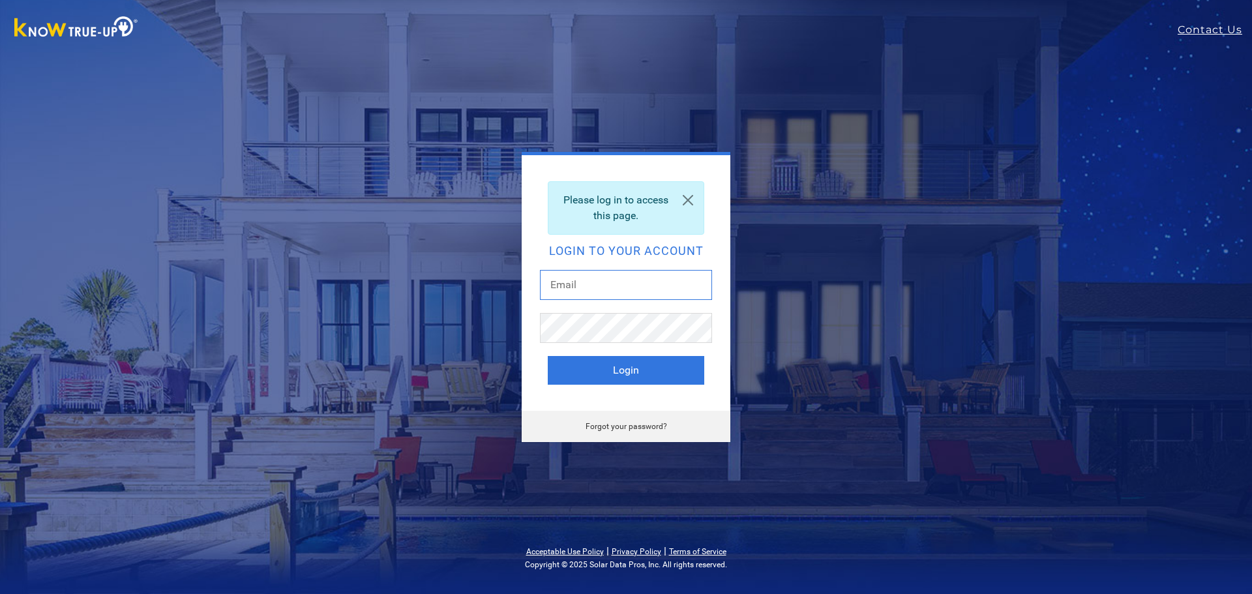
click at [621, 292] on input "text" at bounding box center [626, 285] width 172 height 30
type input "Derrick@925solarEnergy.com"
click at [630, 368] on button "Login" at bounding box center [626, 370] width 157 height 29
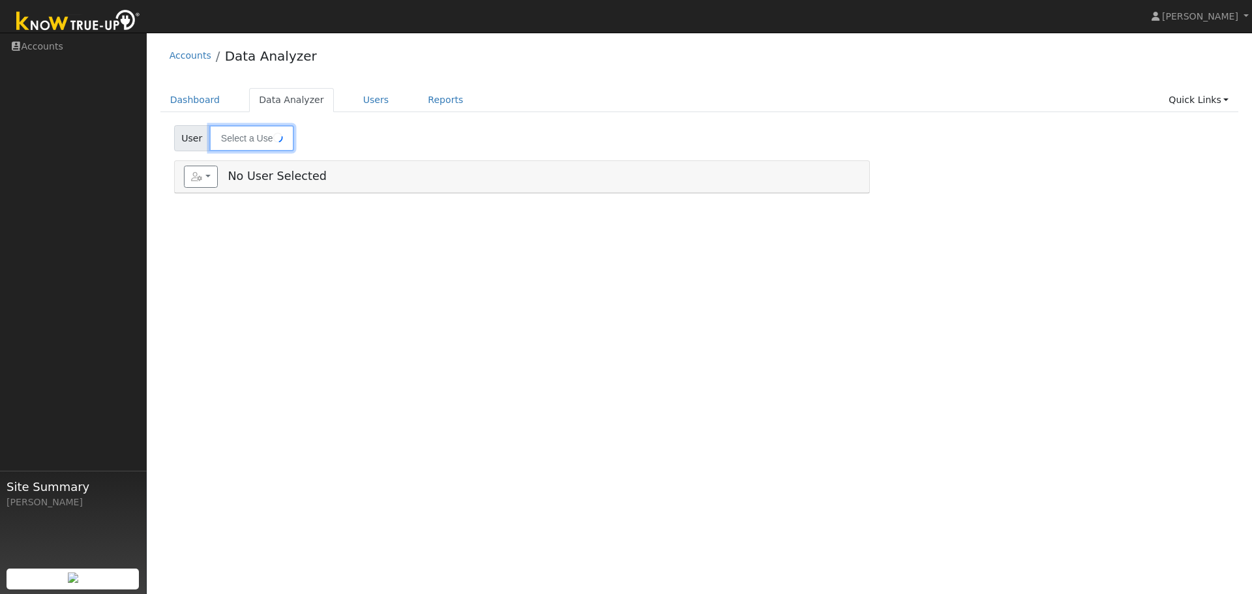
type input "[PERSON_NAME]"
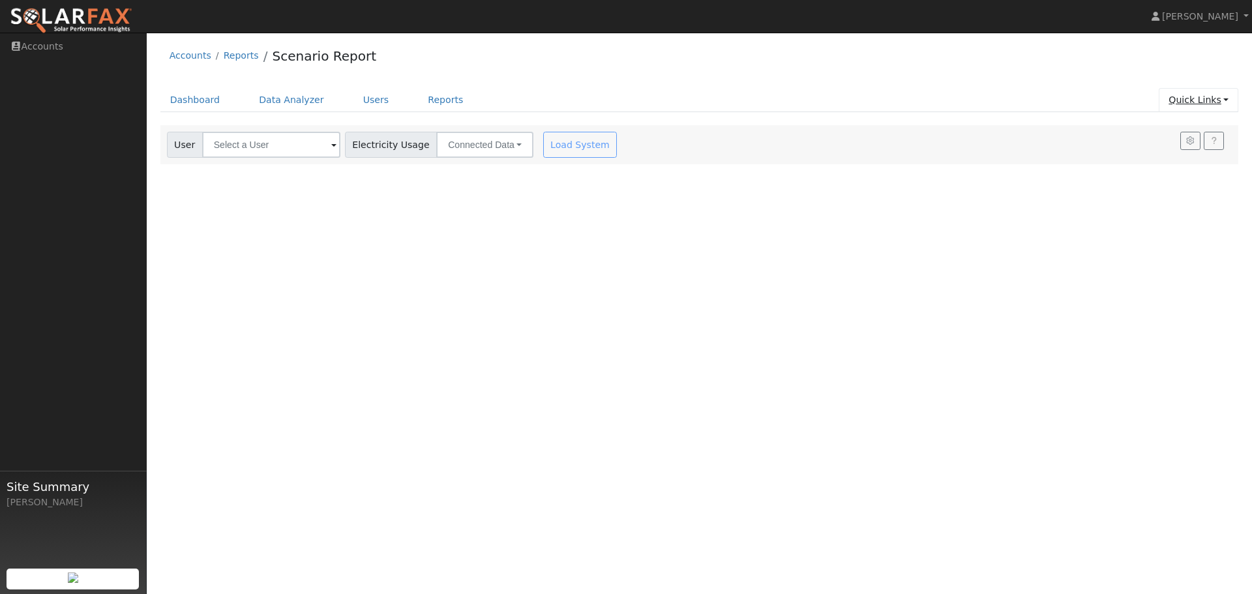
click at [1191, 100] on link "Quick Links" at bounding box center [1199, 100] width 80 height 24
click at [1168, 125] on link "Quick Add" at bounding box center [1172, 128] width 132 height 18
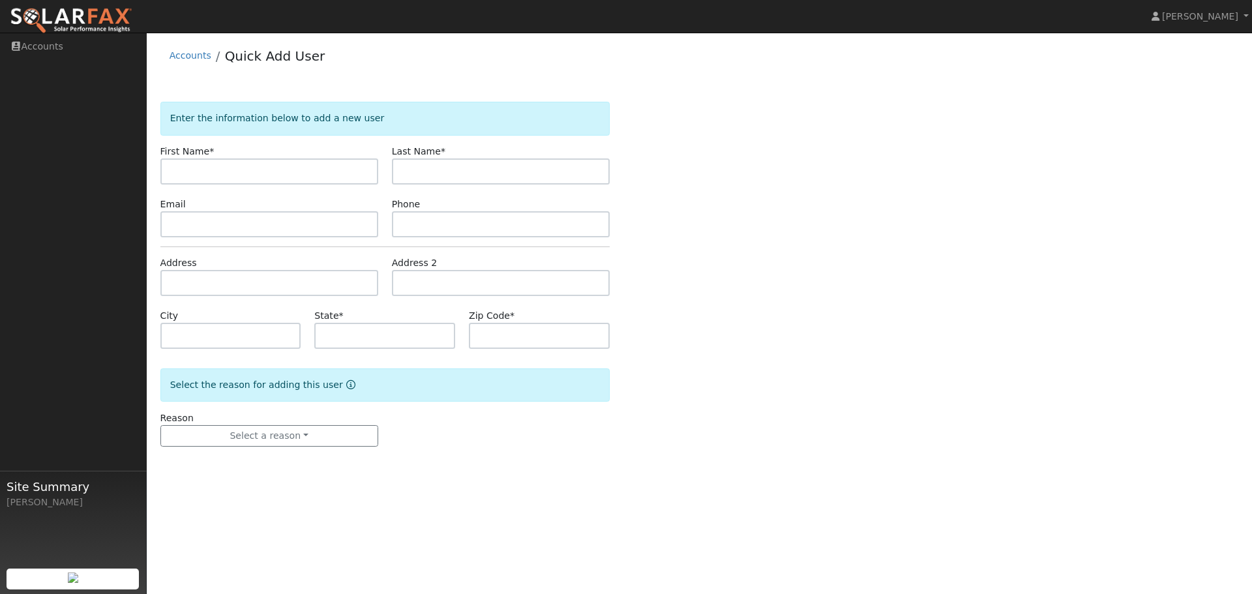
click at [348, 175] on input "text" at bounding box center [269, 171] width 218 height 26
type input "[PERSON_NAME]"
click at [275, 220] on input "text" at bounding box center [269, 224] width 218 height 26
paste input "evelyn@evelynfreitas.com"
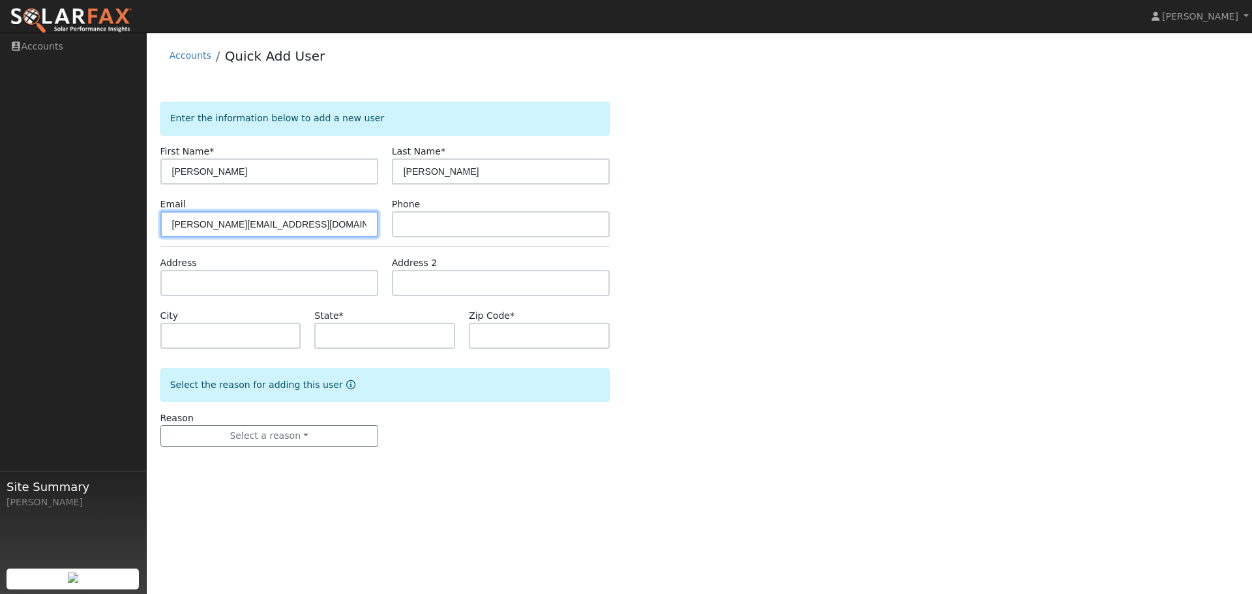
type input "evelyn@evelynfreitas.com"
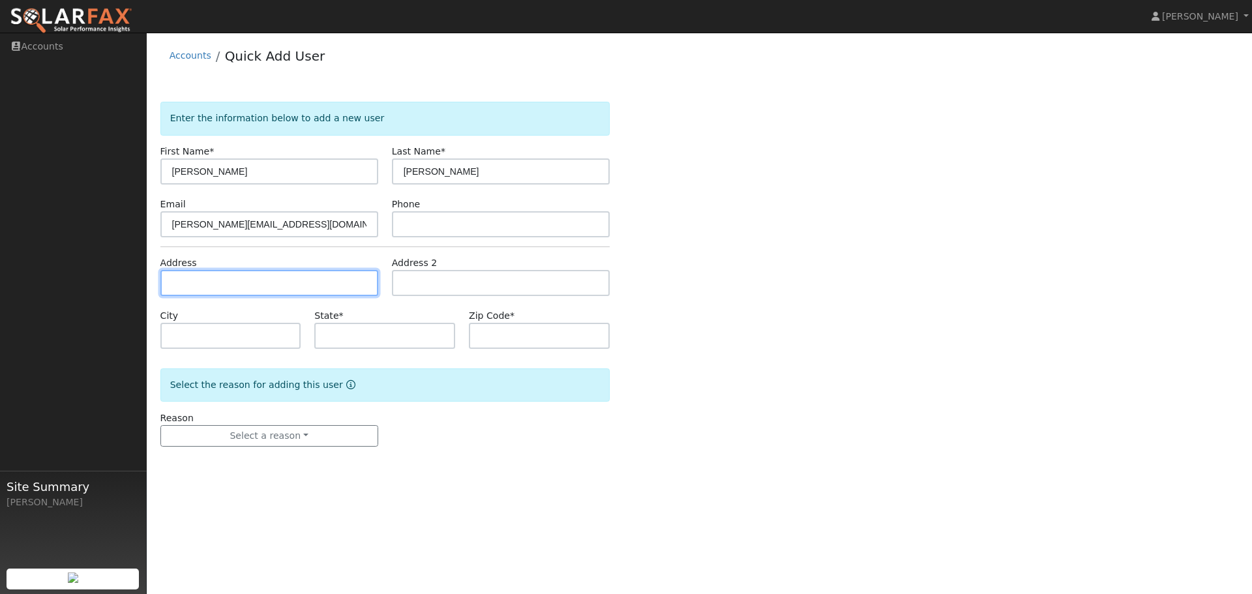
click at [215, 280] on input "text" at bounding box center [269, 283] width 218 height 26
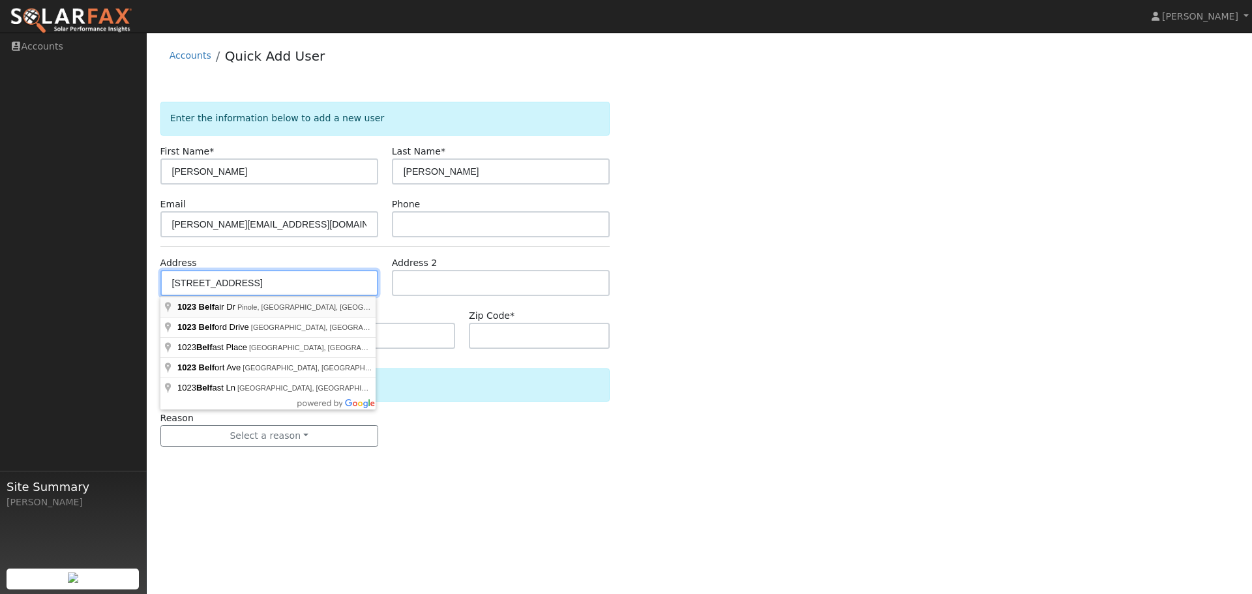
type input "[STREET_ADDRESS]"
type input "Pinole"
type input "CA"
type input "94564"
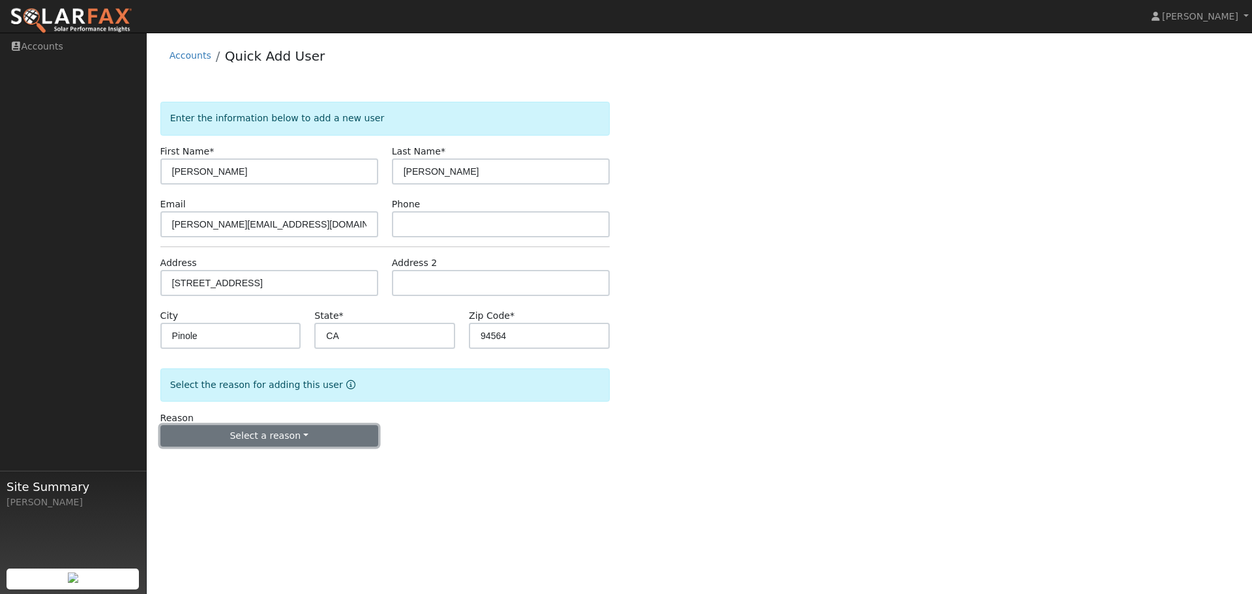
click at [301, 433] on button "Select a reason" at bounding box center [269, 436] width 218 height 22
click at [218, 500] on link "New customer has solar" at bounding box center [233, 499] width 144 height 18
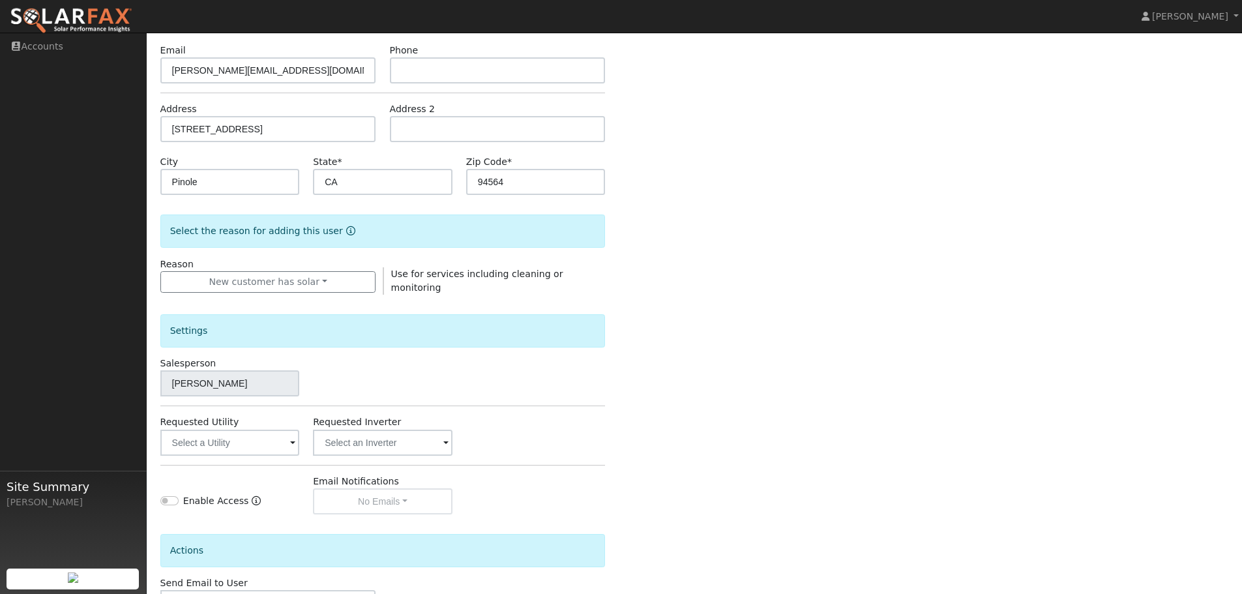
scroll to position [196, 0]
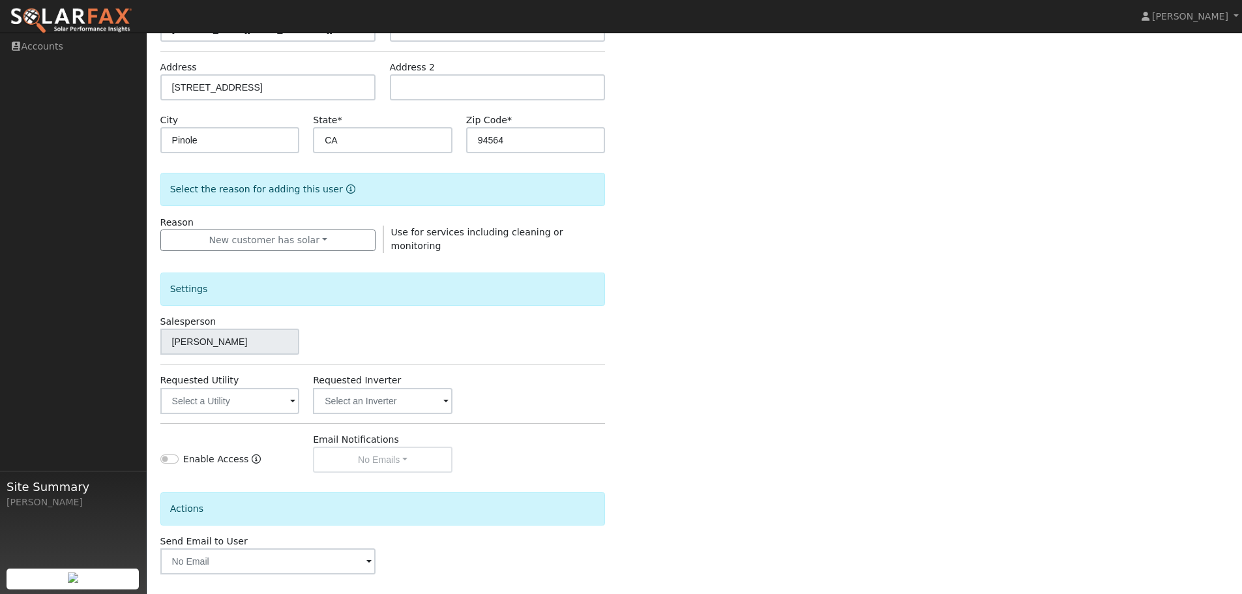
click at [295, 400] on span at bounding box center [292, 402] width 5 height 15
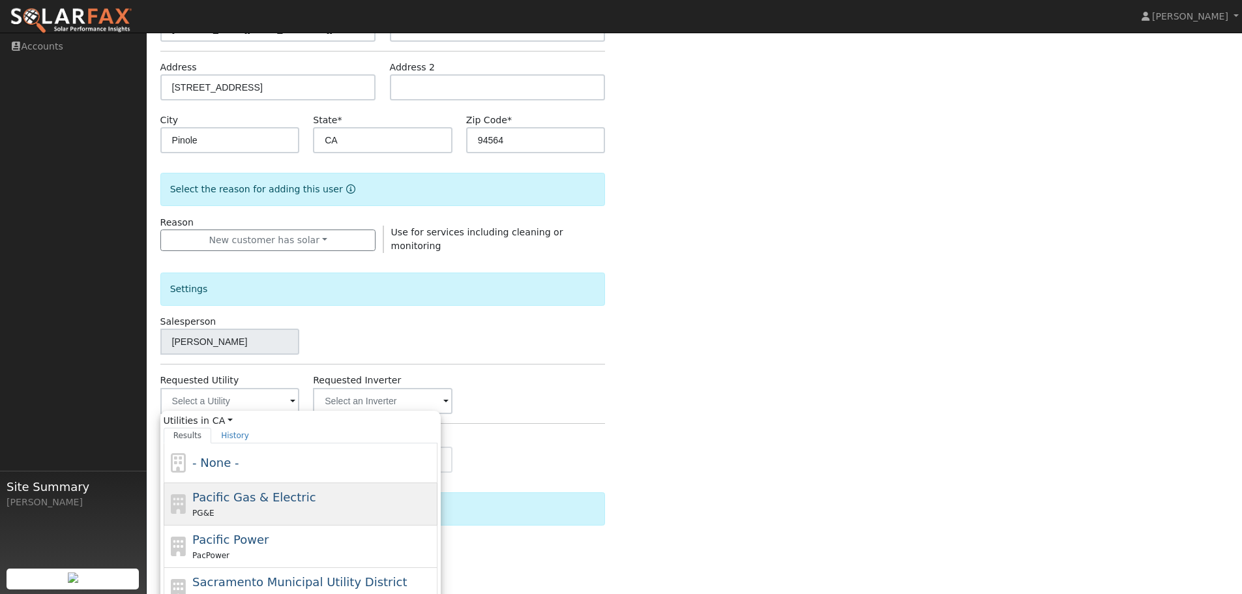
click at [274, 494] on span "Pacific Gas & Electric" at bounding box center [253, 497] width 123 height 14
type input "Pacific Gas & Electric"
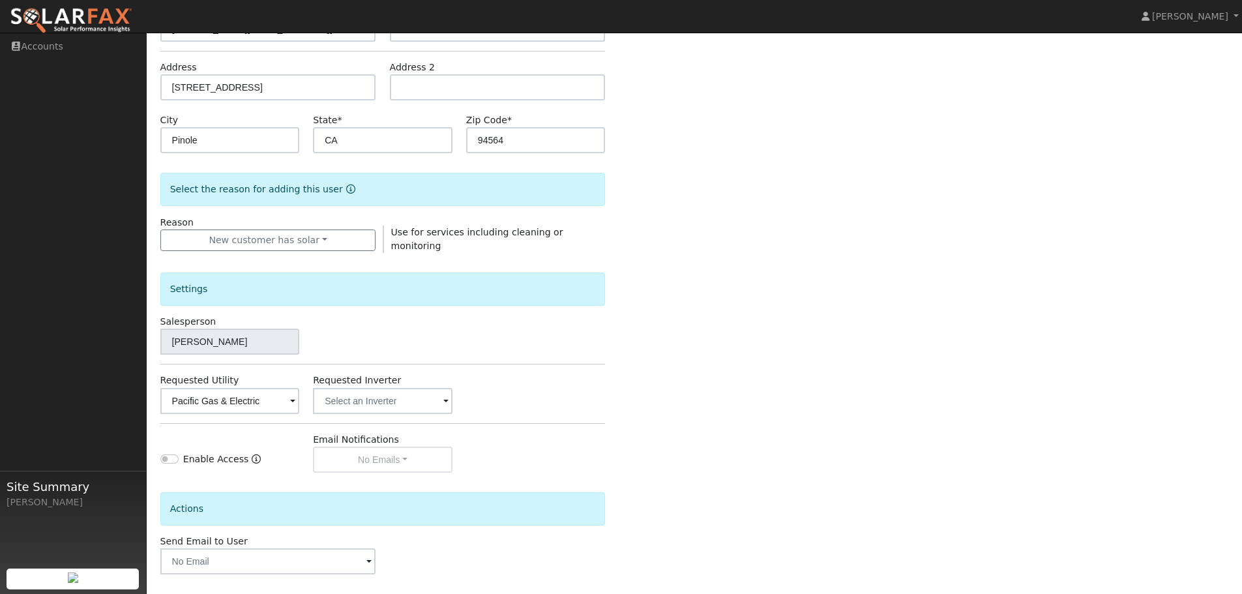
click at [295, 398] on span at bounding box center [292, 402] width 5 height 15
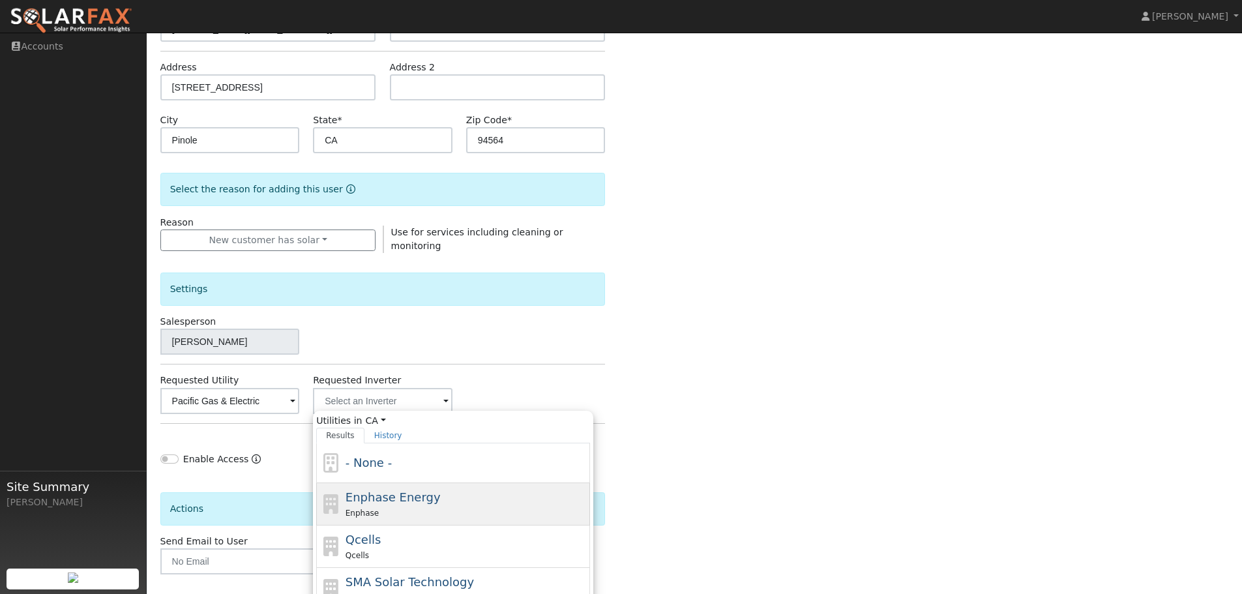
click at [381, 493] on span "Enphase Energy" at bounding box center [393, 497] width 95 height 14
type input "Enphase Energy"
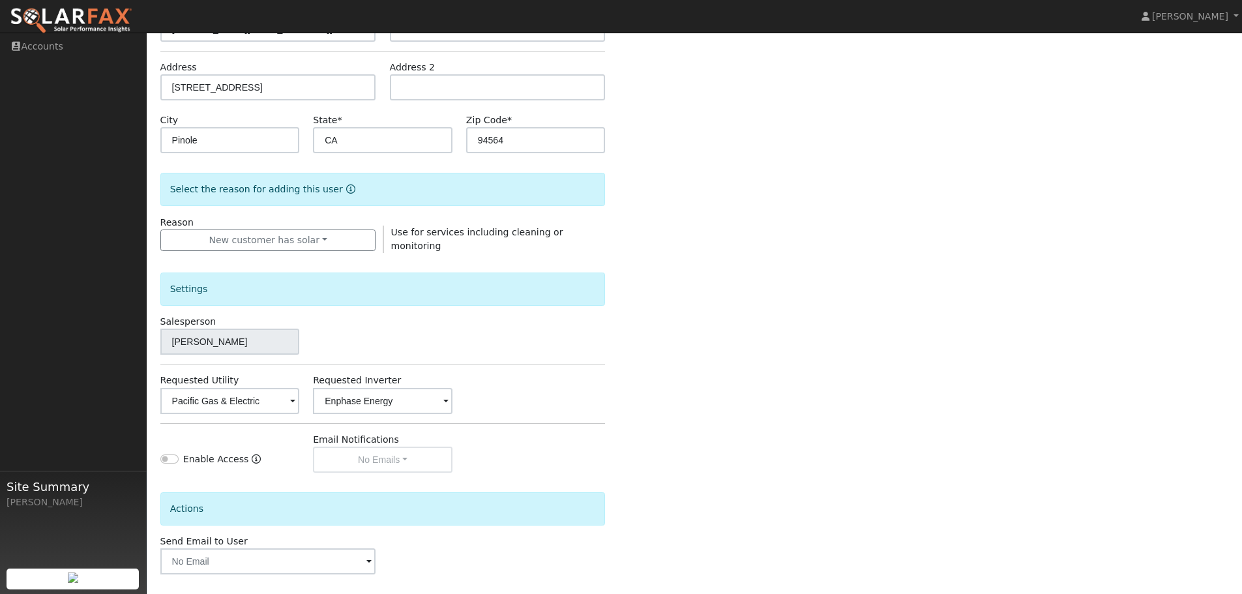
click at [401, 457] on div "Email Notifications No Emails No Emails Weekly Emails Monthly Emails" at bounding box center [383, 453] width 153 height 40
click at [403, 455] on div "Email Notifications No Emails No Emails Weekly Emails Monthly Emails" at bounding box center [383, 453] width 153 height 40
click at [565, 445] on div "Enable Access Email Notifications No Emails No Emails Weekly Emails Monthly Ema…" at bounding box center [382, 453] width 459 height 40
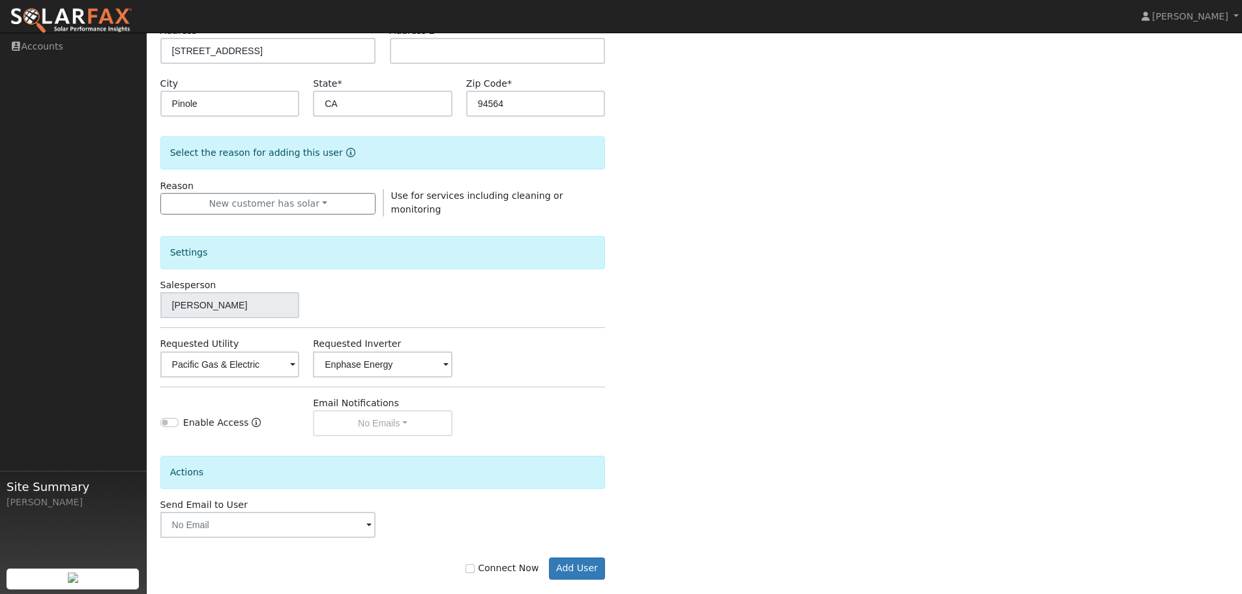
scroll to position [248, 0]
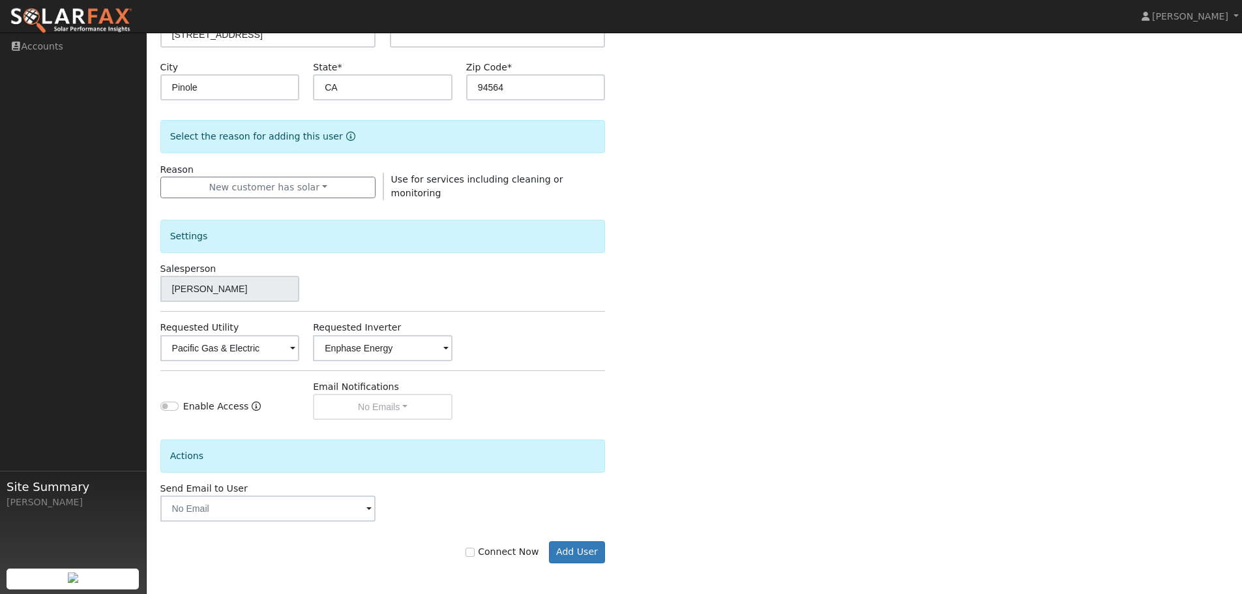
click at [370, 508] on span at bounding box center [369, 509] width 5 height 15
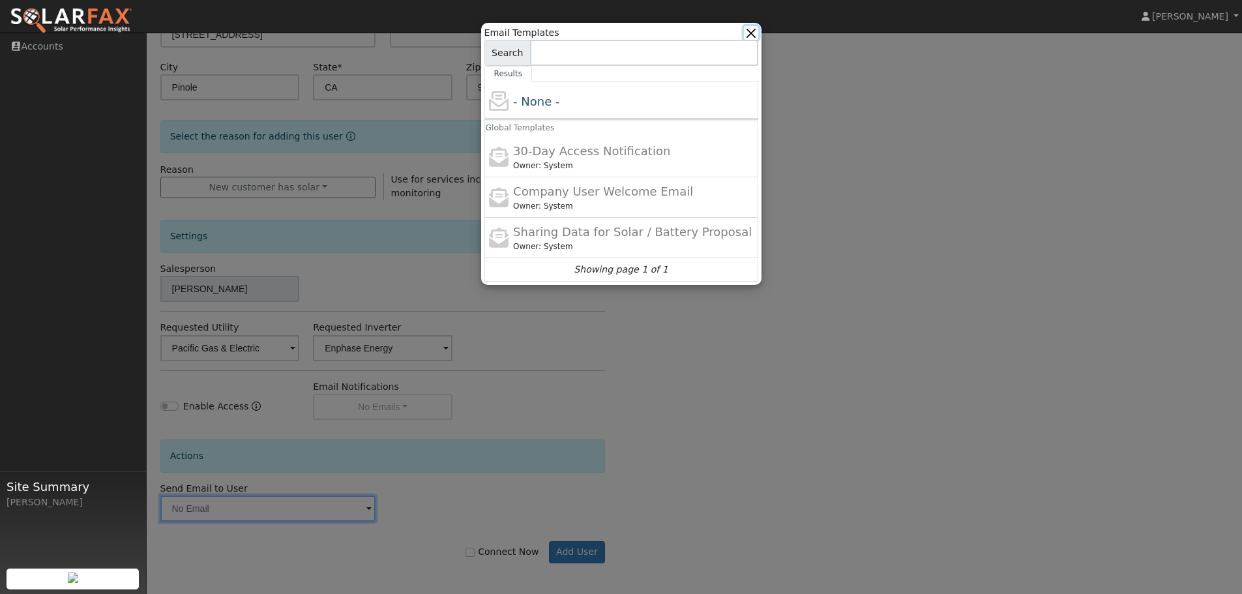
click at [755, 30] on button "button" at bounding box center [751, 33] width 14 height 14
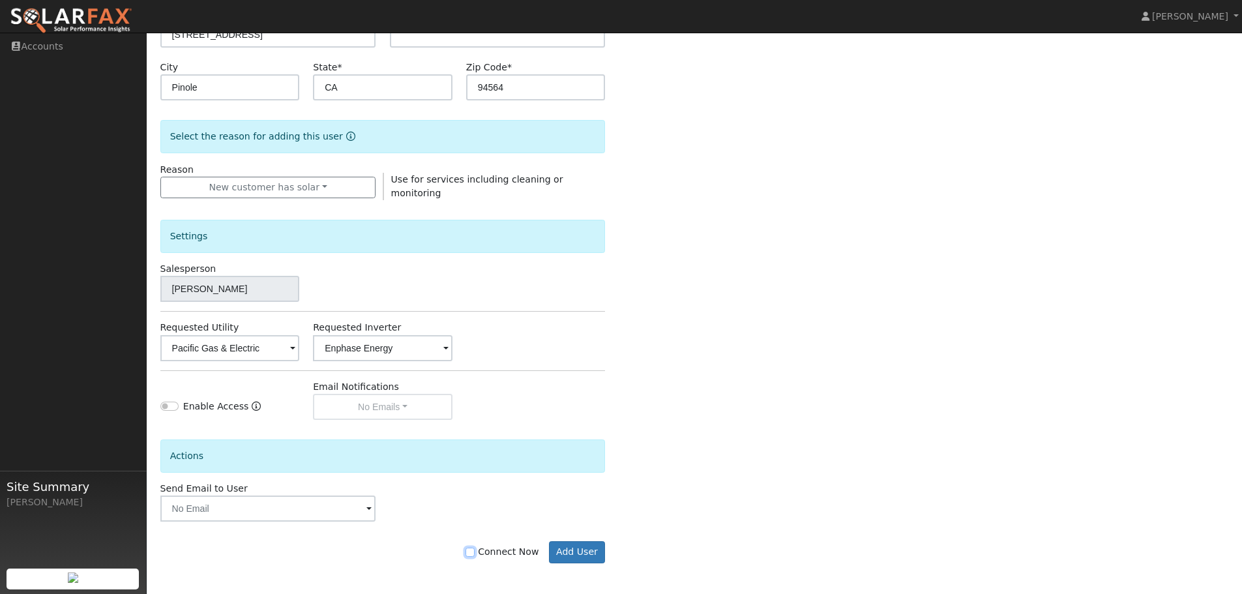
click at [475, 551] on input "Connect Now" at bounding box center [470, 552] width 9 height 9
checkbox input "true"
click at [580, 550] on button "Add User" at bounding box center [577, 552] width 57 height 22
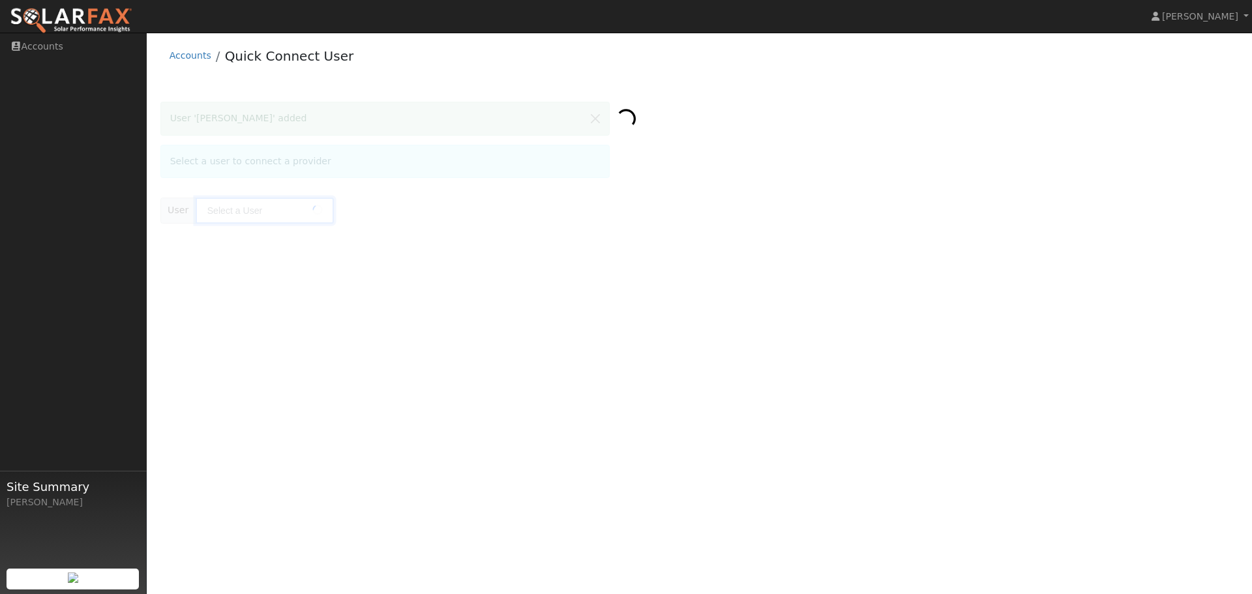
type input "[PERSON_NAME]"
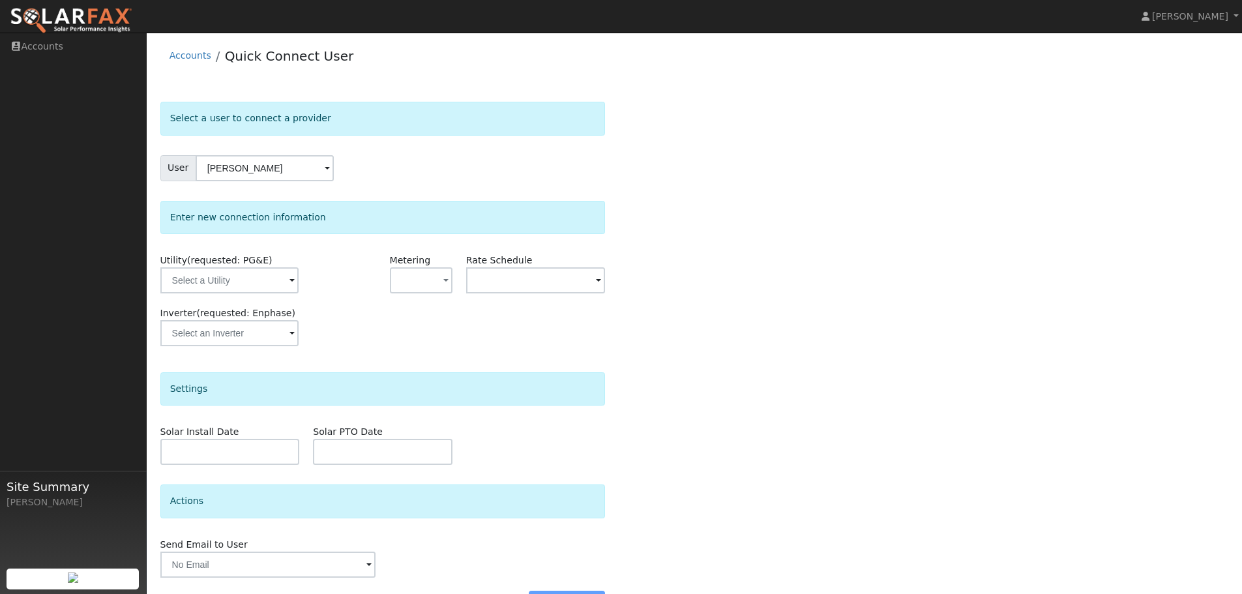
click at [290, 282] on span at bounding box center [292, 281] width 5 height 15
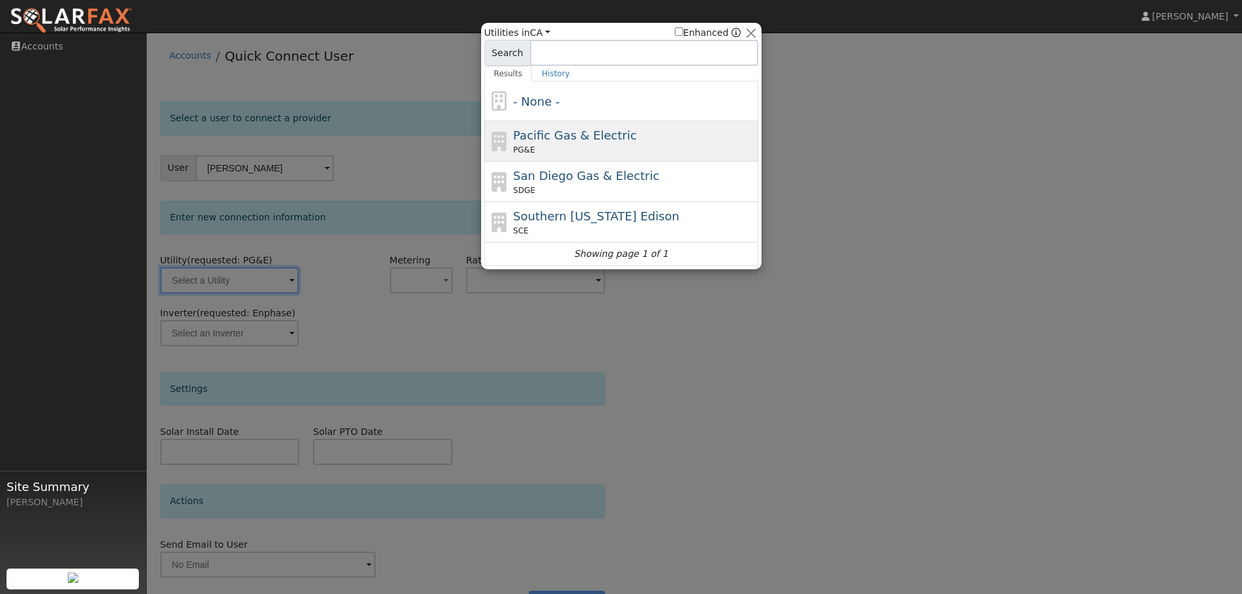
click at [522, 136] on span "Pacific Gas & Electric" at bounding box center [574, 135] width 123 height 14
type input "PG&E"
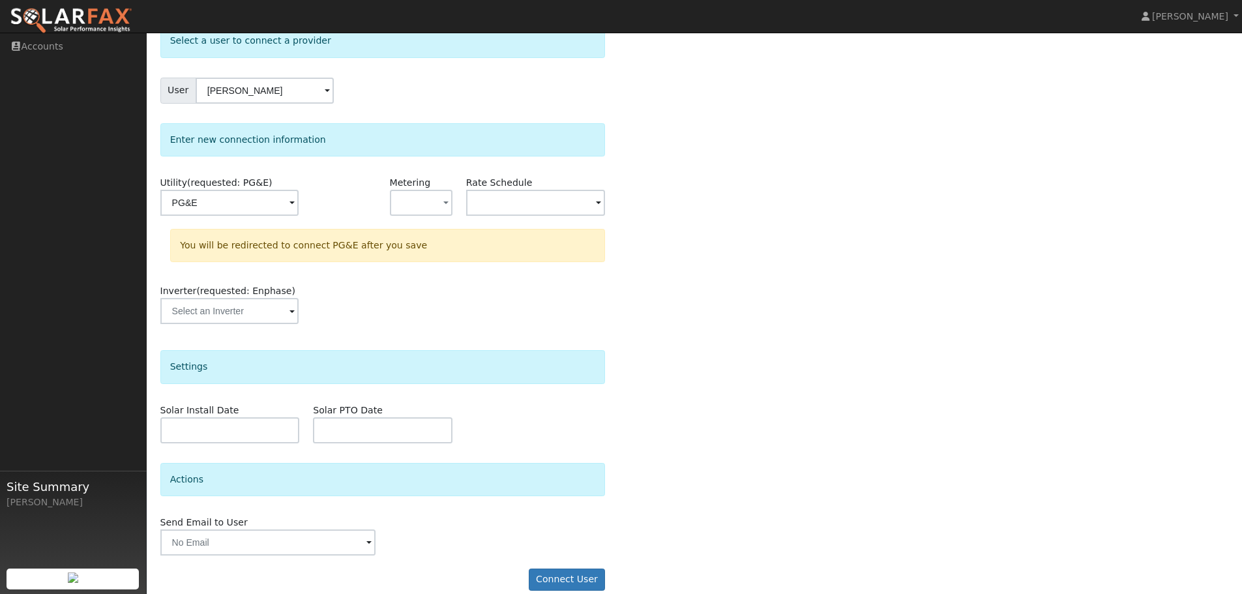
scroll to position [94, 0]
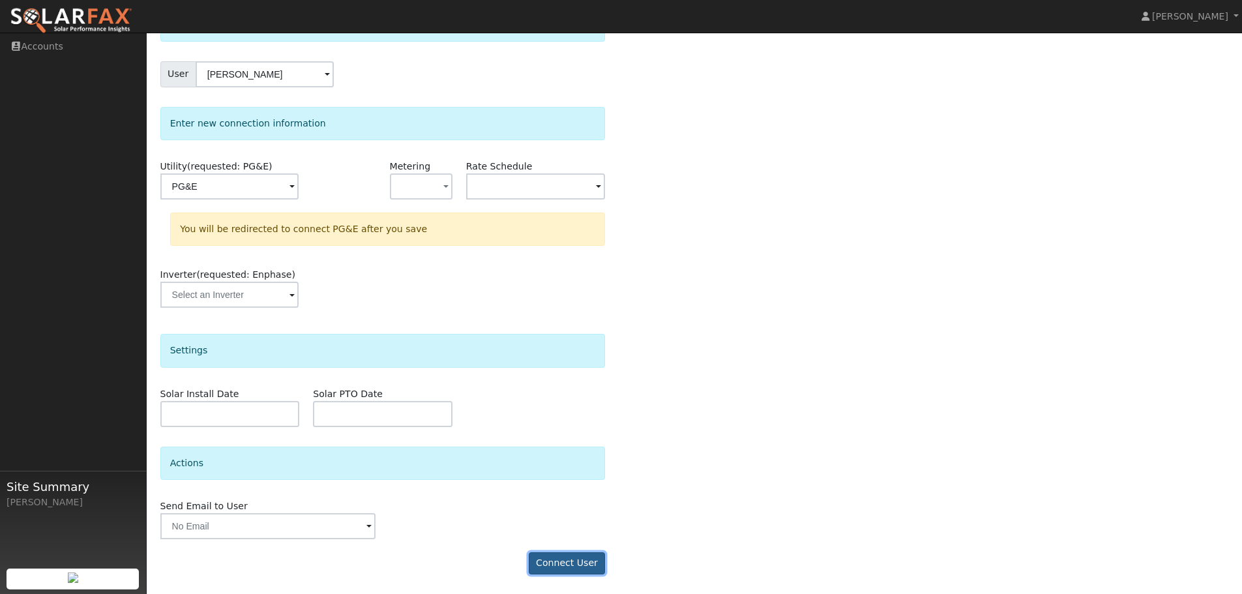
click at [574, 558] on button "Connect User" at bounding box center [567, 563] width 77 height 22
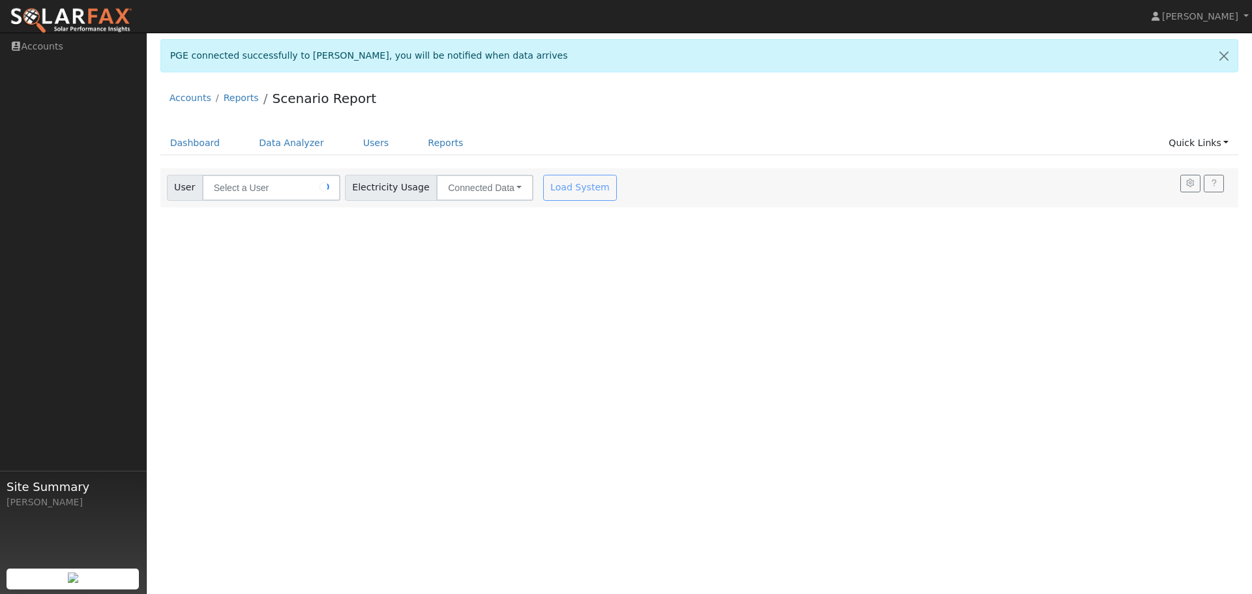
type input "[PERSON_NAME]"
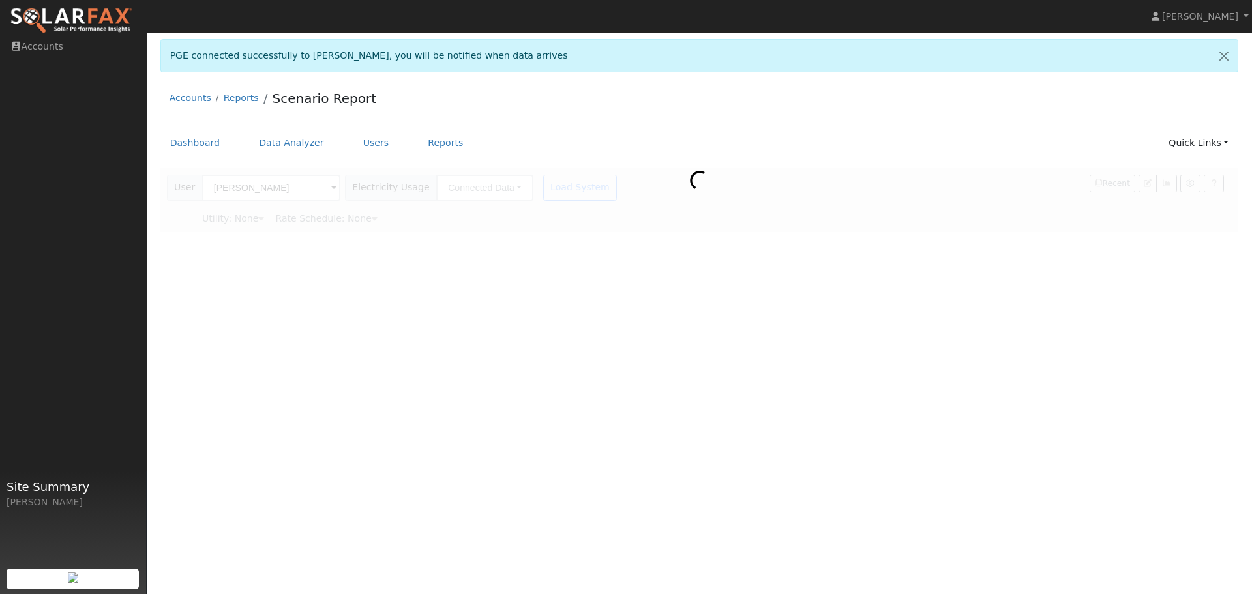
type input "Pacific Gas & Electric"
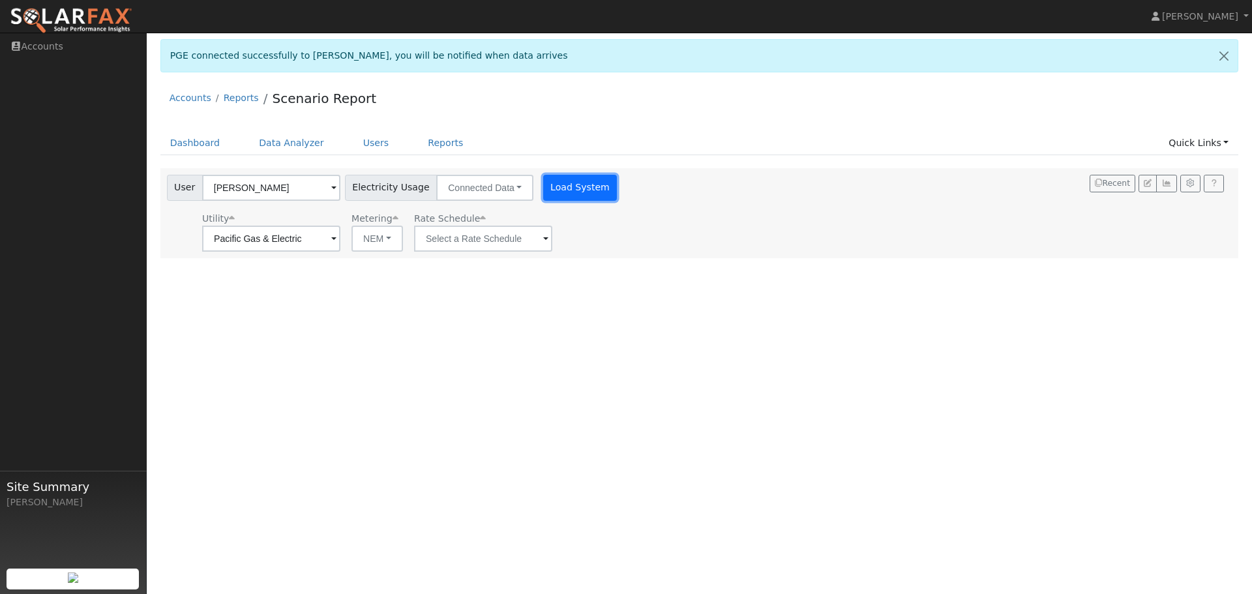
click at [553, 184] on button "Load System" at bounding box center [580, 188] width 74 height 26
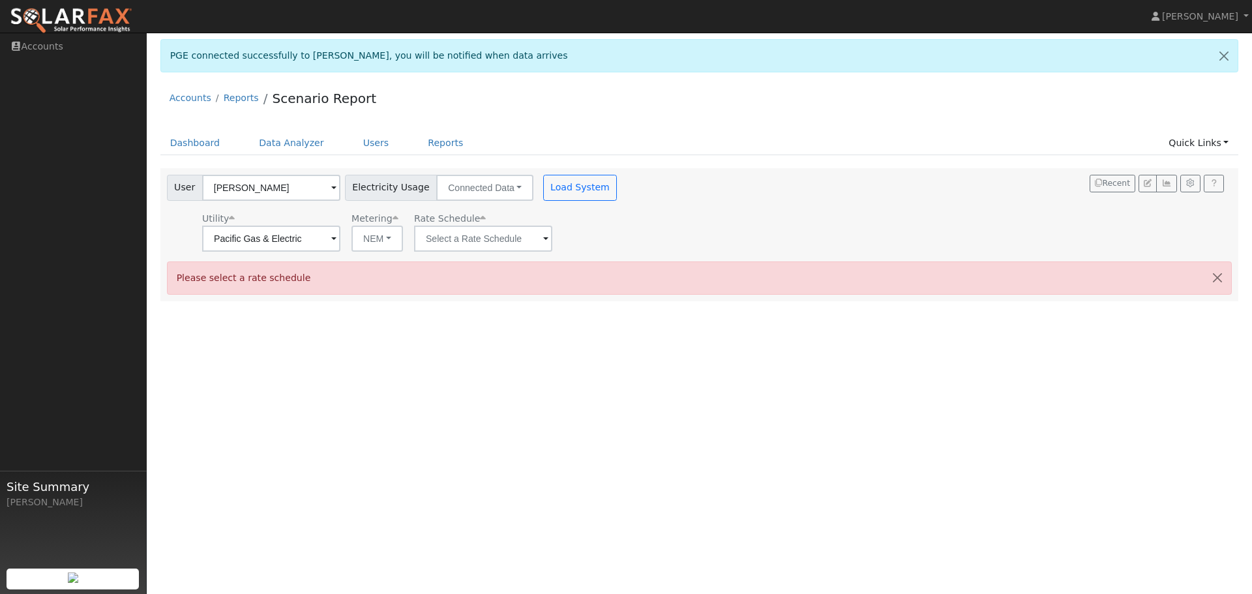
click at [337, 239] on span at bounding box center [333, 239] width 5 height 15
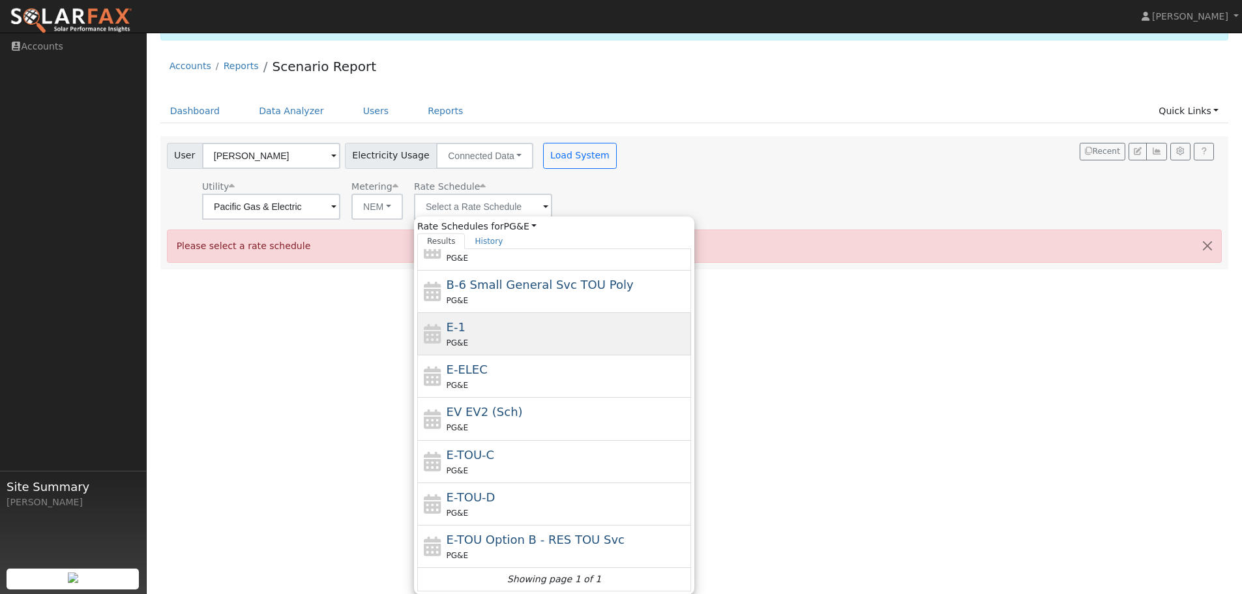
scroll to position [33, 0]
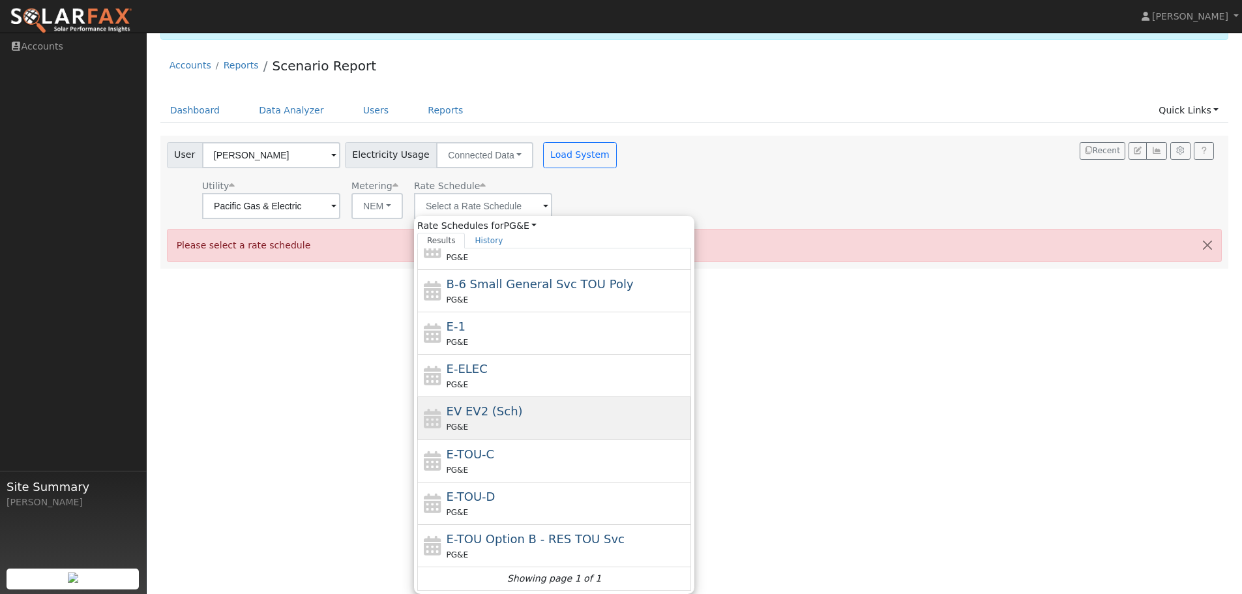
click at [502, 440] on div "EV EV2 (Sch) PG&E" at bounding box center [554, 461] width 274 height 42
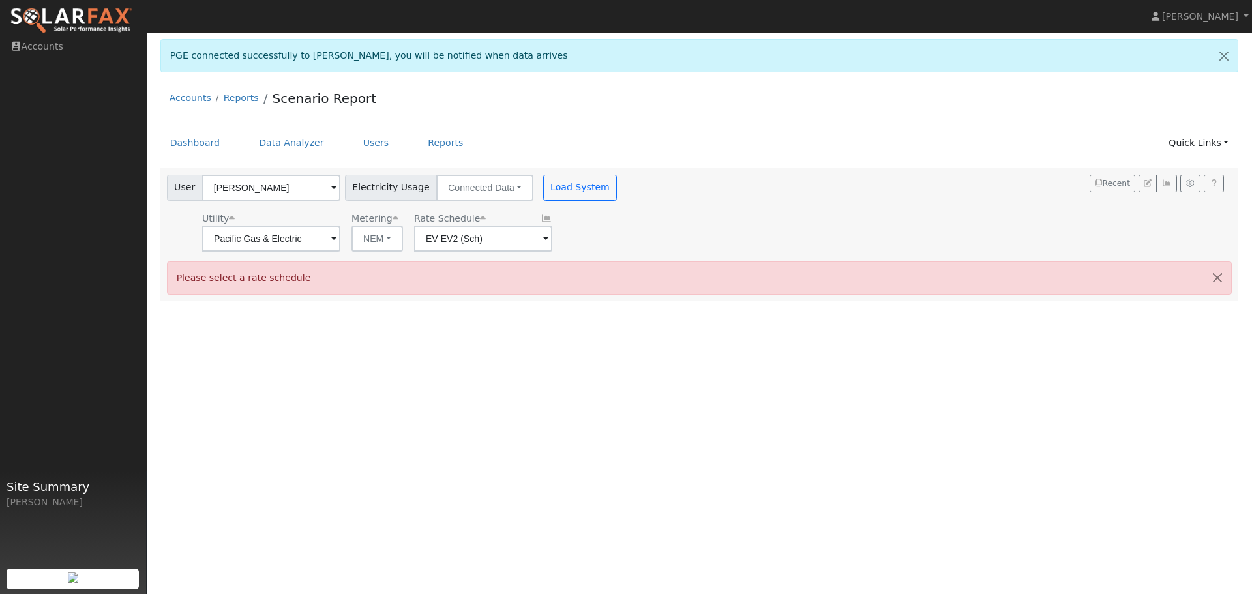
click at [337, 237] on span at bounding box center [333, 239] width 5 height 15
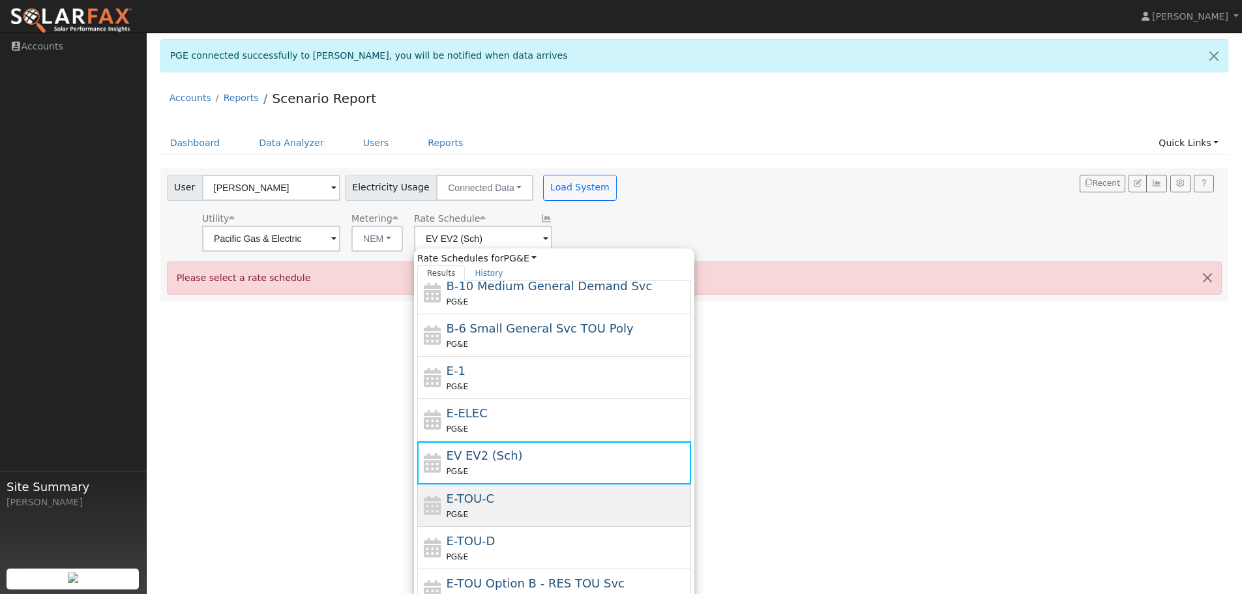
scroll to position [143, 0]
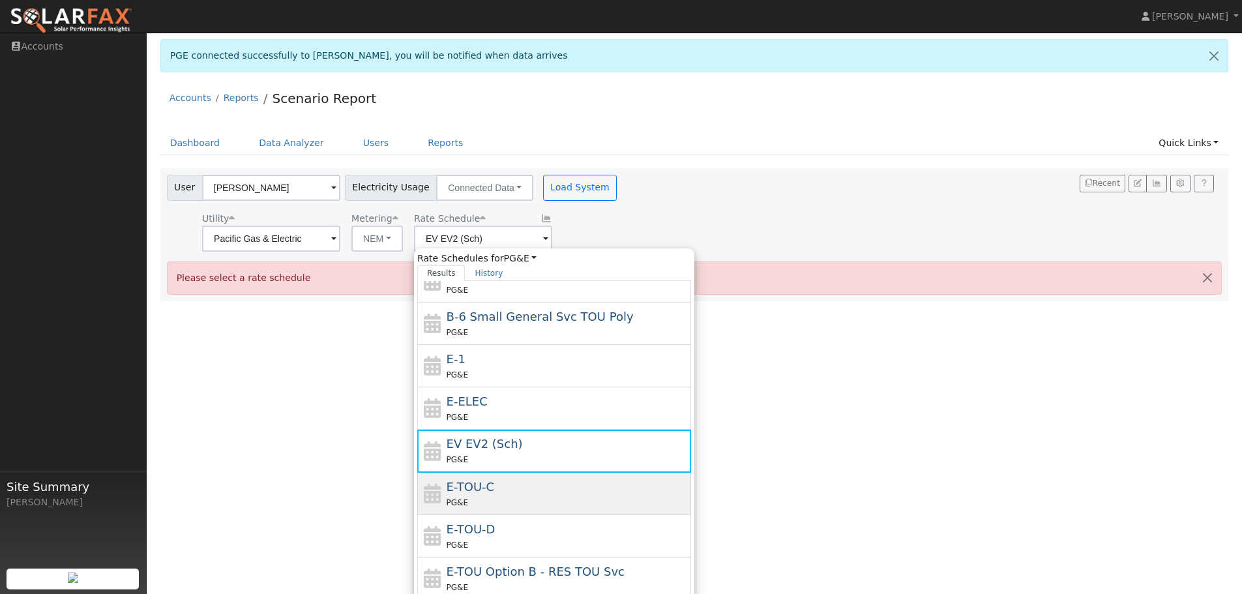
click at [491, 488] on div "E-TOU-C PG&E" at bounding box center [568, 493] width 242 height 31
type input "E-TOU-C"
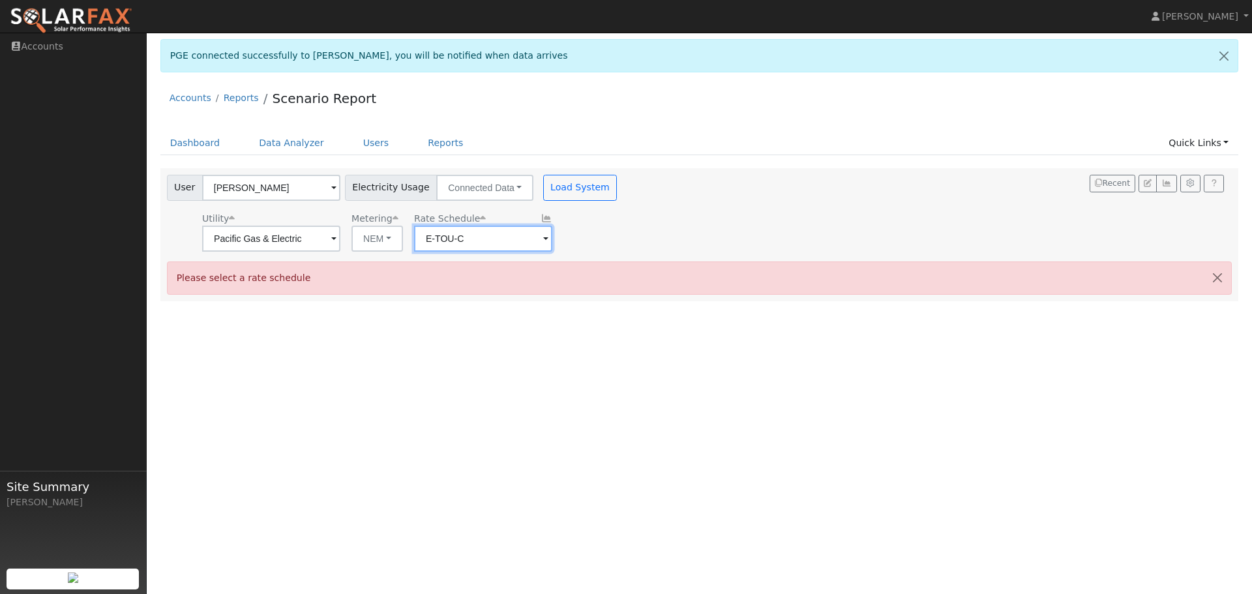
click at [340, 241] on input "E-TOU-C" at bounding box center [271, 239] width 138 height 26
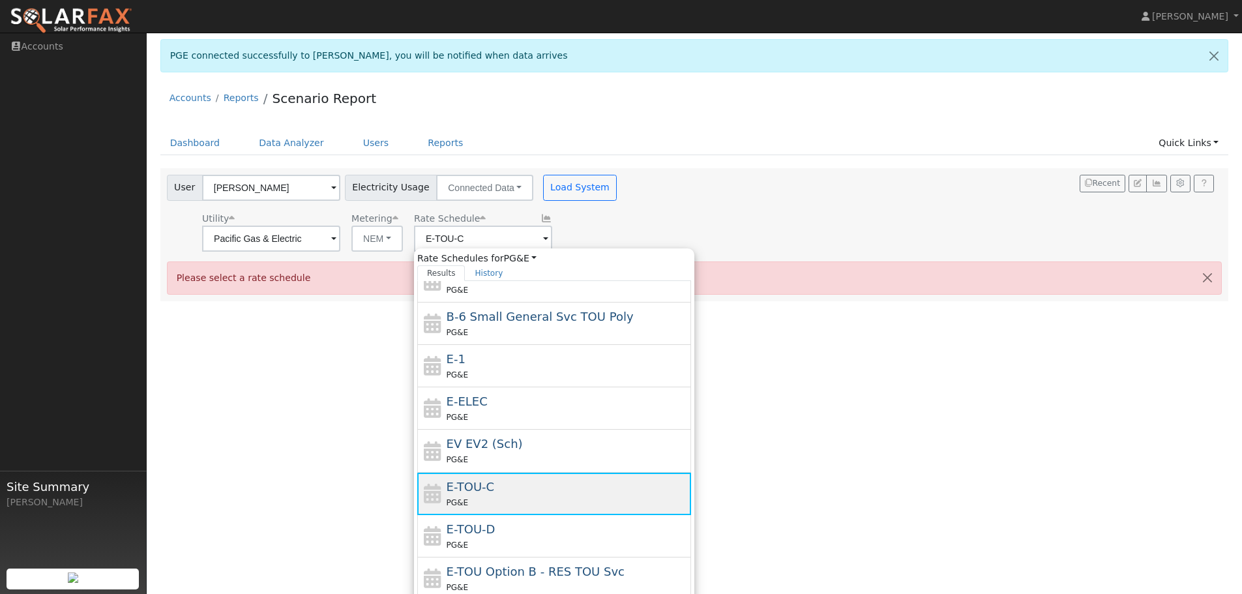
click at [485, 487] on span "E-TOU-C" at bounding box center [471, 487] width 48 height 14
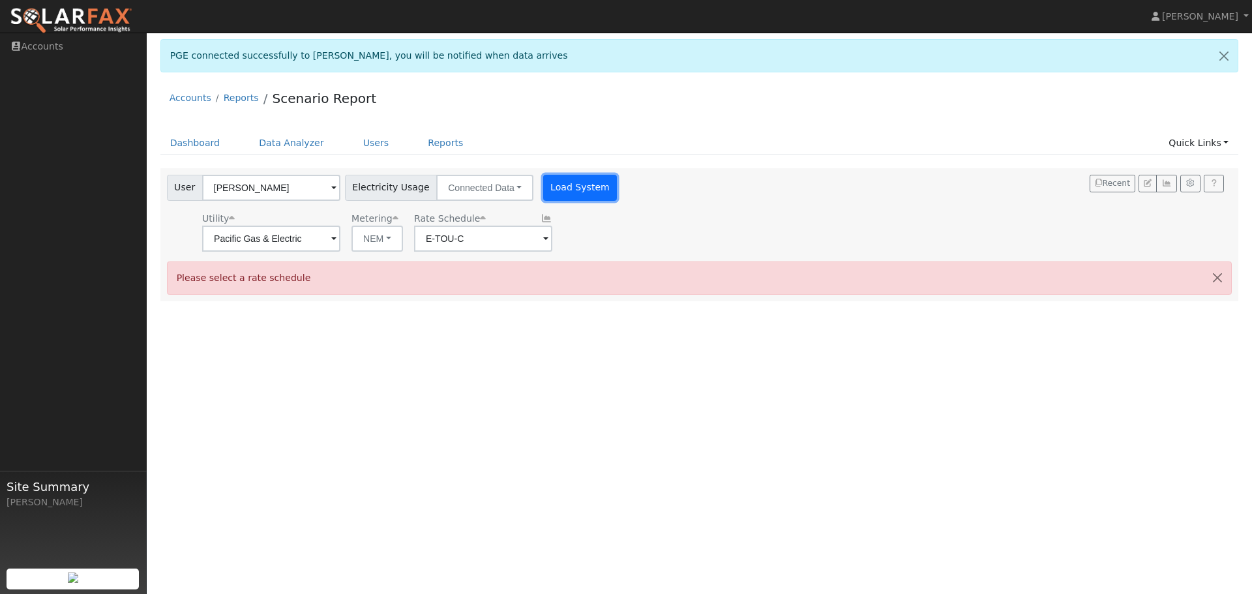
click at [566, 184] on button "Load System" at bounding box center [580, 188] width 74 height 26
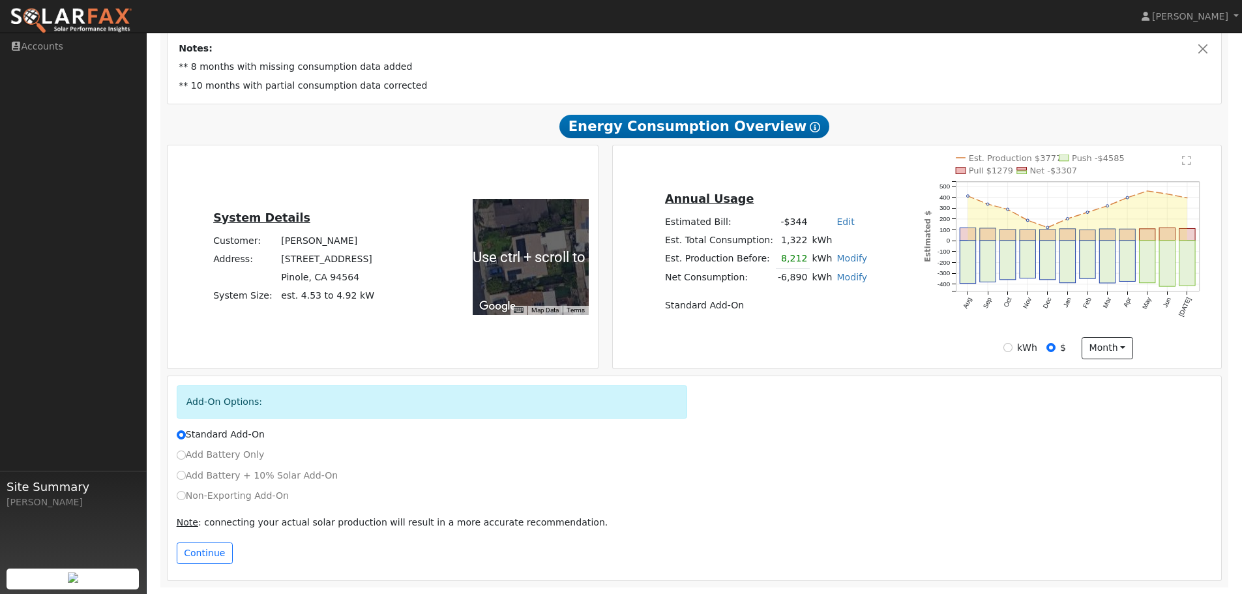
scroll to position [282, 0]
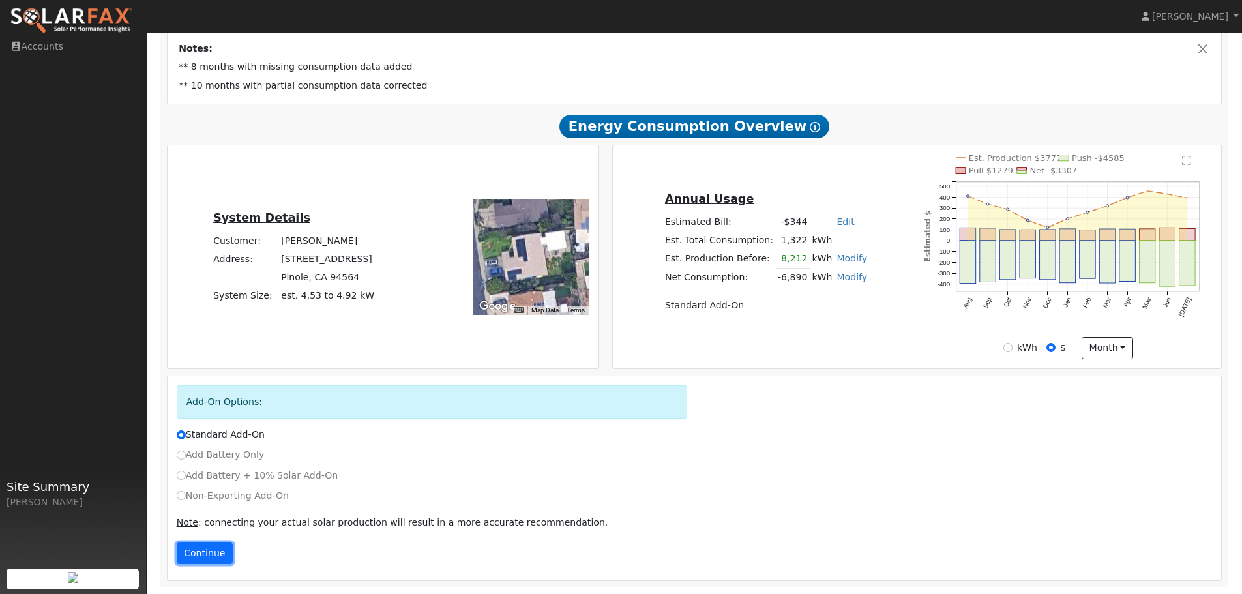
click at [201, 550] on button "Continue" at bounding box center [205, 554] width 56 height 22
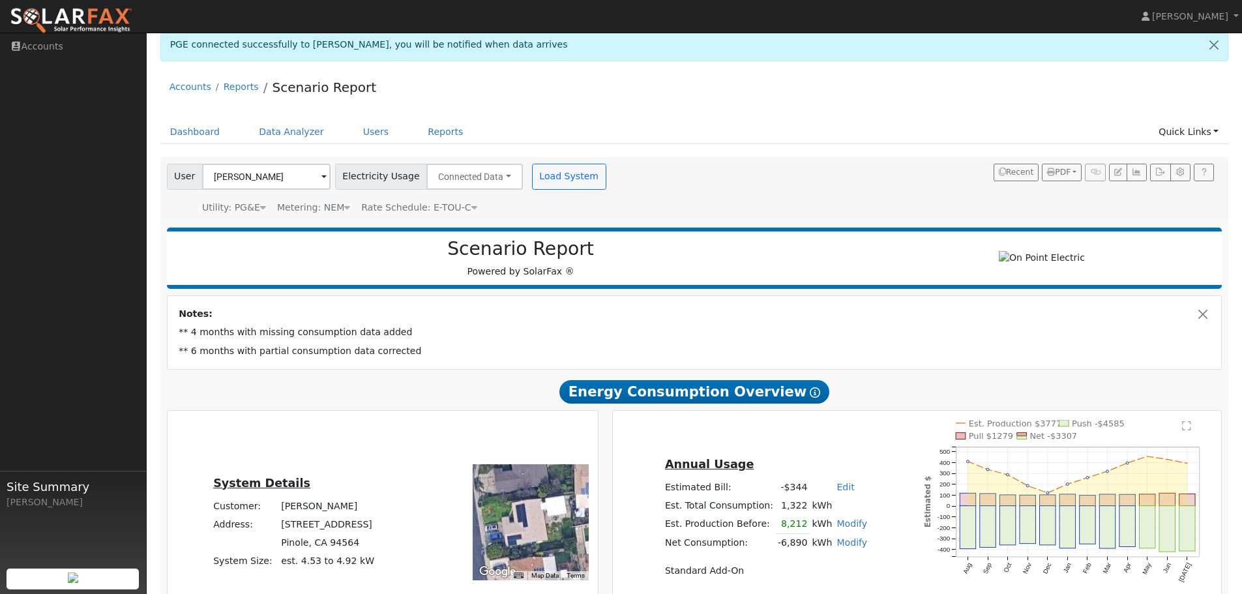
scroll to position [0, 0]
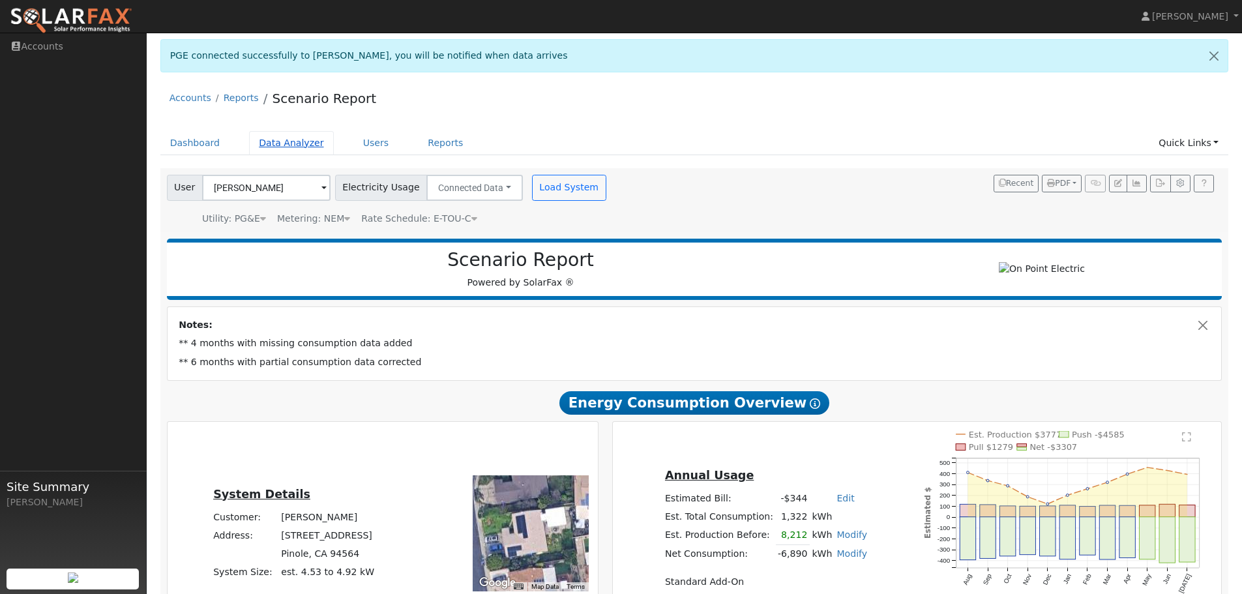
click at [265, 146] on link "Data Analyzer" at bounding box center [291, 143] width 85 height 24
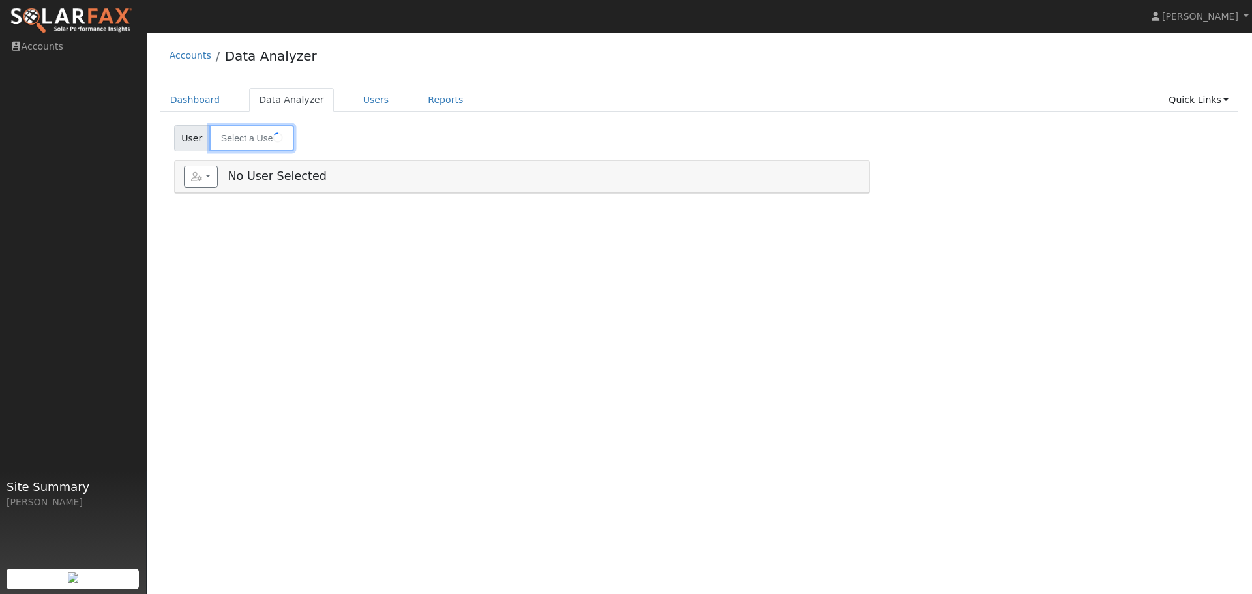
type input "[PERSON_NAME]"
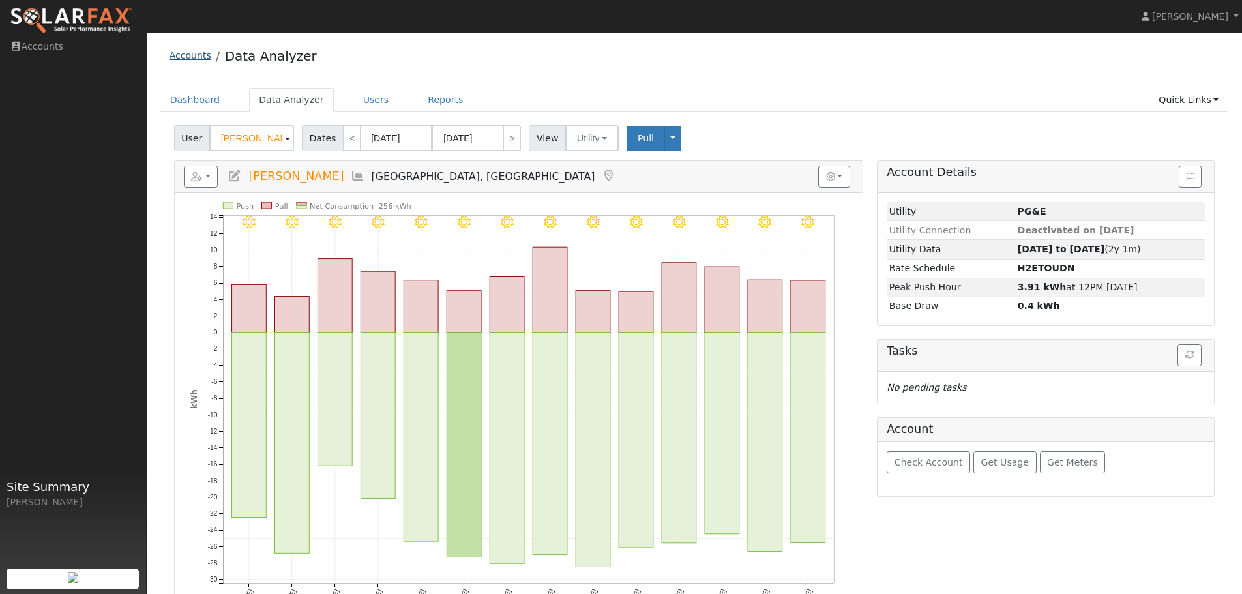
click at [190, 55] on link "Accounts" at bounding box center [191, 55] width 42 height 10
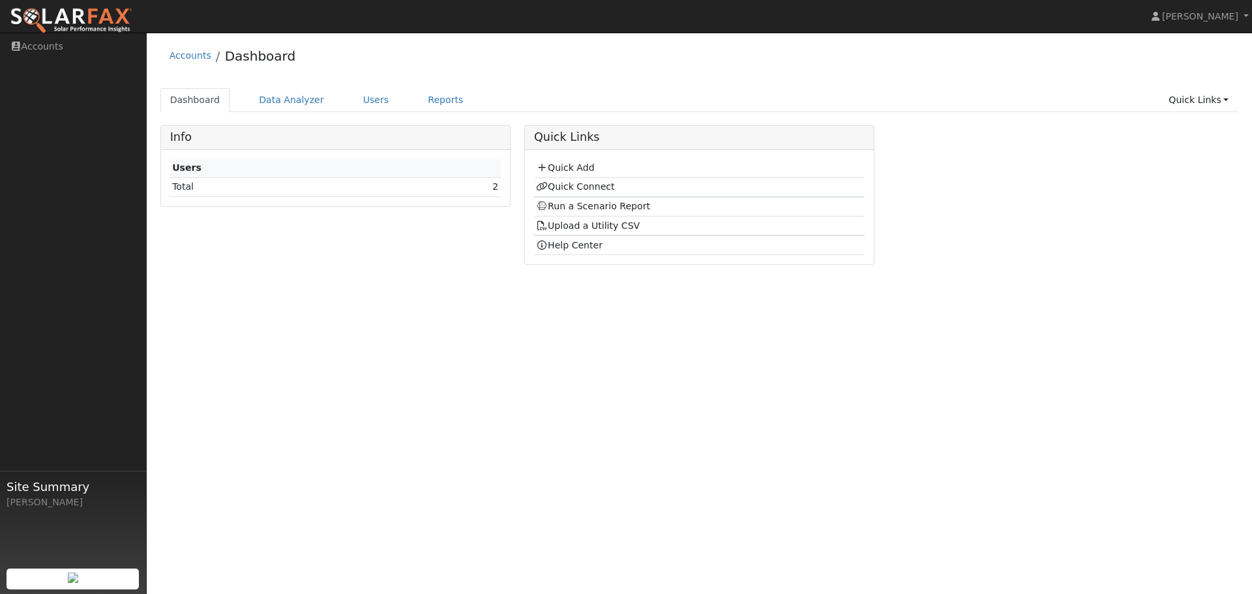
click at [274, 188] on td "Total" at bounding box center [288, 186] width 236 height 19
click at [496, 185] on link "2" at bounding box center [495, 186] width 6 height 10
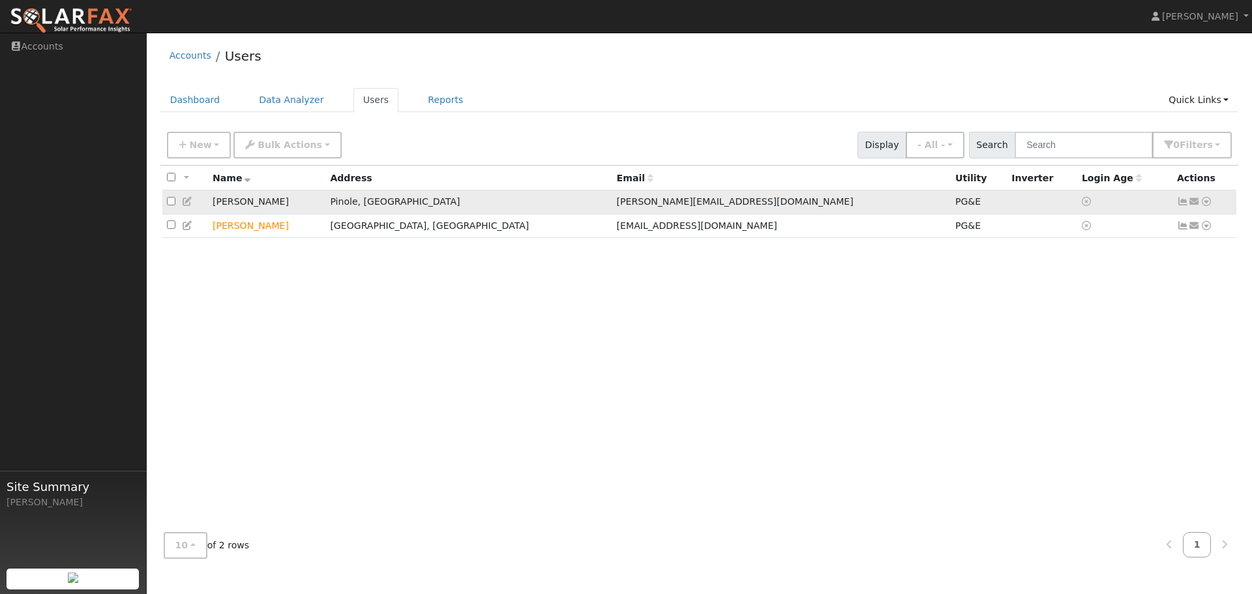
click at [173, 200] on input "checkbox" at bounding box center [171, 201] width 8 height 8
checkbox input "true"
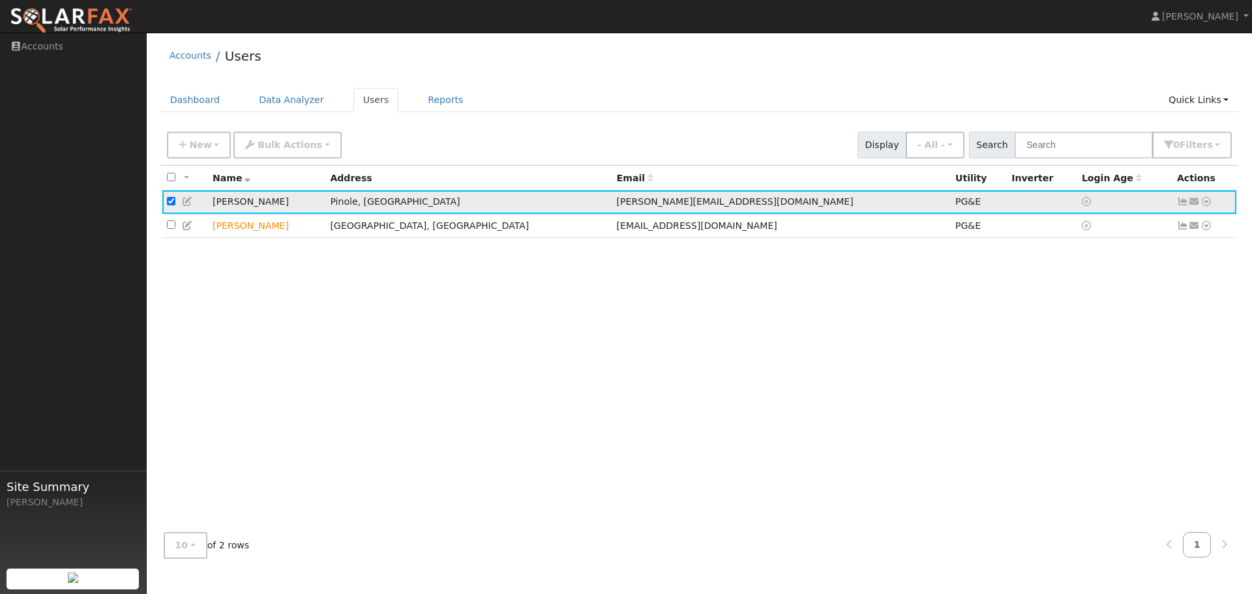
click at [1183, 206] on icon at bounding box center [1183, 201] width 12 height 9
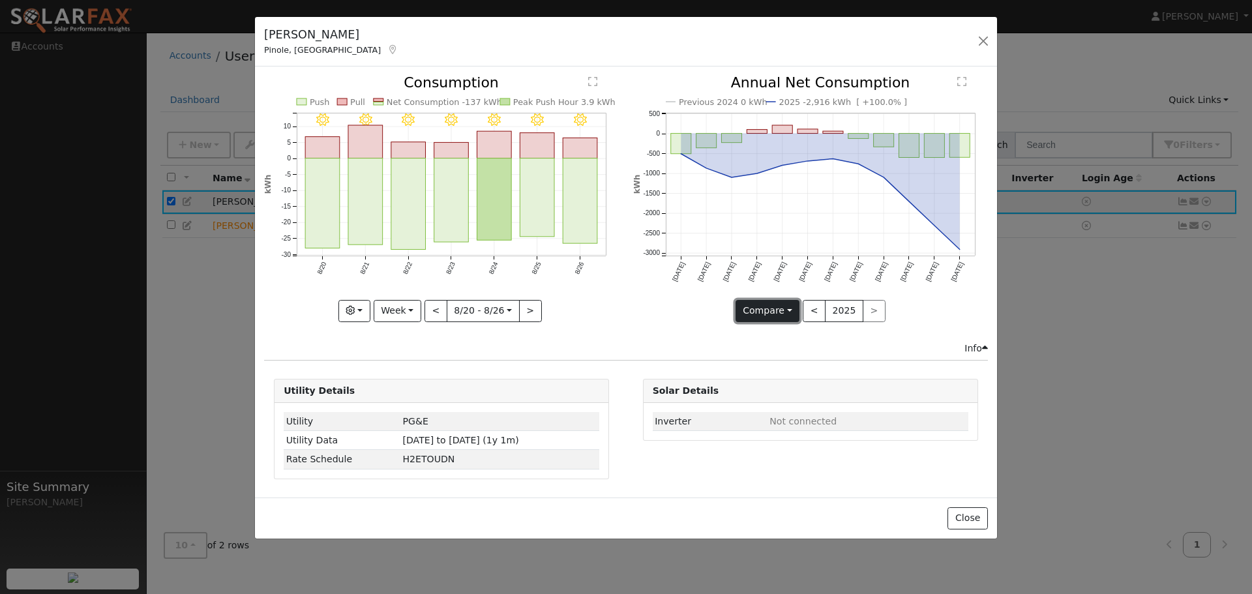
click at [787, 310] on button "Compare" at bounding box center [768, 311] width 65 height 22
click at [777, 337] on link "Compare Previous" at bounding box center [787, 338] width 102 height 18
click at [796, 312] on button "Compare" at bounding box center [768, 311] width 65 height 22
click at [962, 80] on text "" at bounding box center [961, 81] width 9 height 10
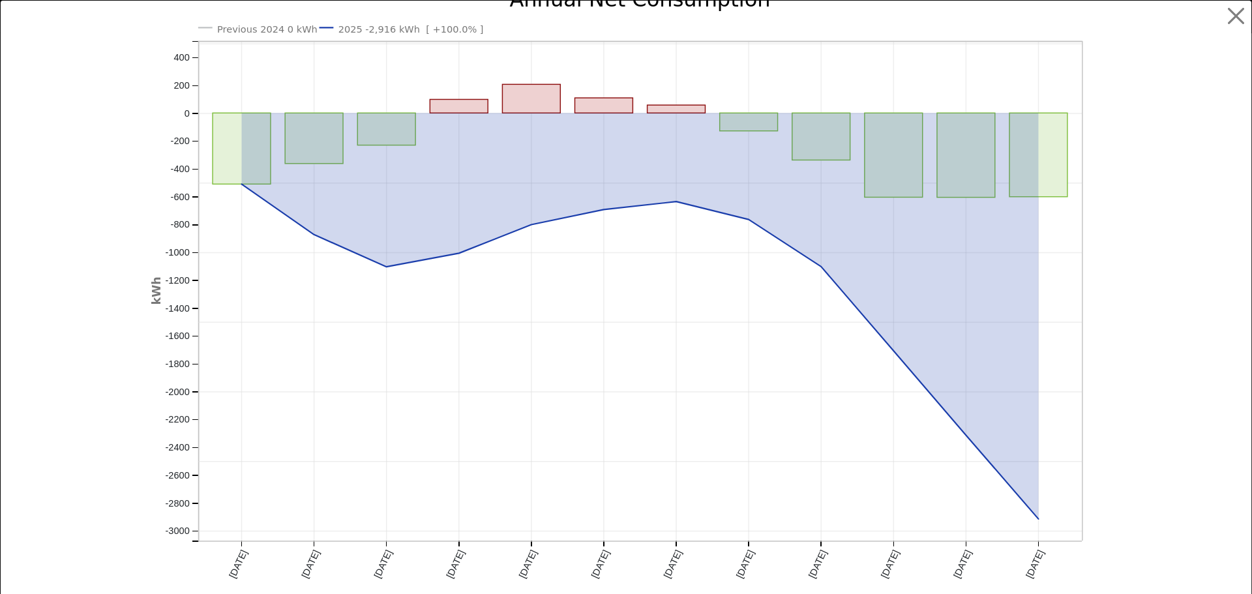
scroll to position [31, 0]
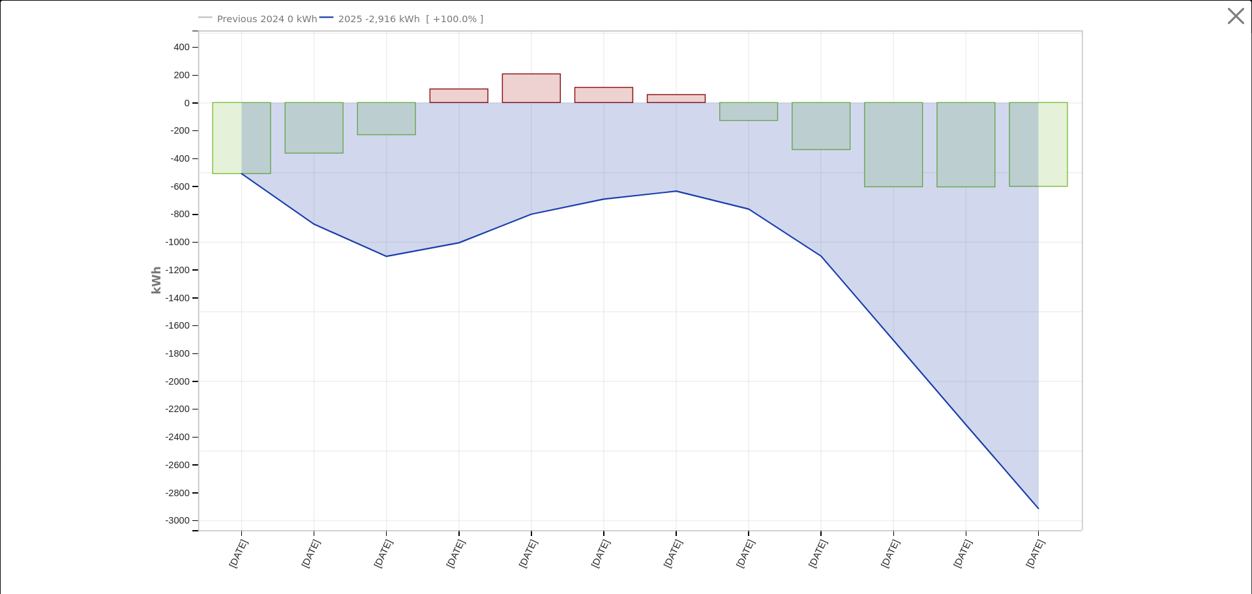
click at [238, 21] on text "Previous 2024 0 kWh" at bounding box center [267, 18] width 100 height 11
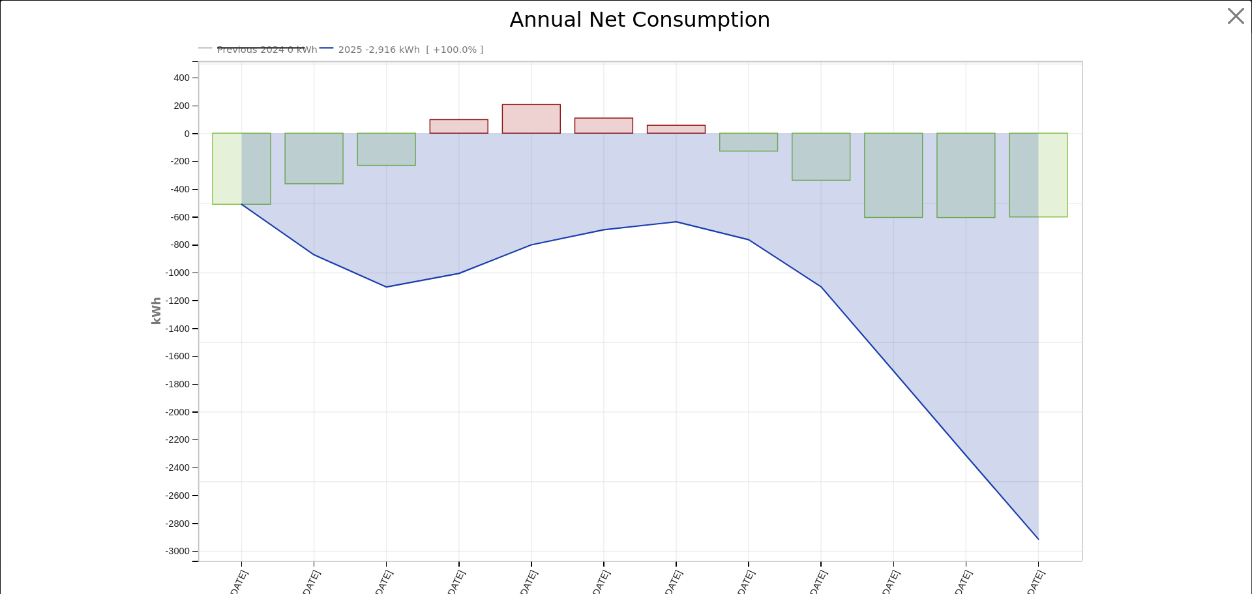
click at [235, 48] on line at bounding box center [261, 48] width 88 height 0
click at [235, 48] on text "Previous 2024 0 kWh" at bounding box center [267, 49] width 100 height 11
click at [235, 48] on line at bounding box center [261, 48] width 88 height 0
click at [380, 49] on text "2025 -2,916 kWh [ +100.0% ]" at bounding box center [410, 49] width 145 height 11
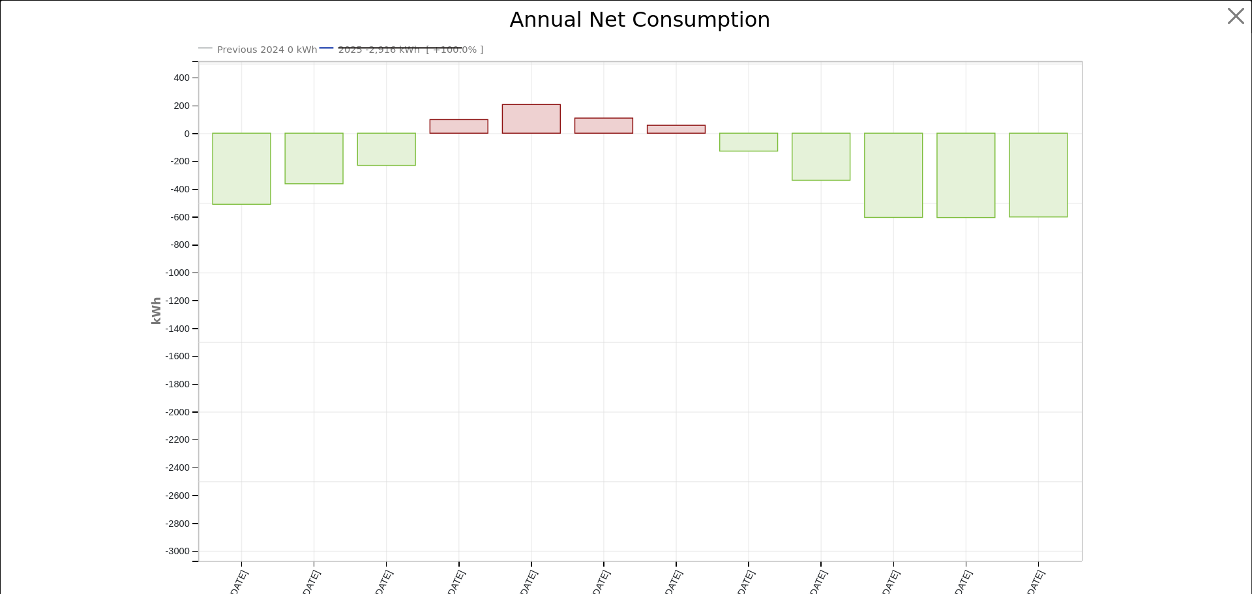
click at [383, 49] on text "2025 -2,916 kWh [ +100.0% ]" at bounding box center [410, 49] width 145 height 11
